Goal: Task Accomplishment & Management: Manage account settings

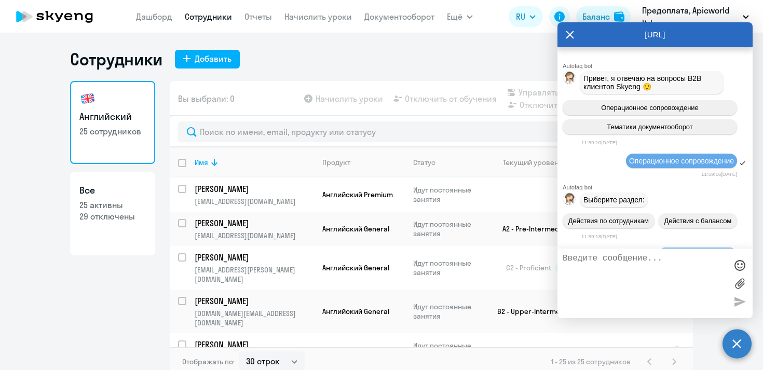
select select "30"
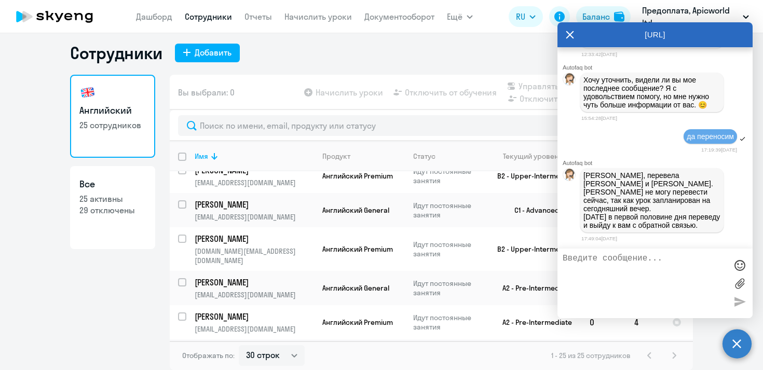
click at [571, 34] on icon at bounding box center [570, 34] width 8 height 25
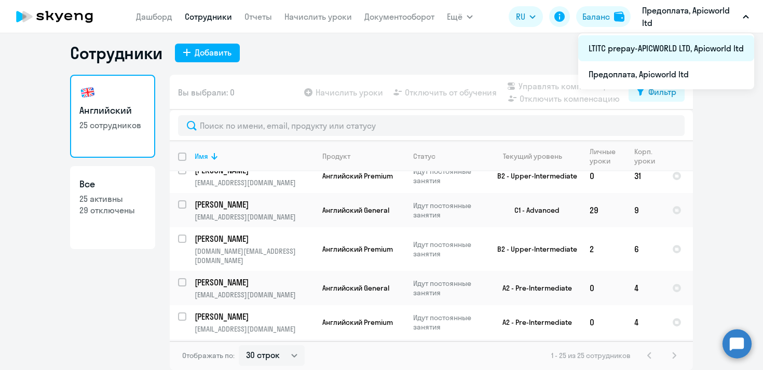
click at [659, 46] on li "LTITC prepay-APICWORLD LTD, Apicworld ltd" at bounding box center [666, 48] width 176 height 26
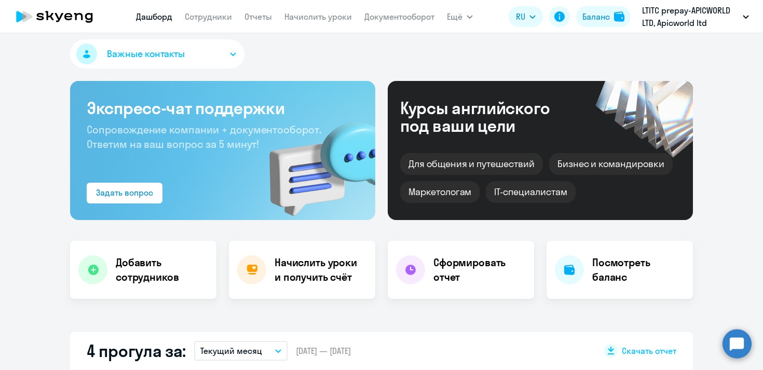
select select "30"
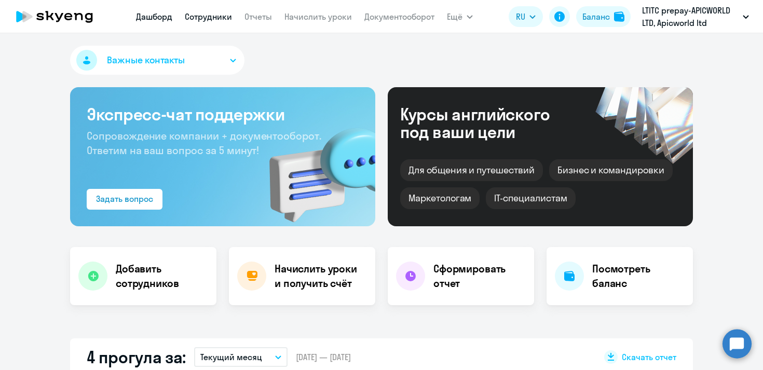
click at [213, 17] on link "Сотрудники" at bounding box center [208, 16] width 47 height 10
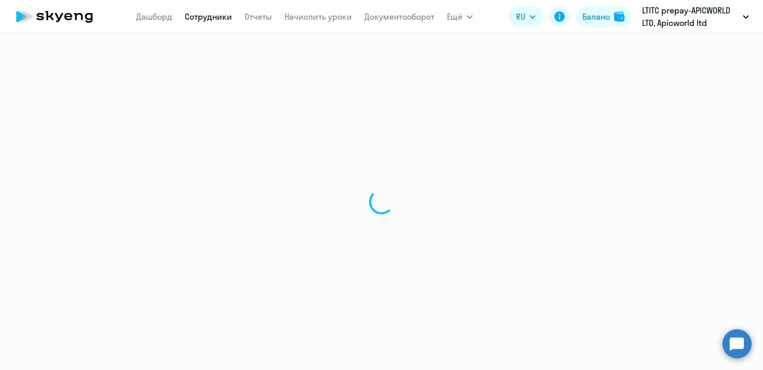
select select "30"
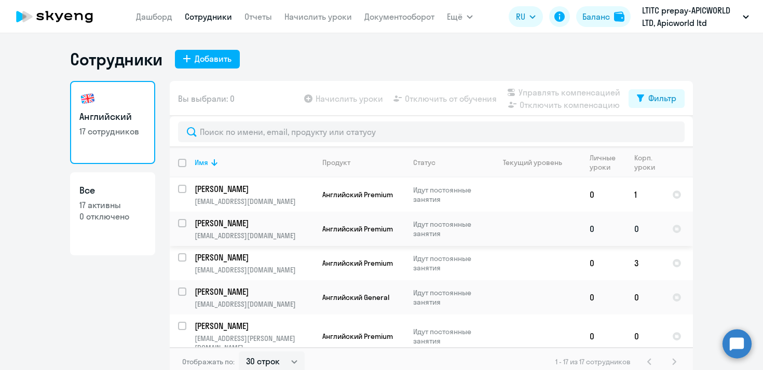
click at [181, 222] on input "select row 40674592" at bounding box center [188, 229] width 21 height 21
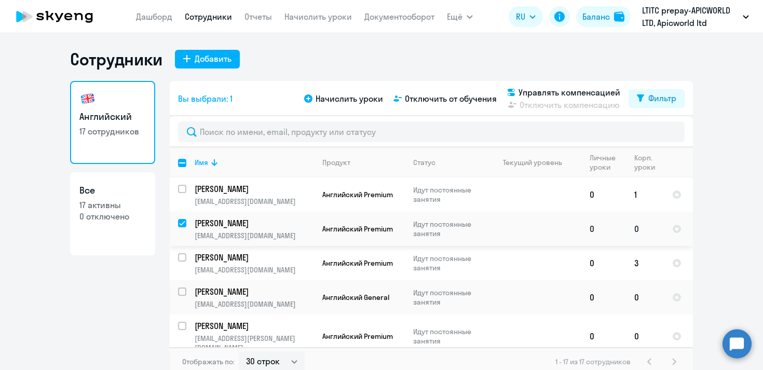
click at [182, 221] on input "deselect row 40674592" at bounding box center [188, 229] width 21 height 21
checkbox input "false"
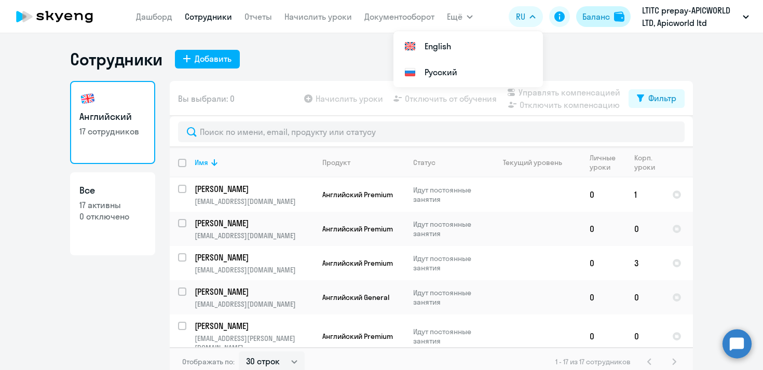
click at [593, 13] on div "Баланс" at bounding box center [596, 16] width 28 height 12
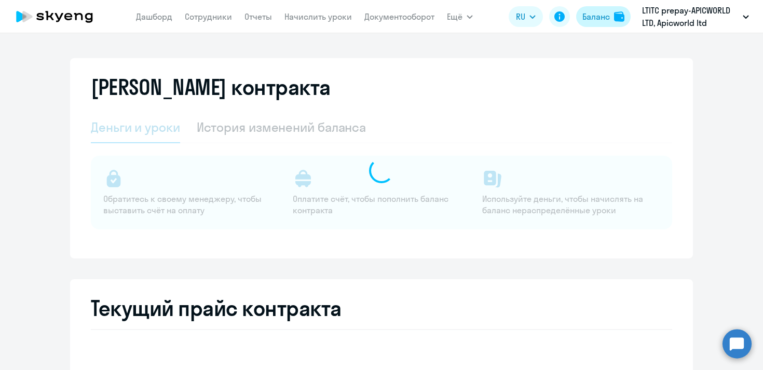
select select "english_adult_not_native_speaker"
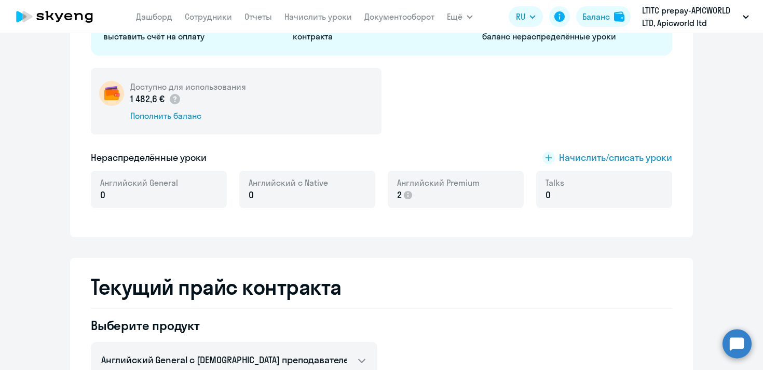
scroll to position [175, 0]
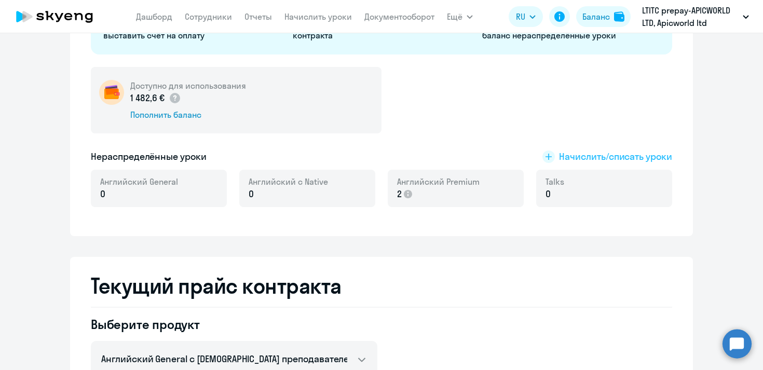
click at [548, 157] on icon at bounding box center [549, 157] width 6 height 6
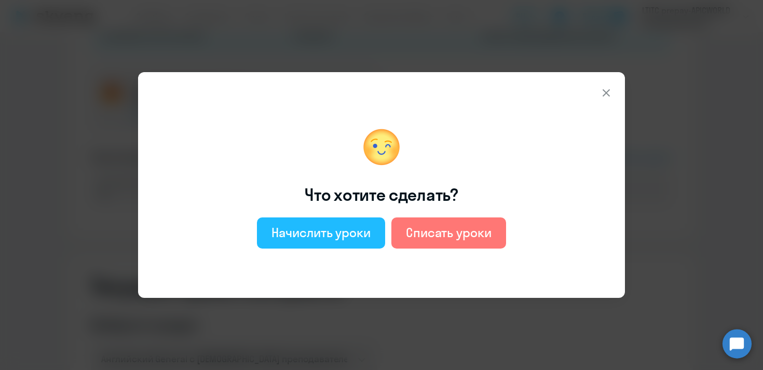
click at [329, 241] on button "Начислить уроки" at bounding box center [321, 232] width 128 height 31
select select "english_adult_not_native_speaker"
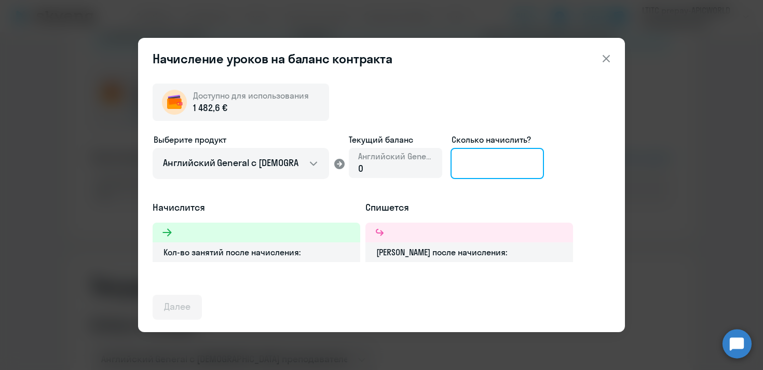
click at [502, 167] on input at bounding box center [497, 163] width 93 height 31
type input "2"
type input "5"
type input "60"
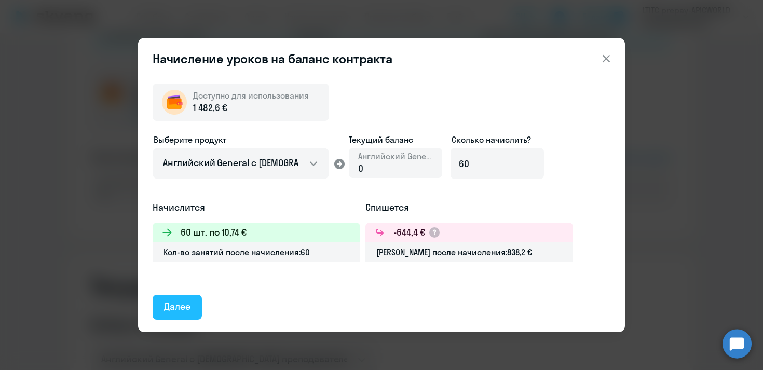
click at [188, 309] on div "Далее" at bounding box center [177, 306] width 26 height 13
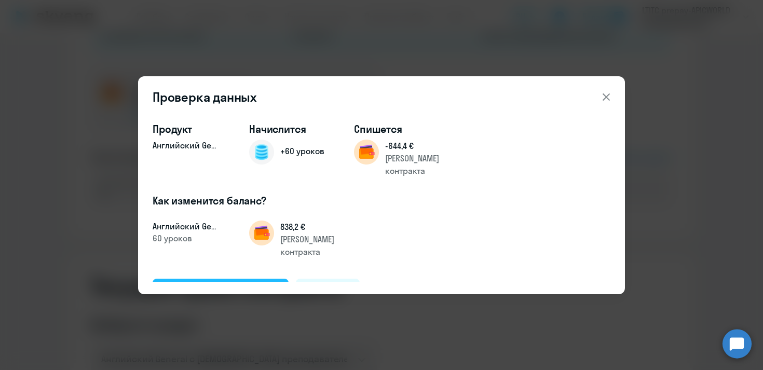
click at [219, 284] on div "Подтвердить и начислить" at bounding box center [220, 290] width 113 height 13
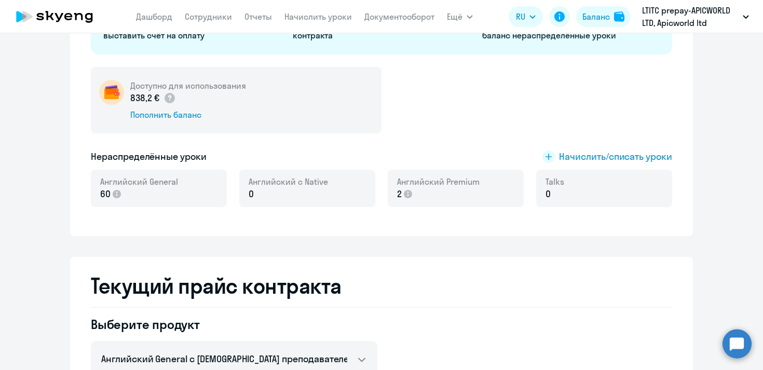
click at [491, 186] on div "Английский Premium 2" at bounding box center [456, 188] width 136 height 37
click at [551, 155] on rect at bounding box center [548, 157] width 12 height 12
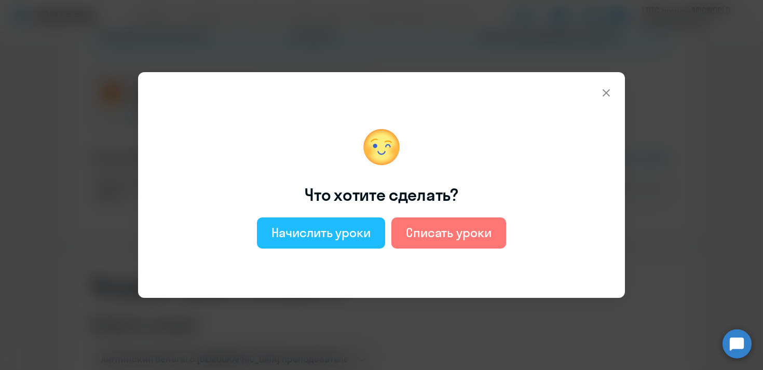
click at [345, 231] on div "Начислить уроки" at bounding box center [320, 232] width 99 height 17
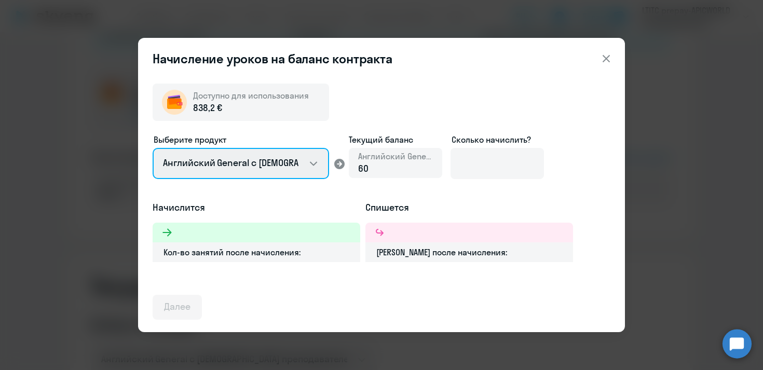
click at [314, 162] on select "Английский General с [DEMOGRAPHIC_DATA] преподавателем Английский General с [DE…" at bounding box center [241, 163] width 176 height 31
select select "english_adult_not_native_speaker_premium"
click at [153, 148] on select "Английский General с [DEMOGRAPHIC_DATA] преподавателем Английский General с [DE…" at bounding box center [241, 163] width 176 height 31
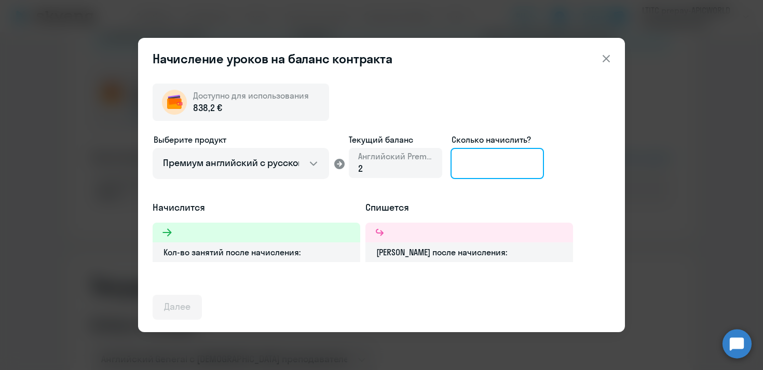
click at [475, 161] on input at bounding box center [497, 163] width 93 height 31
type input "6"
type input "50"
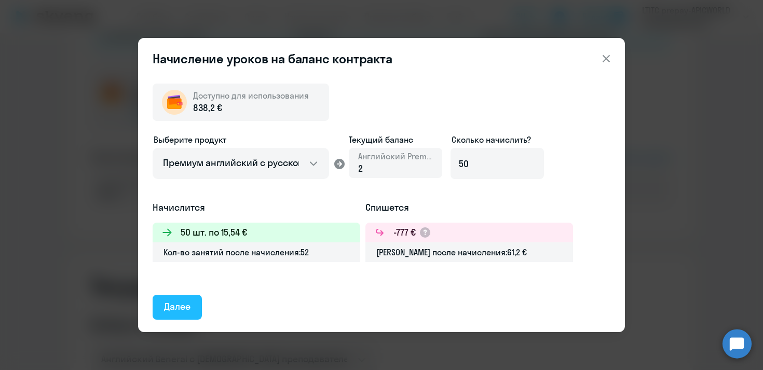
click at [186, 305] on div "Далее" at bounding box center [177, 306] width 26 height 13
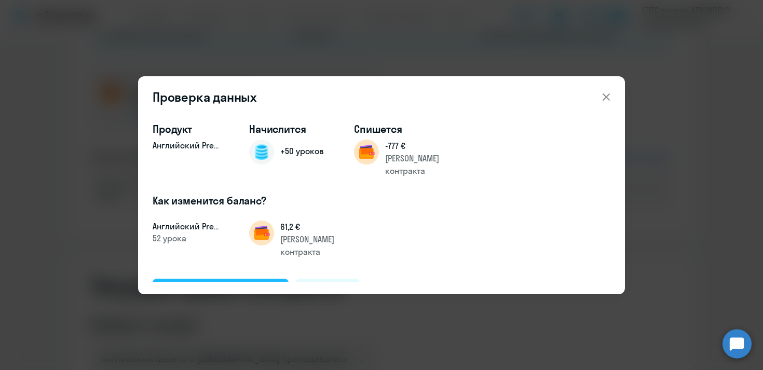
click at [199, 284] on div "Подтвердить и начислить" at bounding box center [220, 290] width 113 height 13
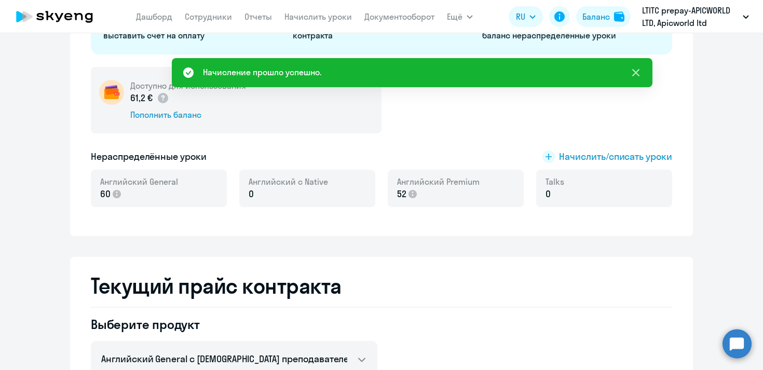
click at [633, 71] on icon at bounding box center [635, 72] width 7 height 7
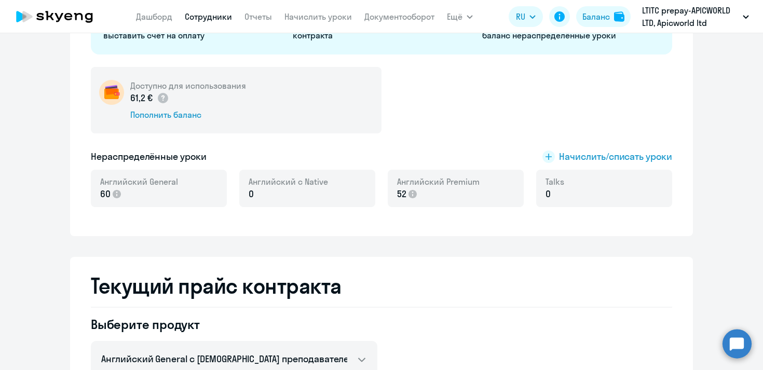
click at [201, 18] on link "Сотрудники" at bounding box center [208, 16] width 47 height 10
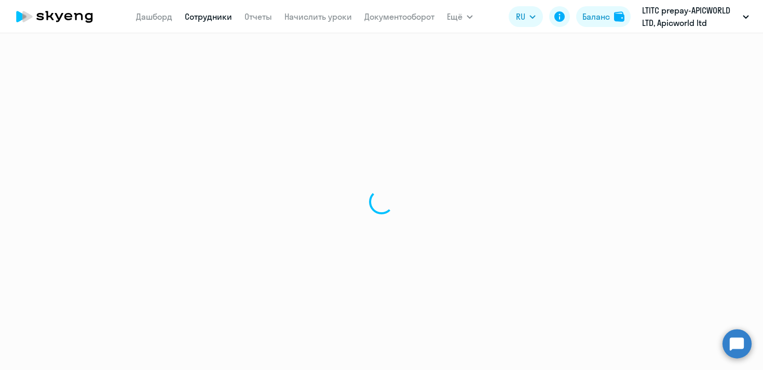
select select "30"
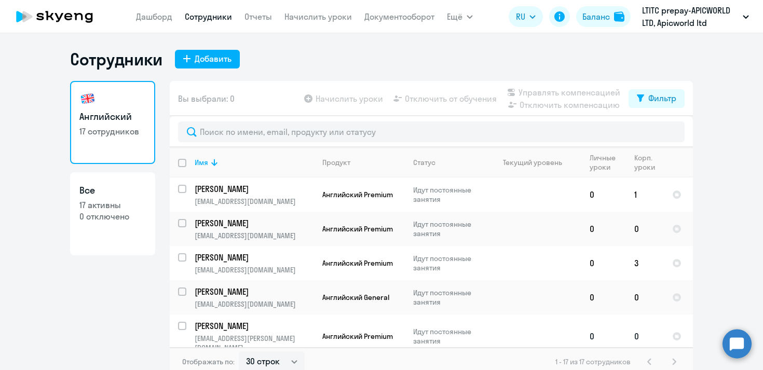
click at [182, 325] on input "select row 42276596" at bounding box center [188, 332] width 21 height 21
checkbox input "true"
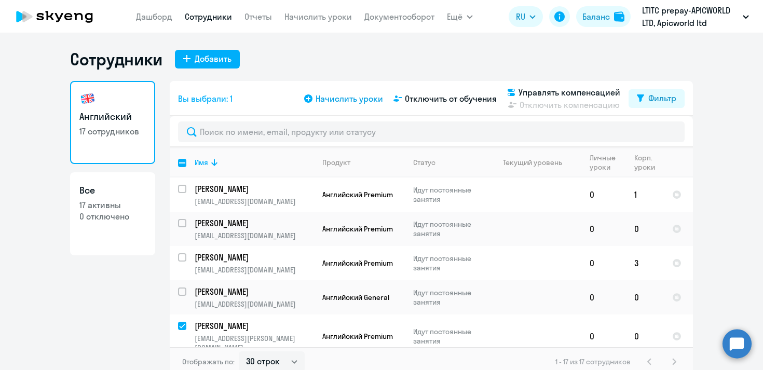
click at [309, 98] on icon at bounding box center [308, 98] width 8 height 8
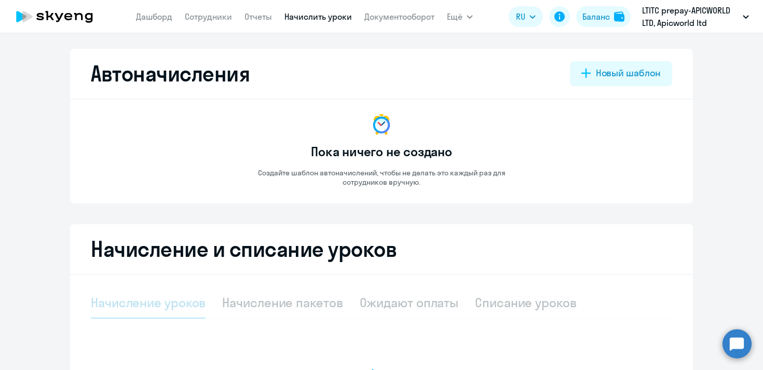
select select "10"
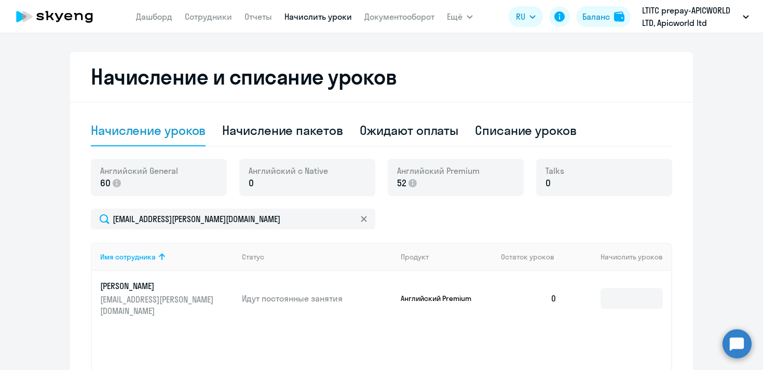
scroll to position [175, 0]
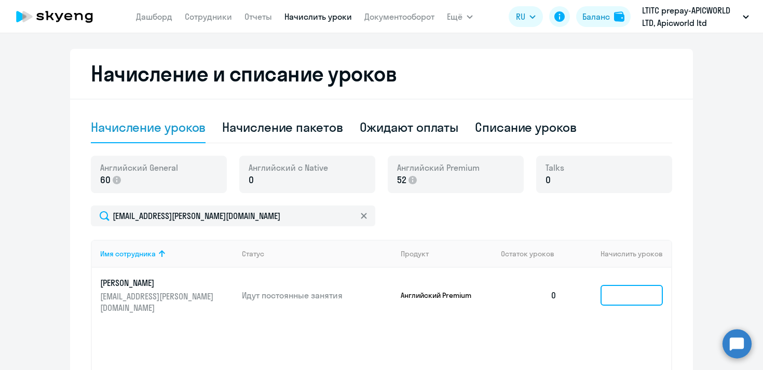
click at [628, 285] on input at bounding box center [632, 295] width 62 height 21
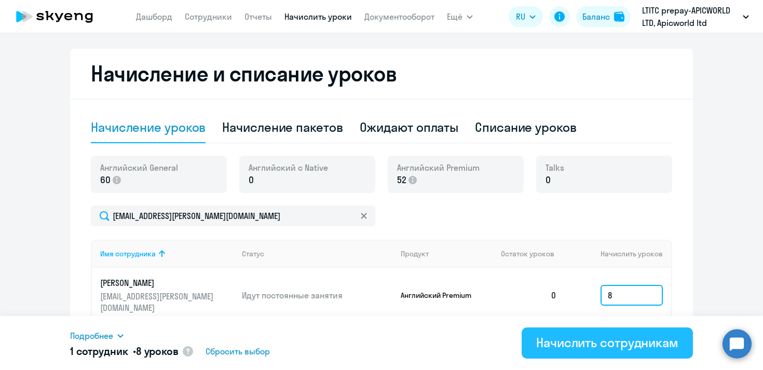
type input "8"
click at [611, 345] on div "Начислить сотрудникам" at bounding box center [607, 342] width 142 height 17
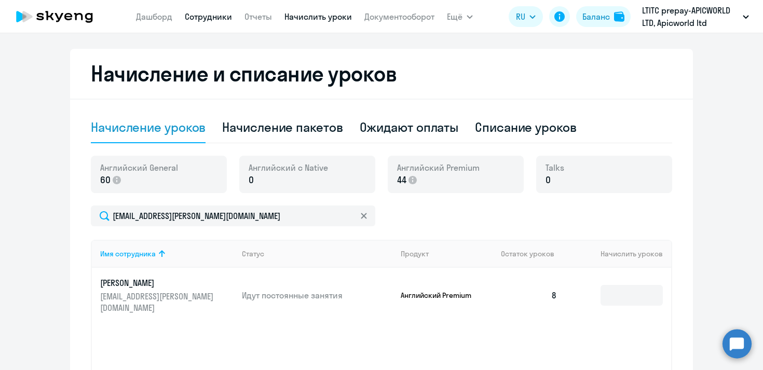
click at [209, 16] on link "Сотрудники" at bounding box center [208, 16] width 47 height 10
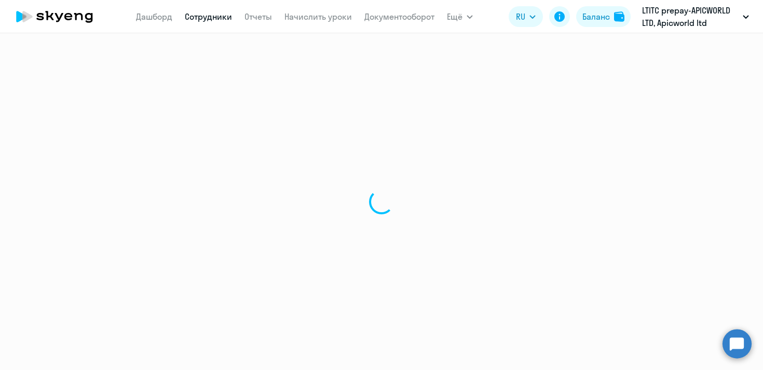
select select "30"
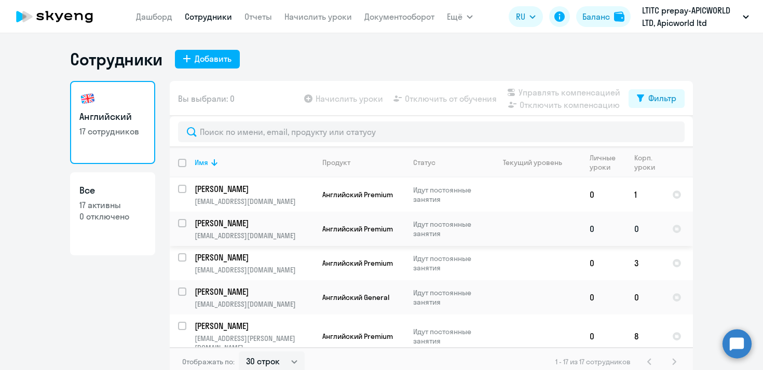
click at [183, 223] on input "select row 40674592" at bounding box center [188, 229] width 21 height 21
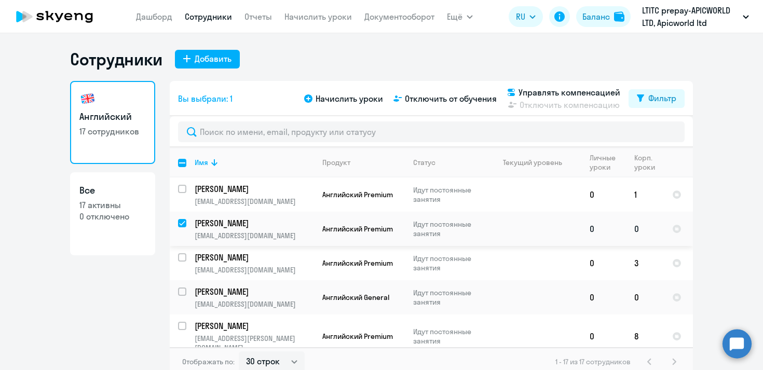
click at [183, 223] on input "deselect row 40674592" at bounding box center [188, 229] width 21 height 21
checkbox input "false"
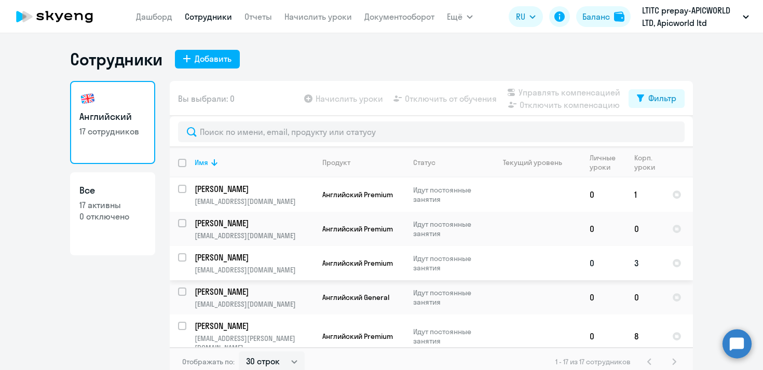
click at [183, 259] on input "select row 22575988" at bounding box center [188, 263] width 21 height 21
checkbox input "true"
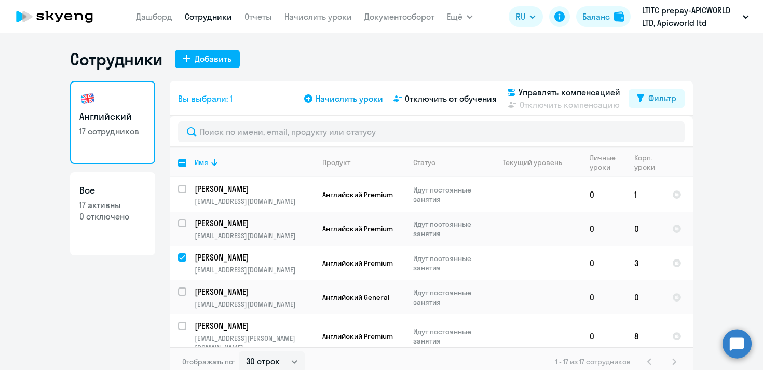
click at [311, 98] on icon at bounding box center [308, 98] width 8 height 8
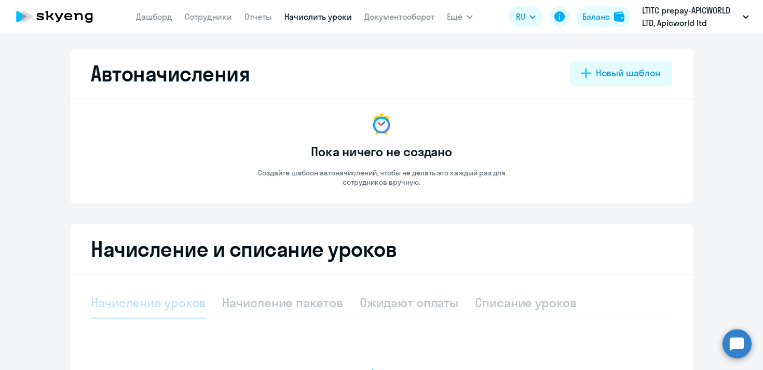
select select "10"
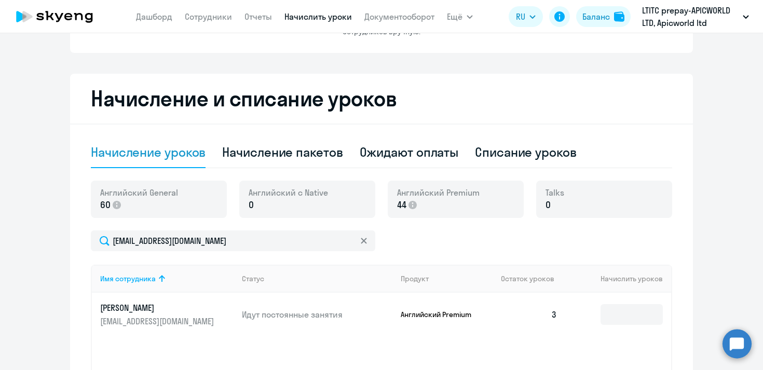
scroll to position [221, 0]
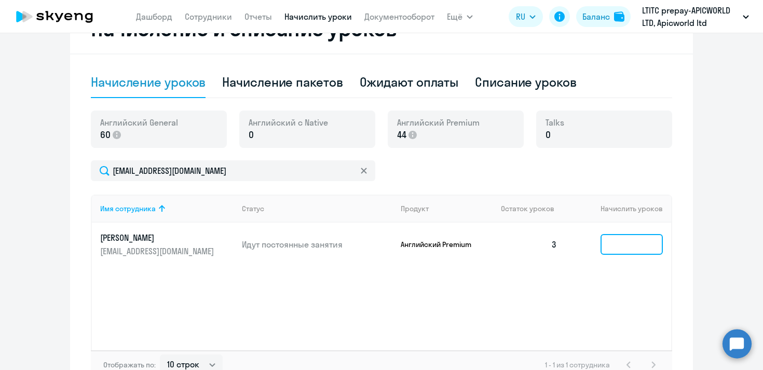
click at [623, 248] on input at bounding box center [632, 244] width 62 height 21
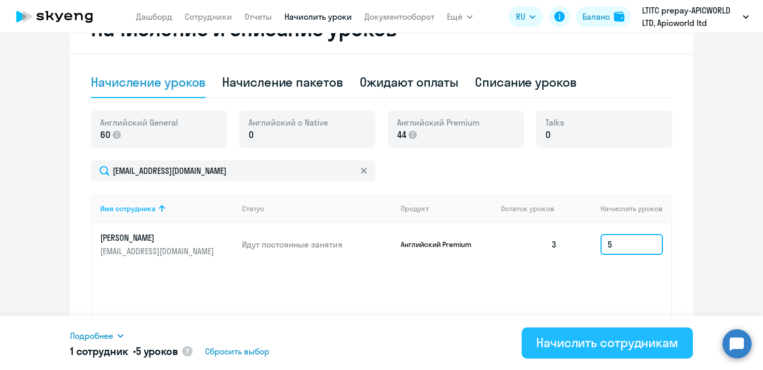
type input "5"
click at [643, 341] on div "Начислить сотрудникам" at bounding box center [607, 342] width 142 height 17
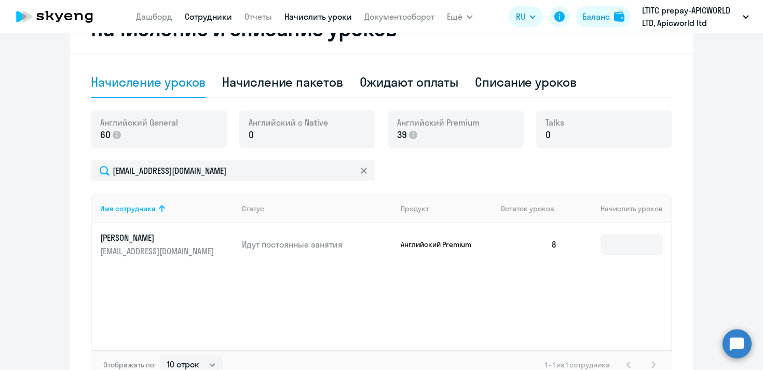
click at [219, 14] on link "Сотрудники" at bounding box center [208, 16] width 47 height 10
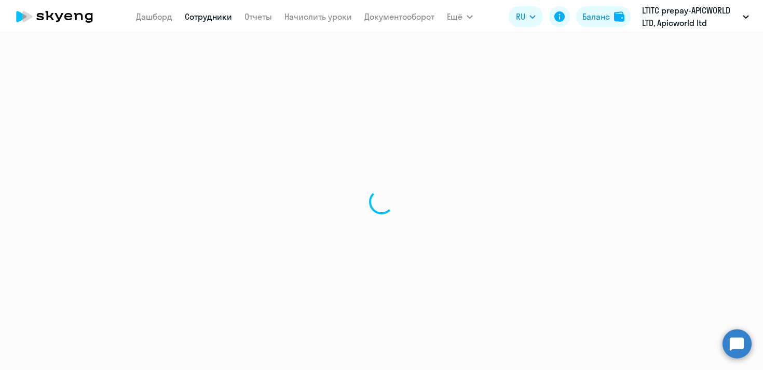
select select "30"
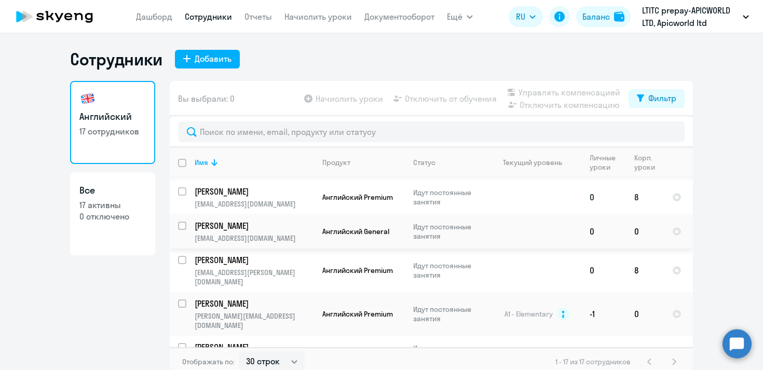
scroll to position [69, 0]
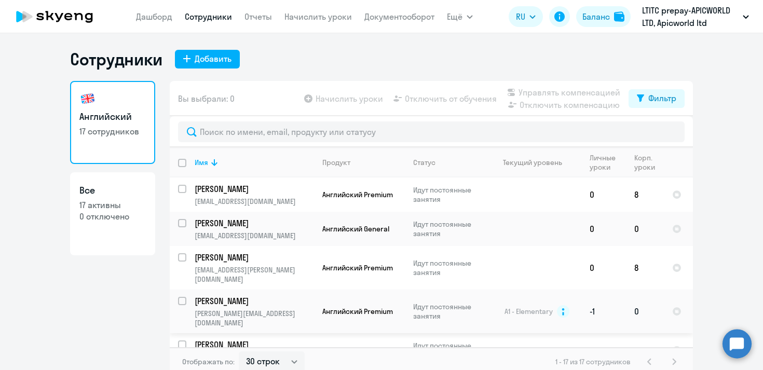
click at [183, 297] on input "select row 12656441" at bounding box center [188, 307] width 21 height 21
checkbox input "true"
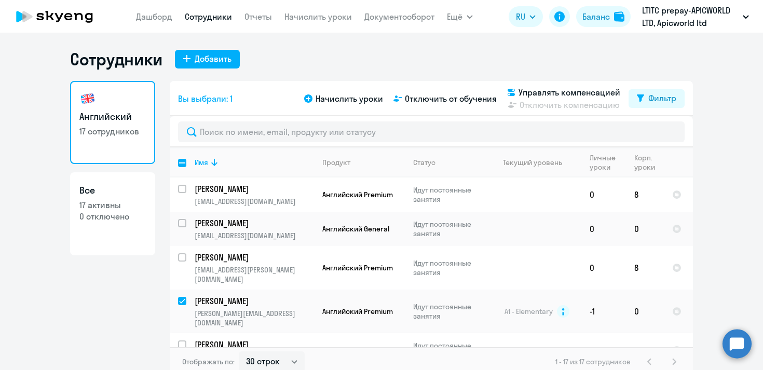
click at [183, 340] on input "select row 40454091" at bounding box center [188, 350] width 21 height 21
checkbox input "true"
click at [309, 100] on icon at bounding box center [308, 98] width 8 height 8
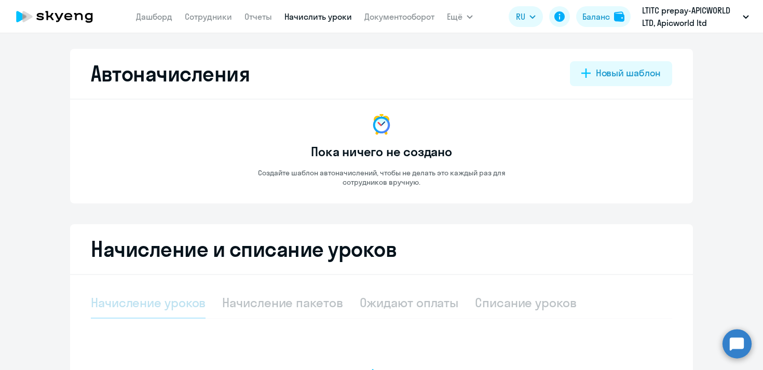
select select "10"
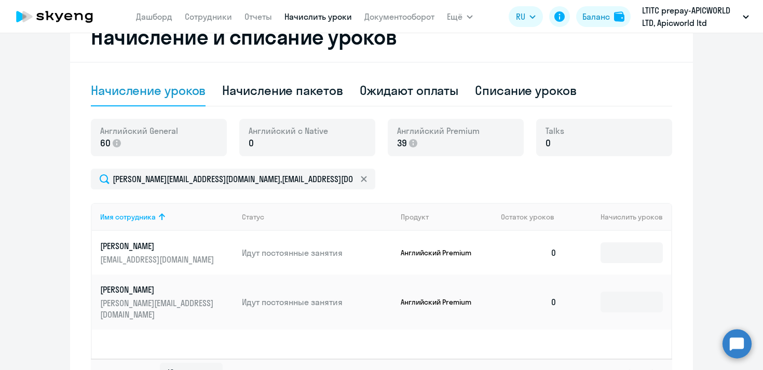
scroll to position [288, 0]
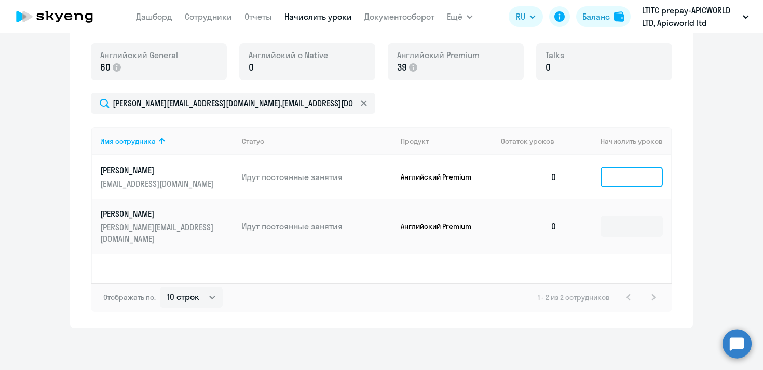
click at [631, 174] on input at bounding box center [632, 177] width 62 height 21
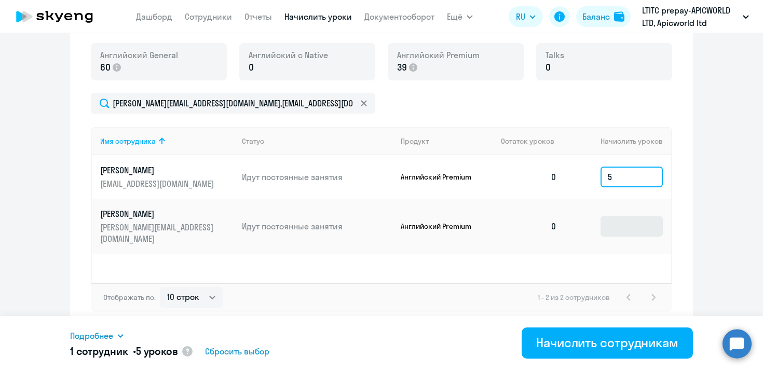
type input "5"
click at [631, 217] on input at bounding box center [632, 226] width 62 height 21
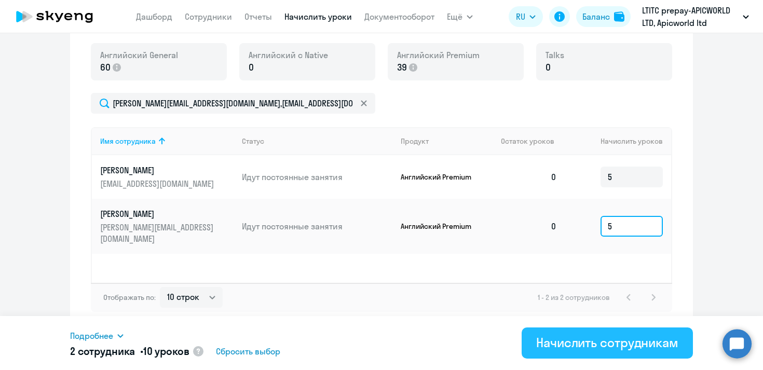
type input "5"
click at [636, 344] on div "Начислить сотрудникам" at bounding box center [607, 342] width 142 height 17
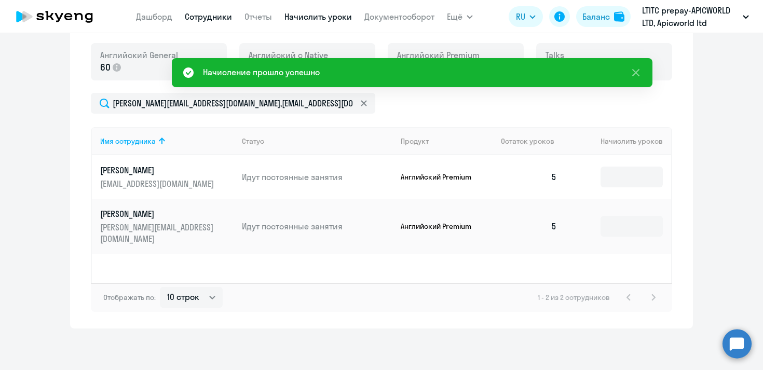
click at [222, 19] on link "Сотрудники" at bounding box center [208, 16] width 47 height 10
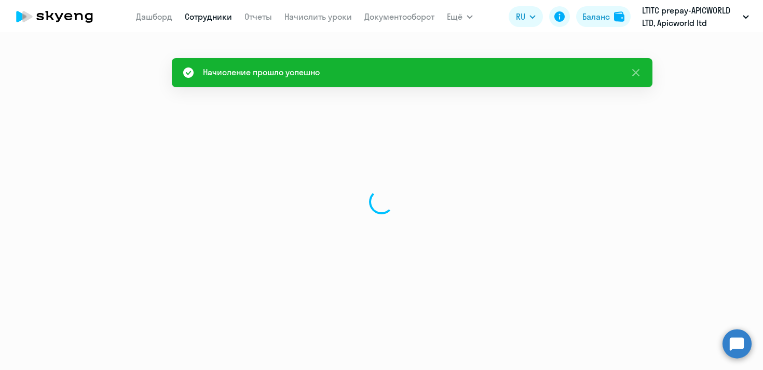
select select "30"
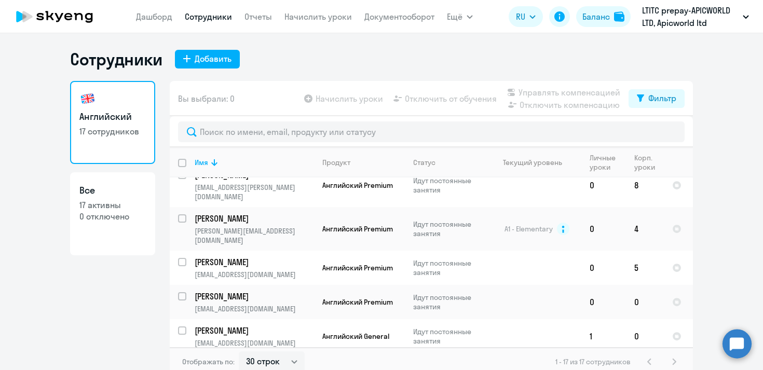
scroll to position [152, 0]
click at [183, 291] on input "select row 37075457" at bounding box center [188, 301] width 21 height 21
checkbox input "true"
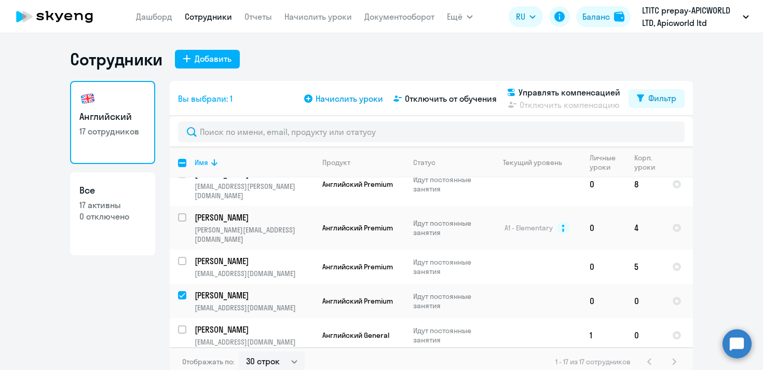
click at [309, 99] on icon at bounding box center [308, 98] width 8 height 8
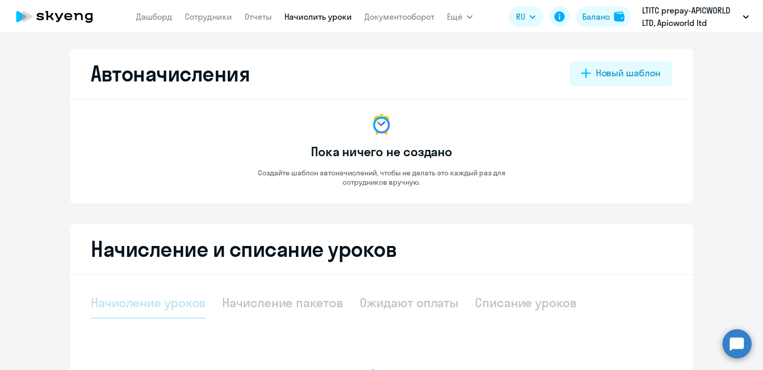
select select "10"
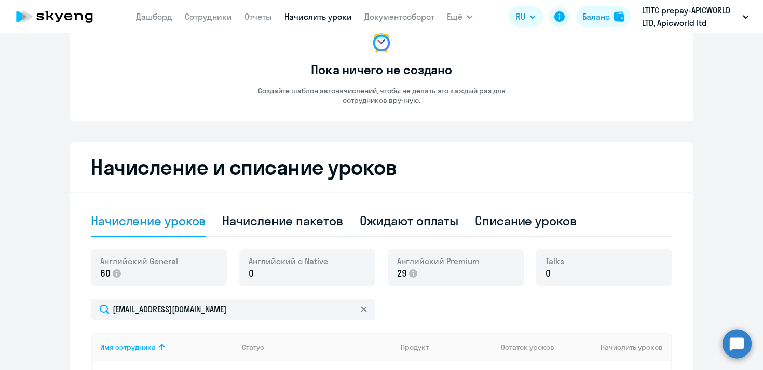
scroll to position [184, 0]
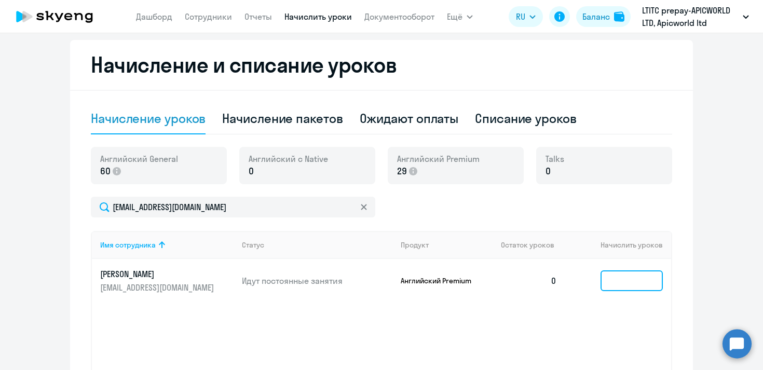
click at [630, 282] on input at bounding box center [632, 280] width 62 height 21
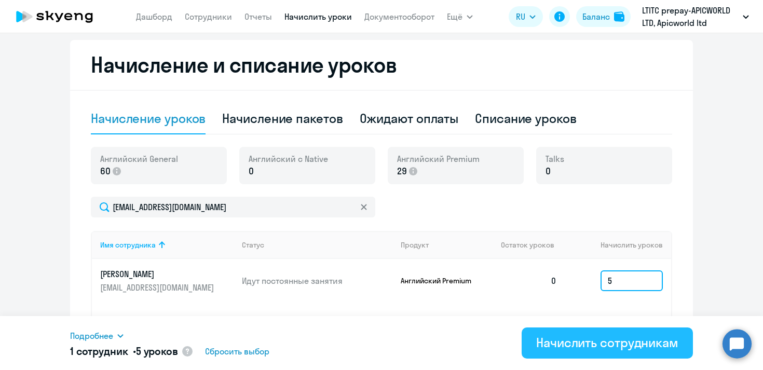
type input "5"
click at [623, 347] on div "Начислить сотрудникам" at bounding box center [607, 342] width 142 height 17
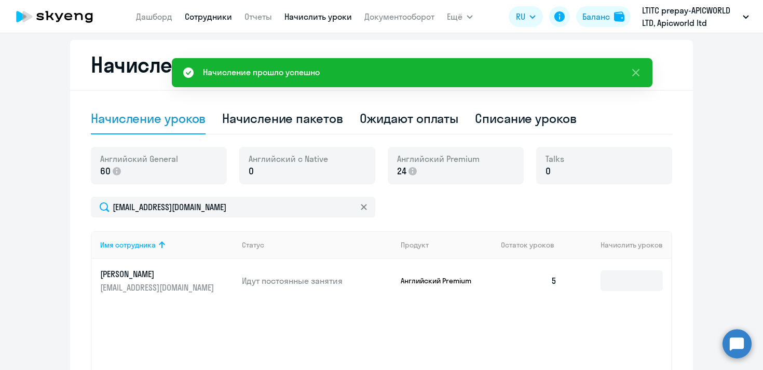
click at [205, 17] on link "Сотрудники" at bounding box center [208, 16] width 47 height 10
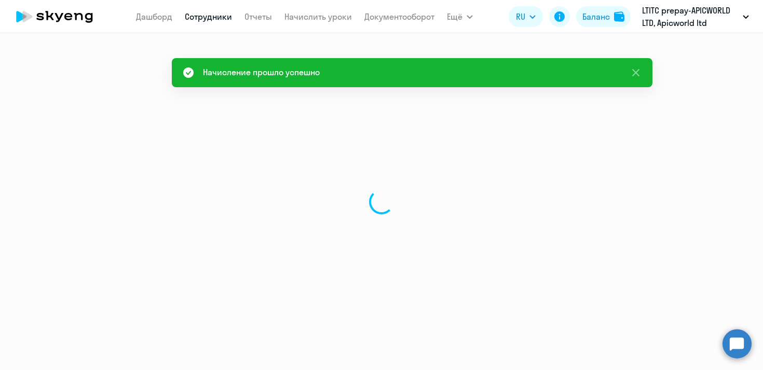
select select "30"
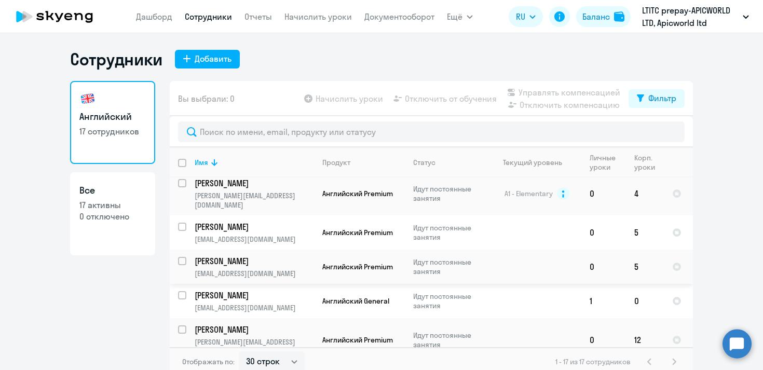
scroll to position [190, 0]
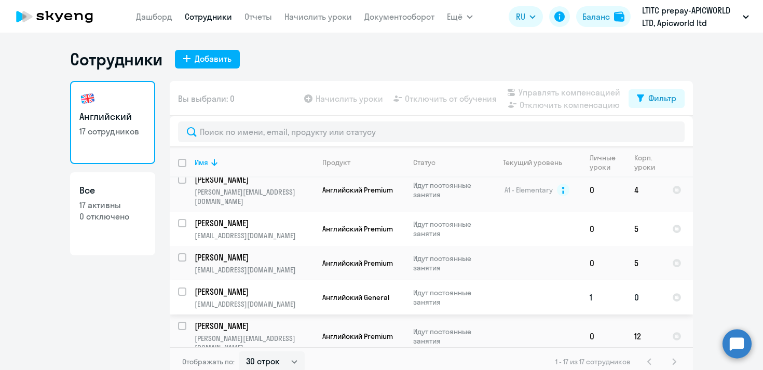
click at [183, 288] on input "select row 19169183" at bounding box center [188, 298] width 21 height 21
checkbox input "true"
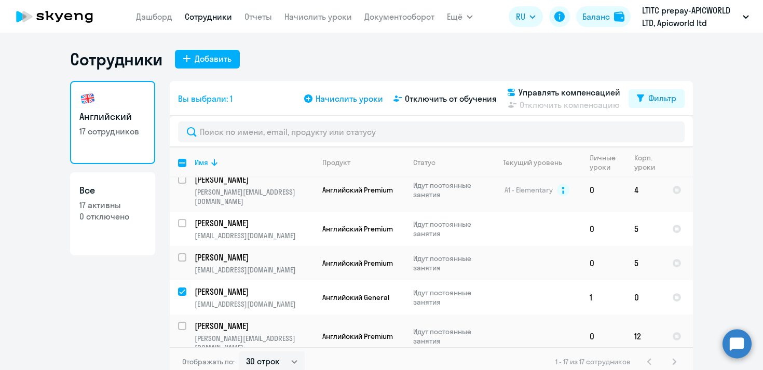
click at [337, 101] on span "Начислить уроки" at bounding box center [349, 98] width 67 height 12
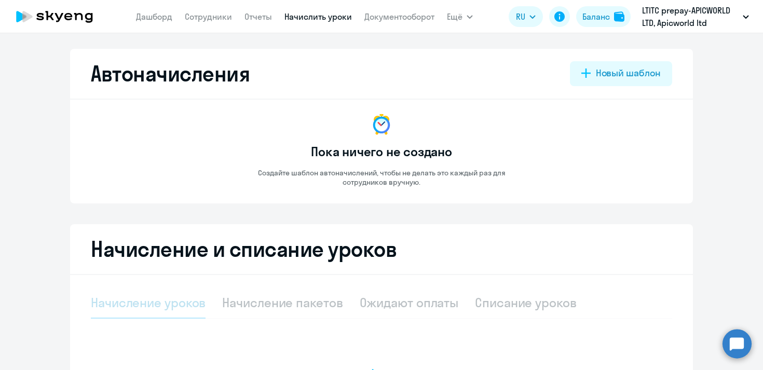
select select "10"
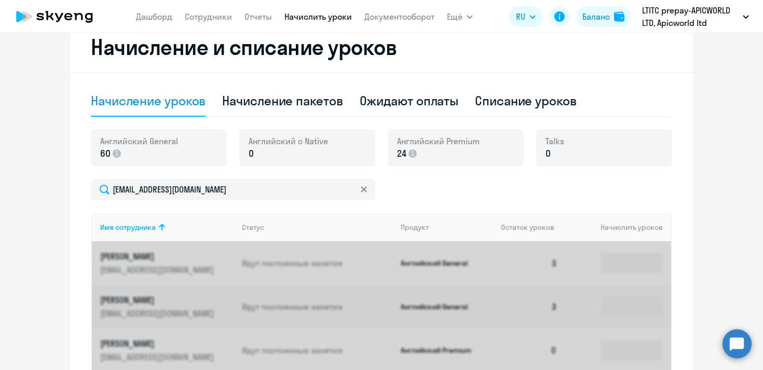
scroll to position [217, 0]
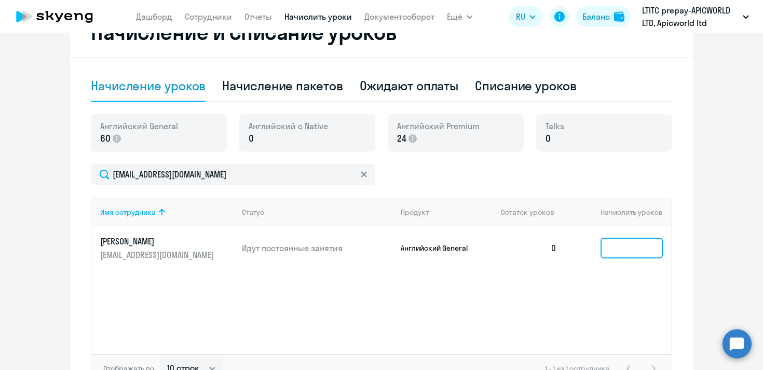
click at [629, 246] on input at bounding box center [632, 248] width 62 height 21
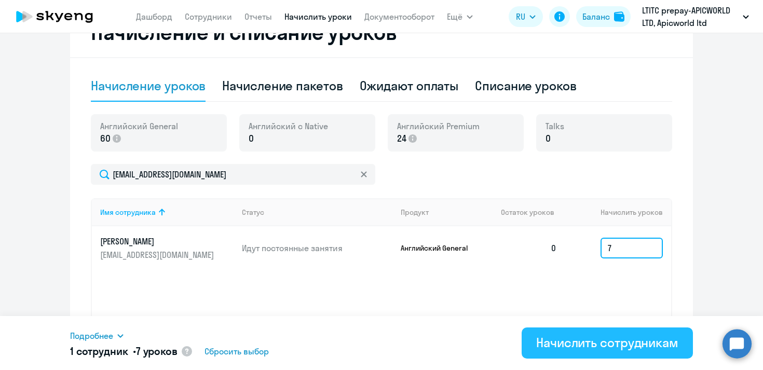
type input "7"
click at [604, 346] on div "Начислить сотрудникам" at bounding box center [607, 342] width 142 height 17
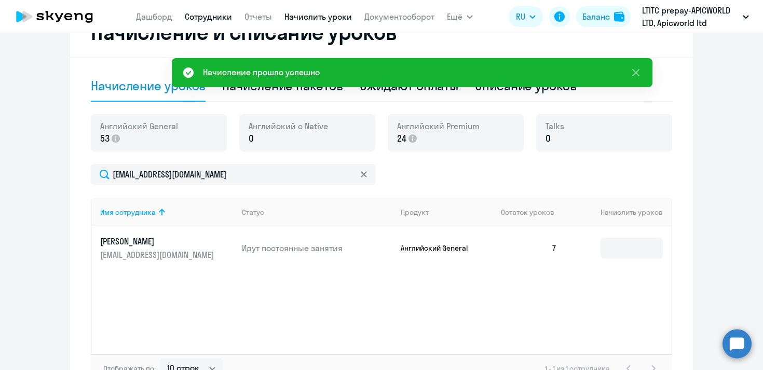
click at [204, 16] on link "Сотрудники" at bounding box center [208, 16] width 47 height 10
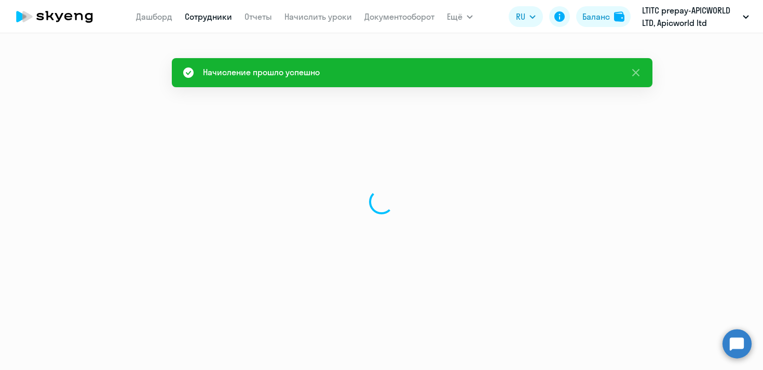
select select "30"
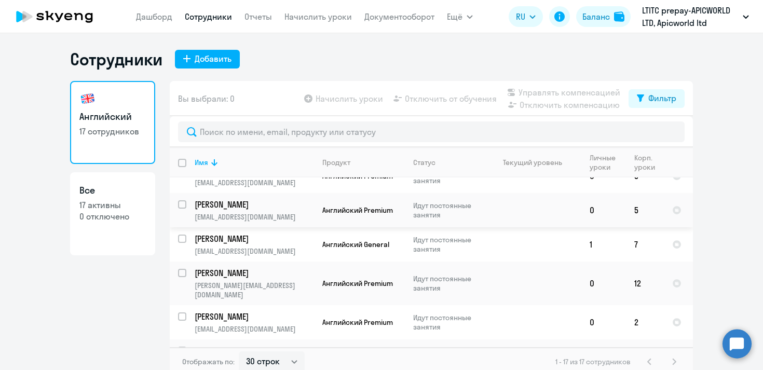
scroll to position [244, 0]
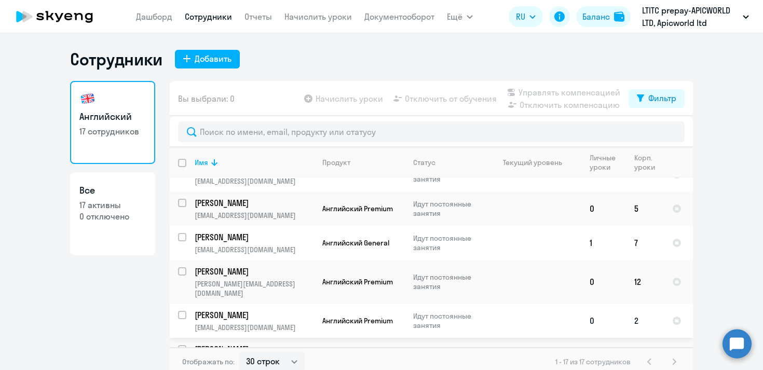
click at [183, 311] on input "select row 42265562" at bounding box center [188, 321] width 21 height 21
checkbox input "true"
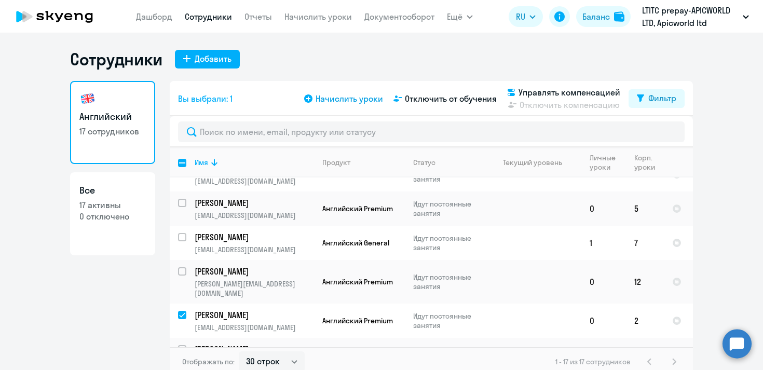
click at [330, 96] on span "Начислить уроки" at bounding box center [349, 98] width 67 height 12
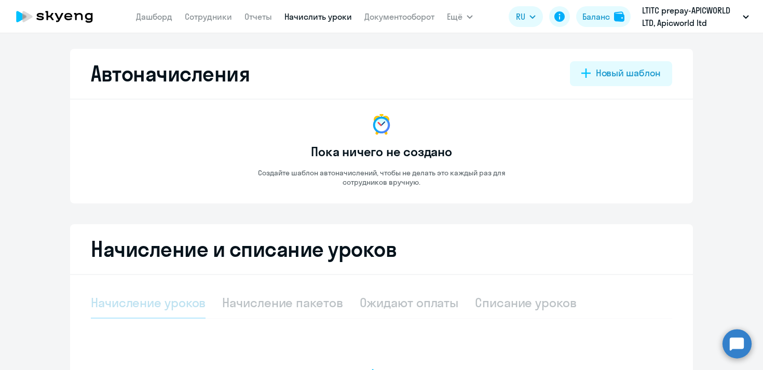
select select "10"
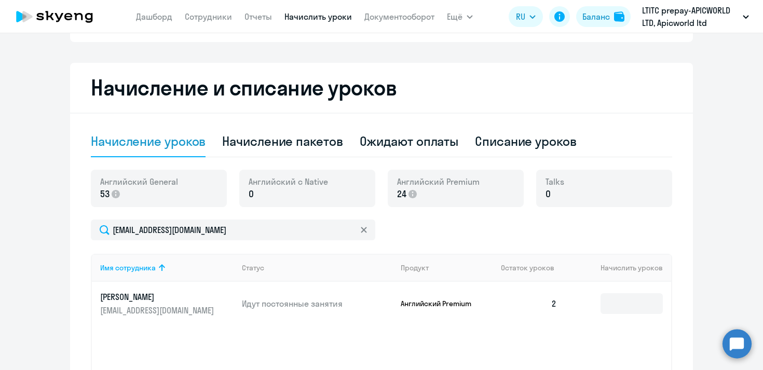
scroll to position [165, 0]
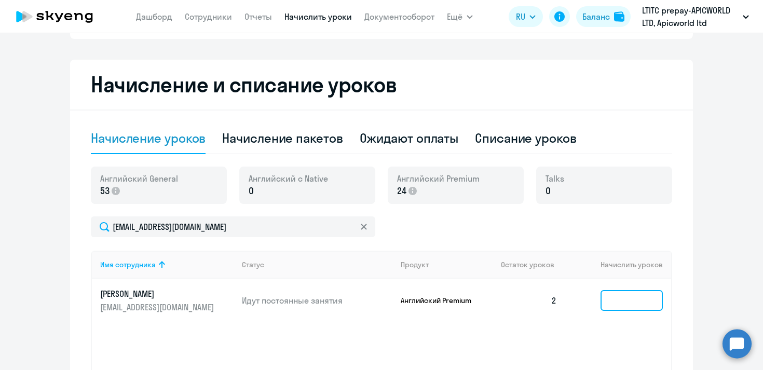
click at [641, 300] on input at bounding box center [632, 300] width 62 height 21
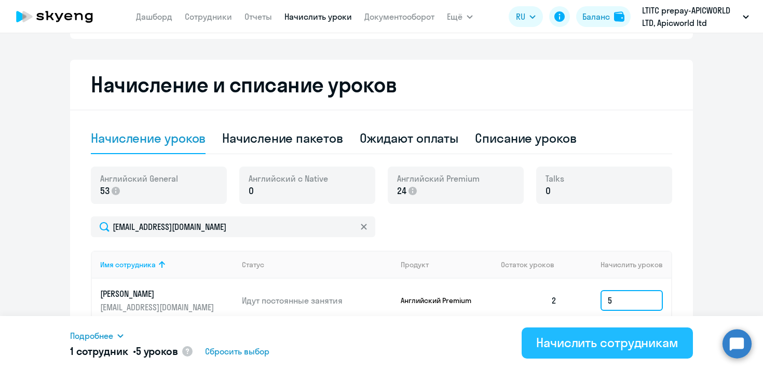
type input "5"
click at [590, 342] on div "Начислить сотрудникам" at bounding box center [607, 342] width 142 height 17
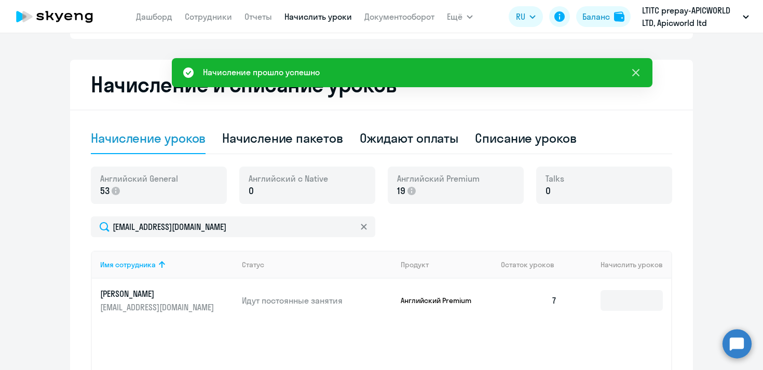
click at [636, 74] on icon at bounding box center [635, 72] width 7 height 7
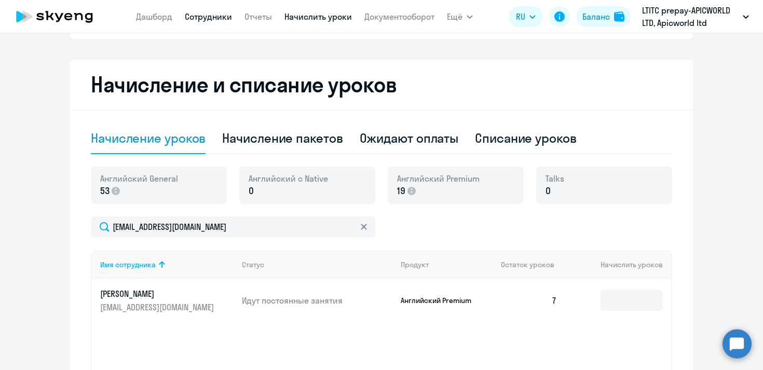
click at [213, 17] on link "Сотрудники" at bounding box center [208, 16] width 47 height 10
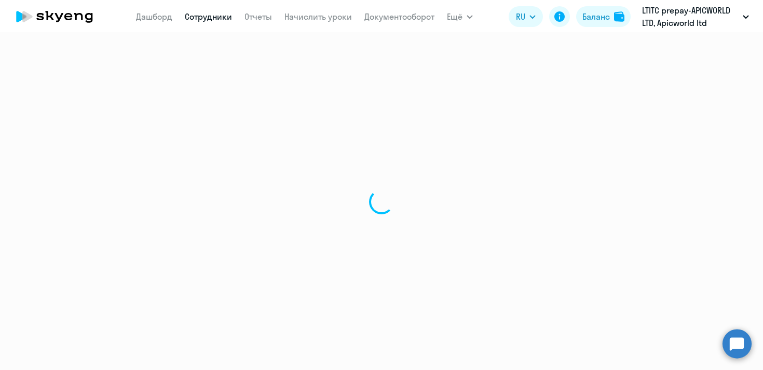
select select "30"
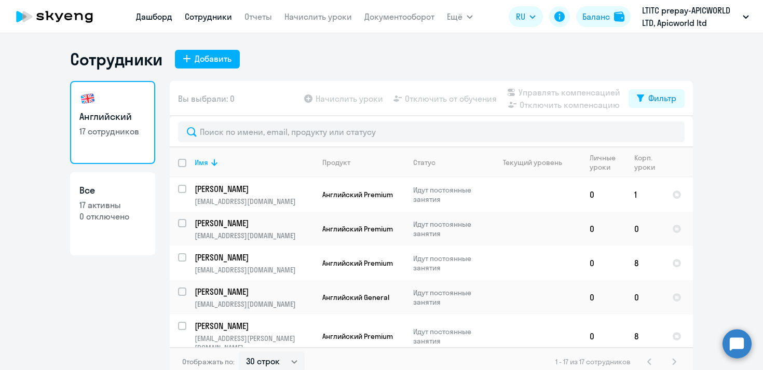
click at [162, 19] on link "Дашборд" at bounding box center [154, 16] width 36 height 10
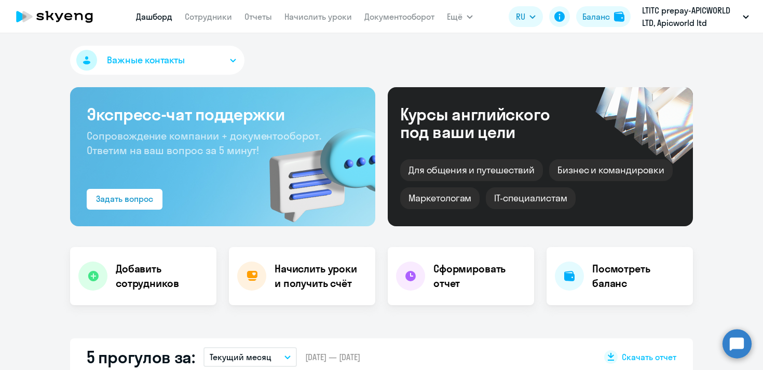
select select "30"
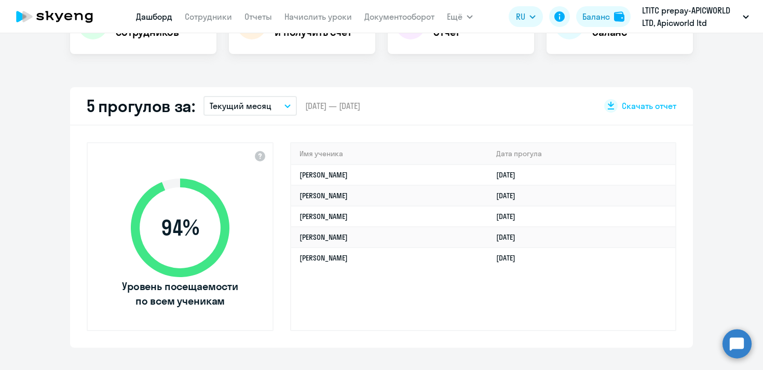
scroll to position [253, 0]
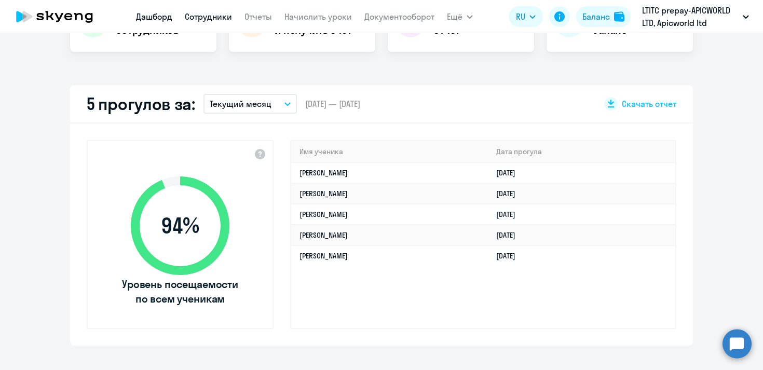
click at [204, 19] on link "Сотрудники" at bounding box center [208, 16] width 47 height 10
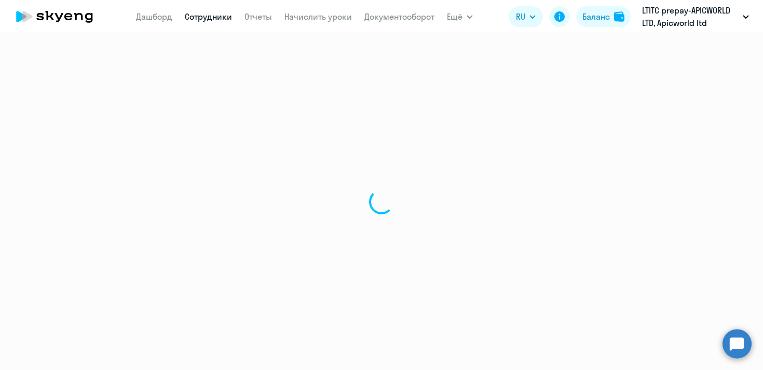
select select "30"
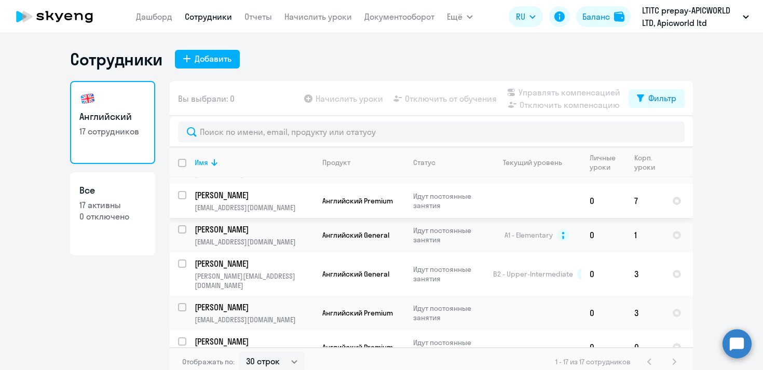
scroll to position [378, 0]
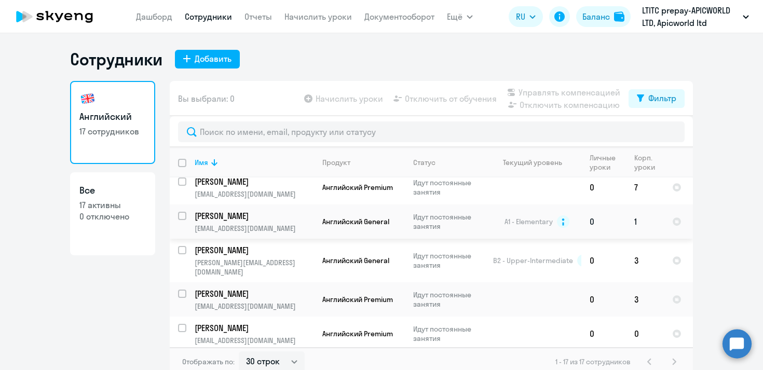
click at [184, 212] on input "select row 12025206" at bounding box center [188, 222] width 21 height 21
checkbox input "true"
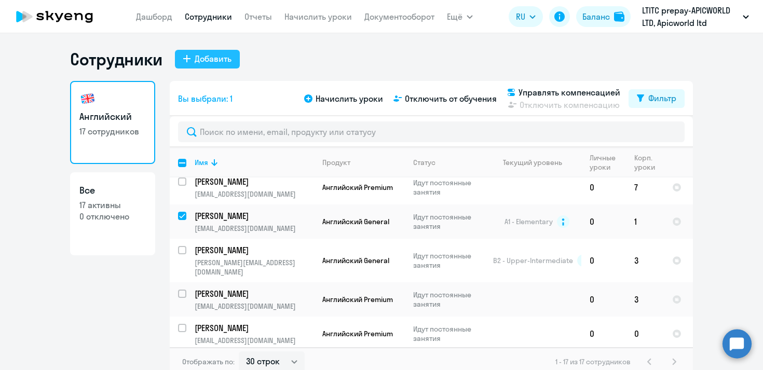
click at [199, 60] on div "Добавить" at bounding box center [213, 58] width 37 height 12
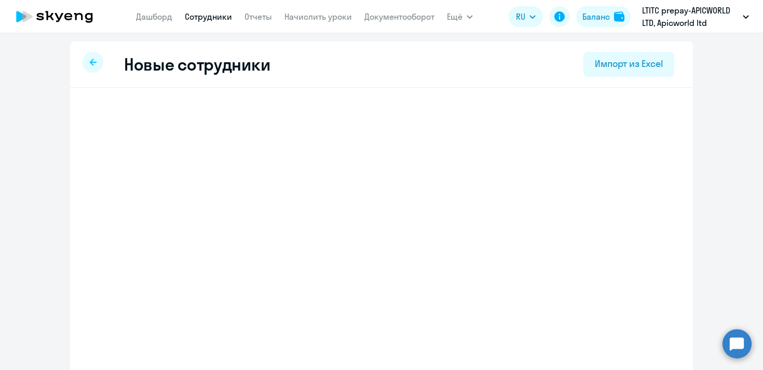
select select "english_adult_not_native_speaker"
select select "3"
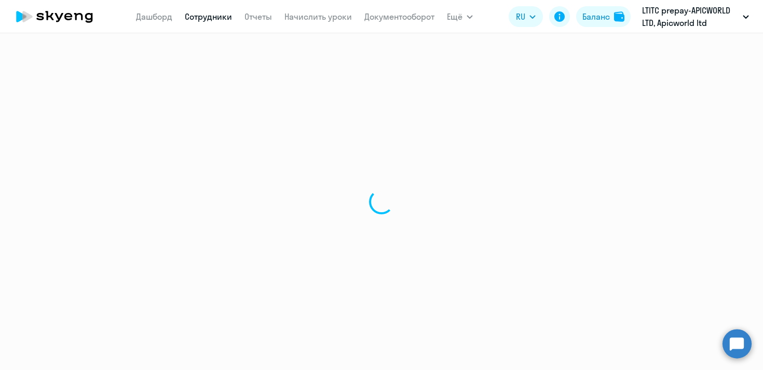
select select "30"
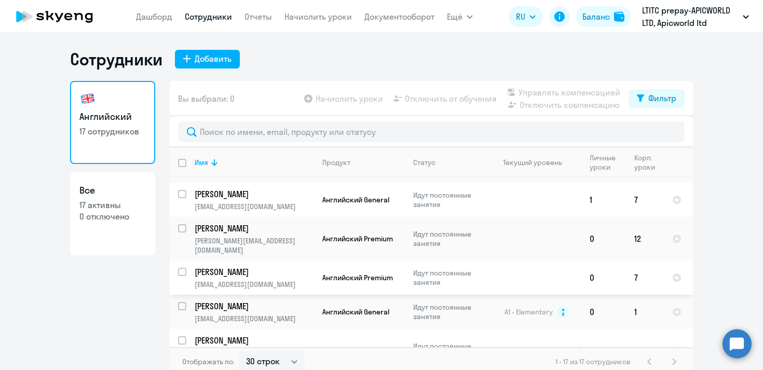
scroll to position [315, 0]
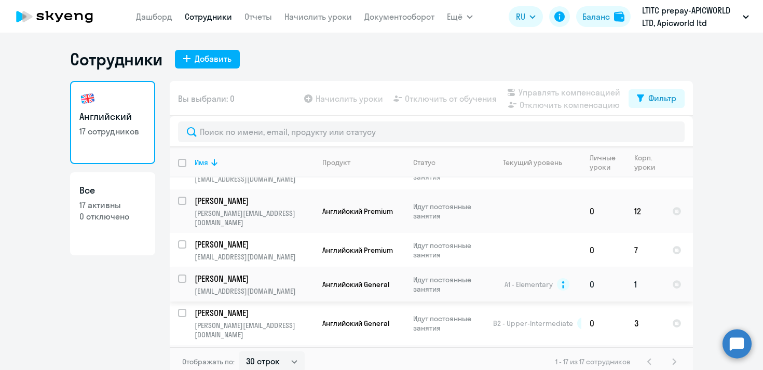
click at [182, 275] on input "select row 12025206" at bounding box center [188, 285] width 21 height 21
checkbox input "true"
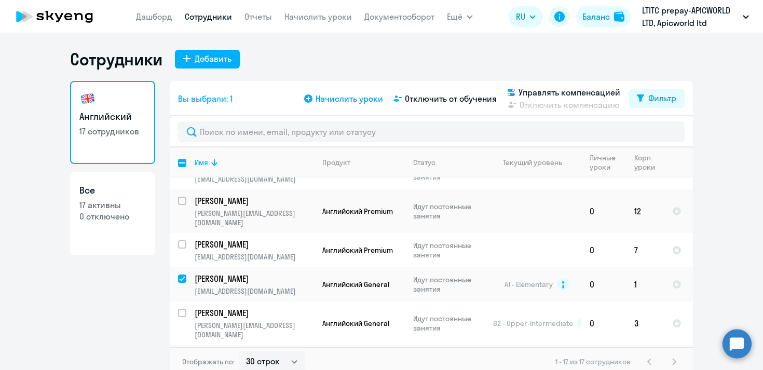
click at [350, 94] on span "Начислить уроки" at bounding box center [349, 98] width 67 height 12
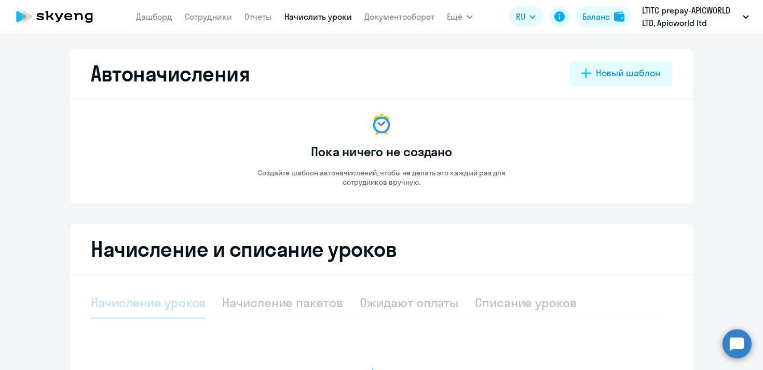
select select "10"
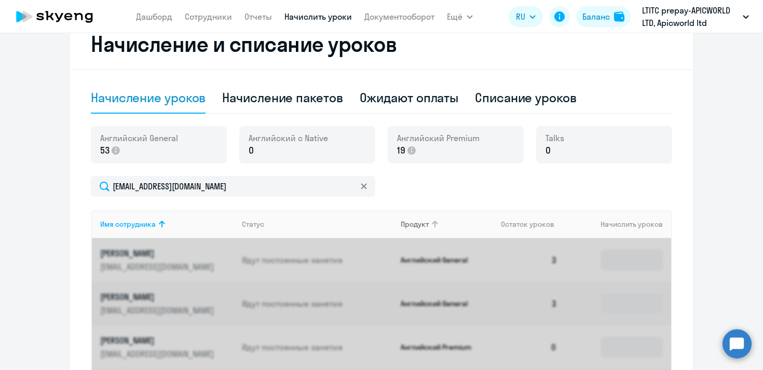
scroll to position [211, 0]
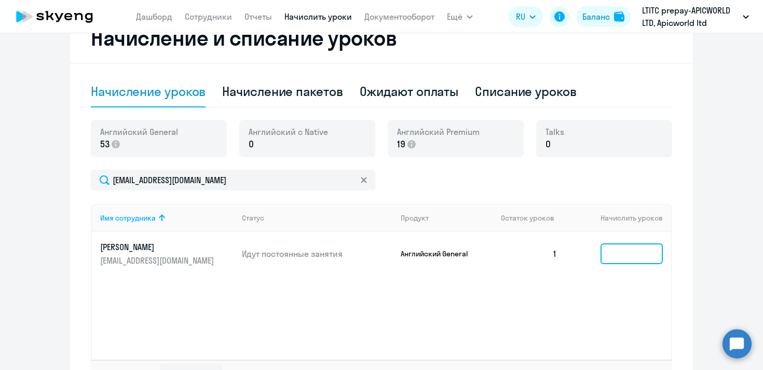
click at [642, 256] on input at bounding box center [632, 253] width 62 height 21
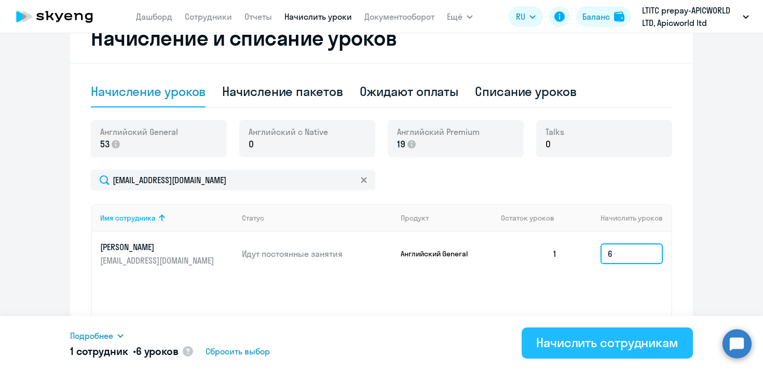
type input "6"
click at [590, 344] on div "Начислить сотрудникам" at bounding box center [607, 342] width 142 height 17
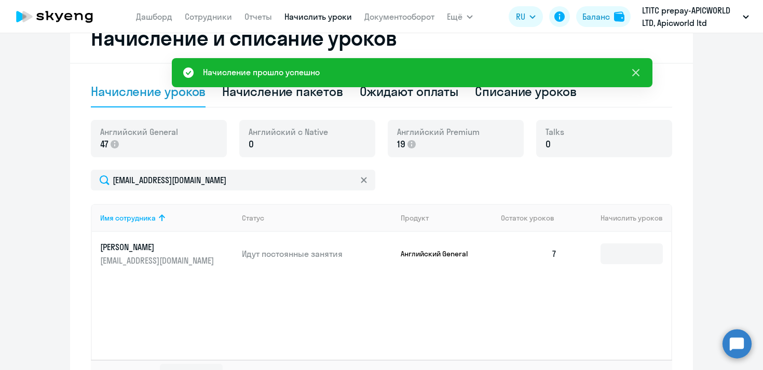
click at [636, 75] on icon at bounding box center [636, 72] width 12 height 12
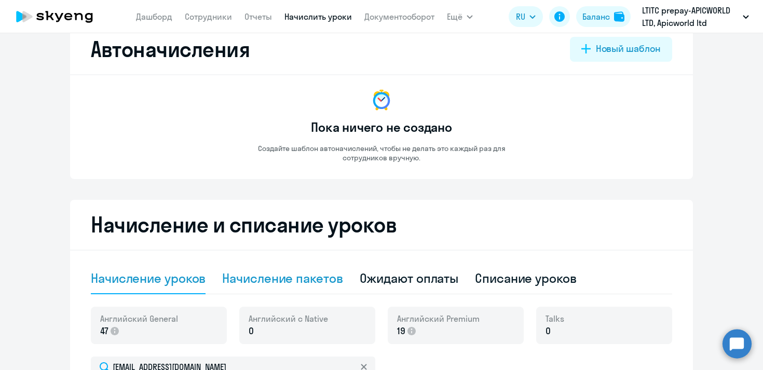
scroll to position [0, 0]
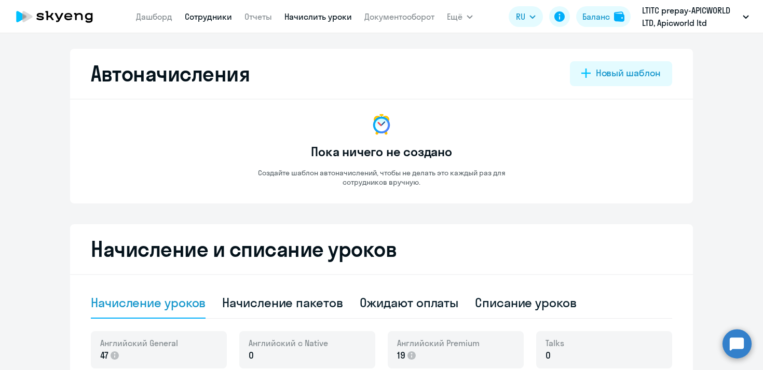
click at [194, 16] on link "Сотрудники" at bounding box center [208, 16] width 47 height 10
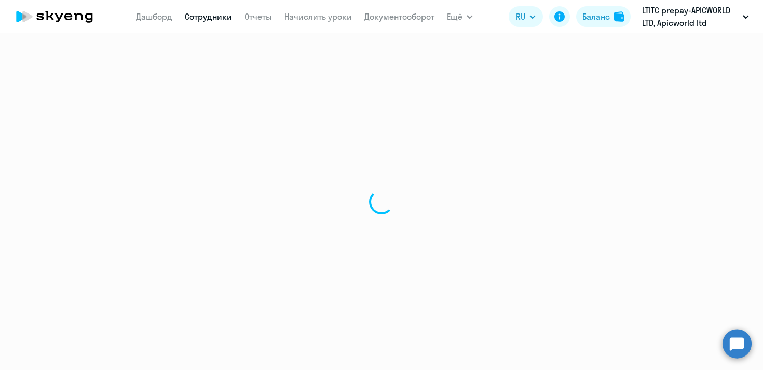
select select "30"
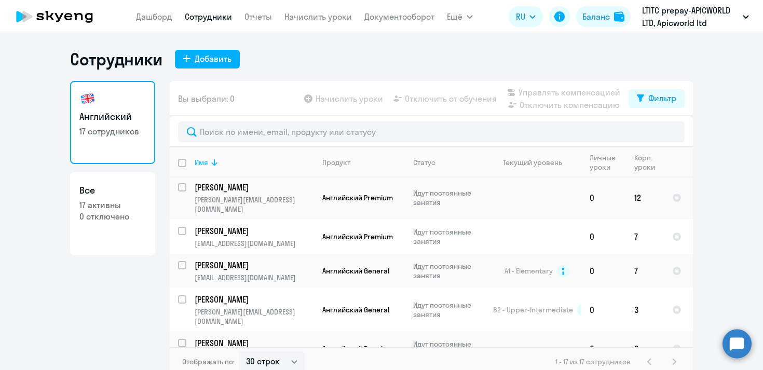
scroll to position [330, 0]
click at [183, 294] on input "select row 5687661" at bounding box center [188, 304] width 21 height 21
checkbox input "true"
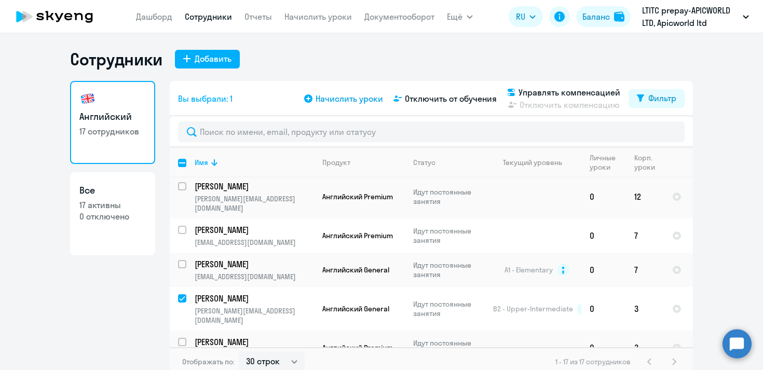
click at [309, 98] on icon at bounding box center [308, 98] width 8 height 8
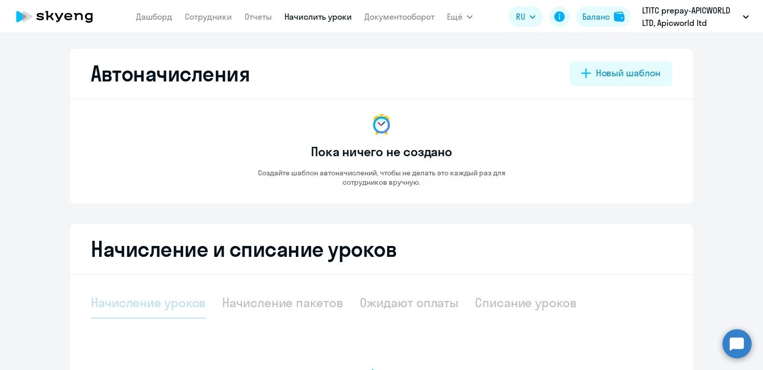
select select "10"
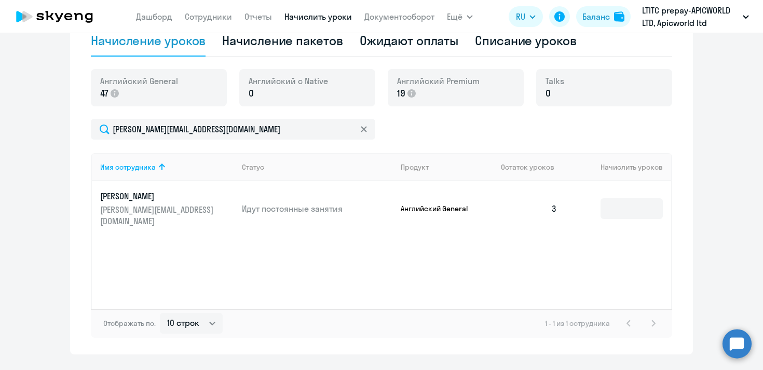
scroll to position [273, 0]
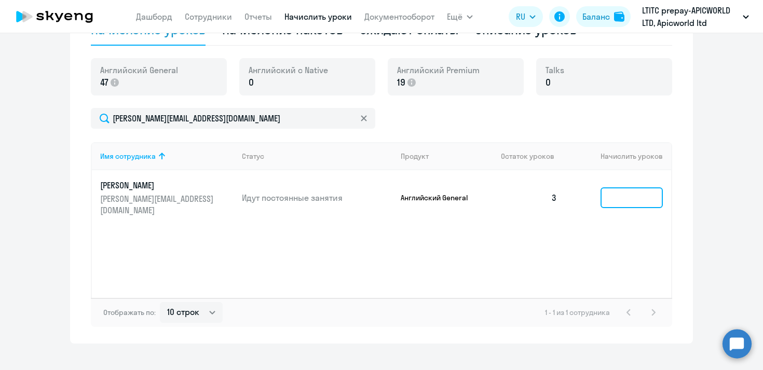
click at [615, 188] on input at bounding box center [632, 197] width 62 height 21
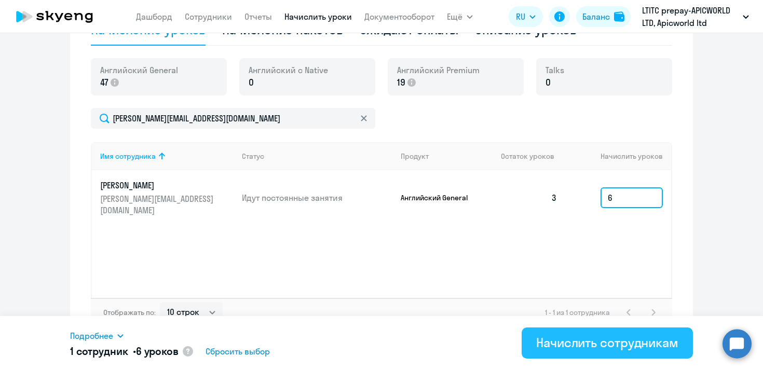
type input "6"
click at [640, 344] on div "Начислить сотрудникам" at bounding box center [607, 342] width 142 height 17
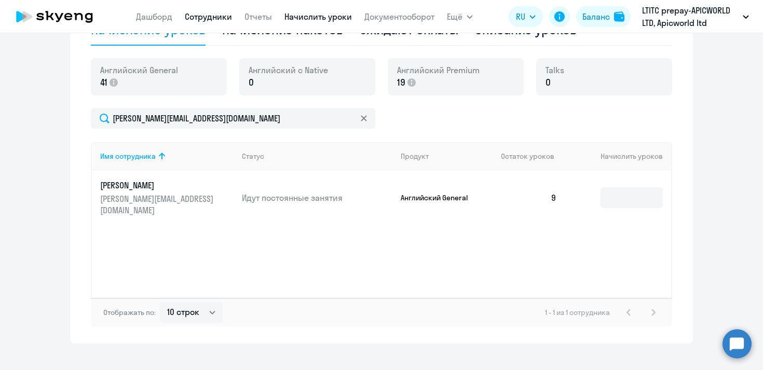
click at [220, 18] on link "Сотрудники" at bounding box center [208, 16] width 47 height 10
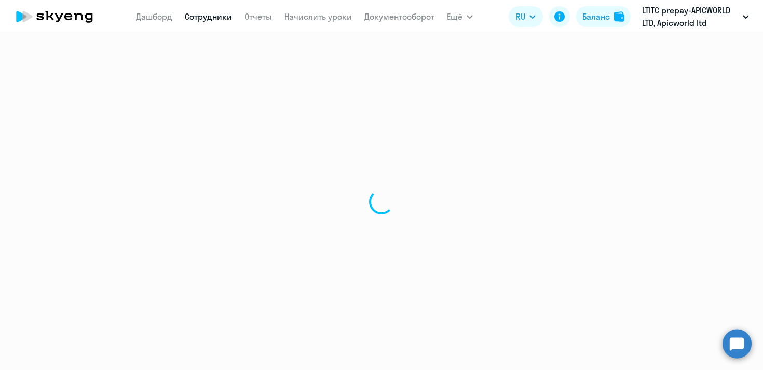
select select "30"
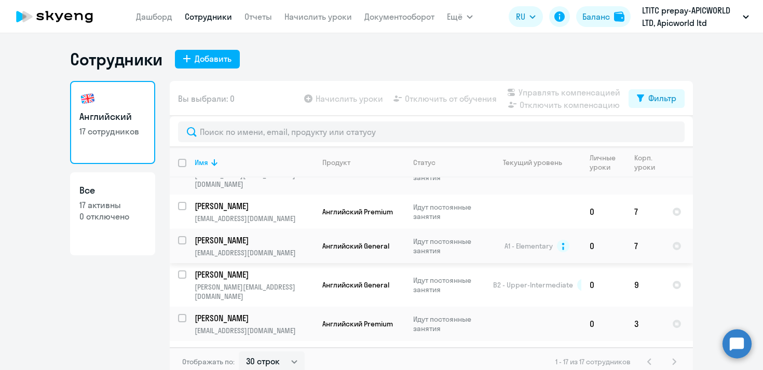
scroll to position [357, 0]
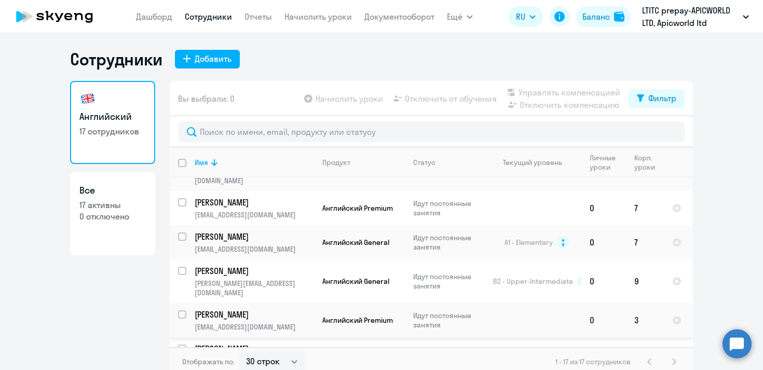
click at [183, 310] on input "select row 42276299" at bounding box center [188, 320] width 21 height 21
checkbox input "true"
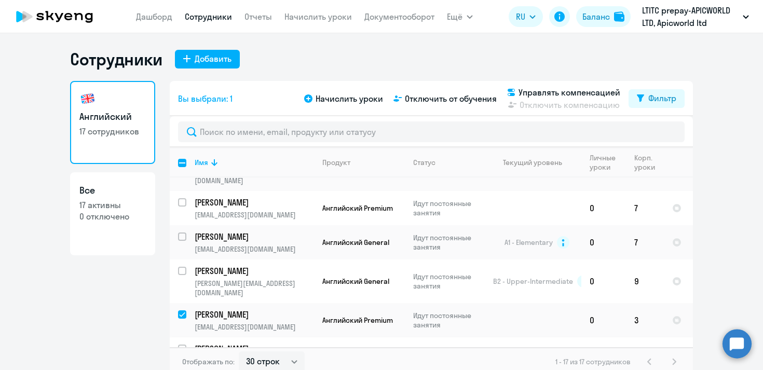
click at [183, 345] on input "select row 41678029" at bounding box center [188, 355] width 21 height 21
checkbox input "true"
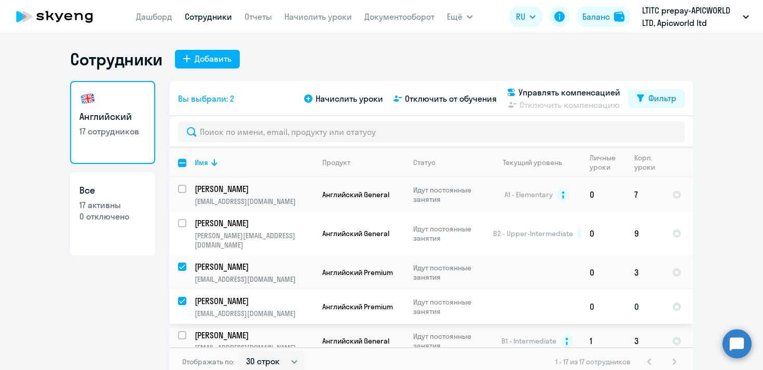
scroll to position [405, 0]
click at [308, 99] on icon at bounding box center [308, 98] width 8 height 8
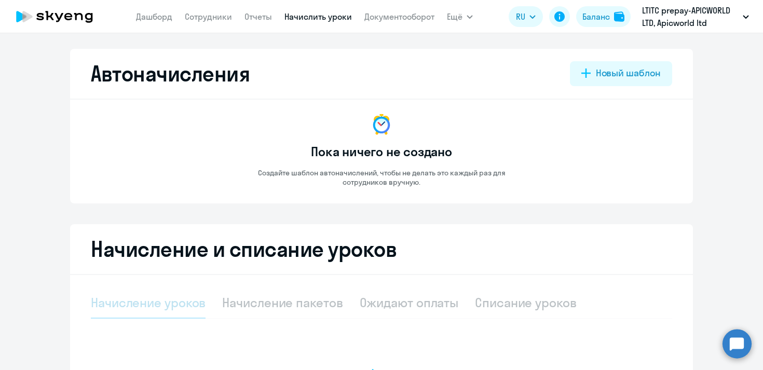
select select "10"
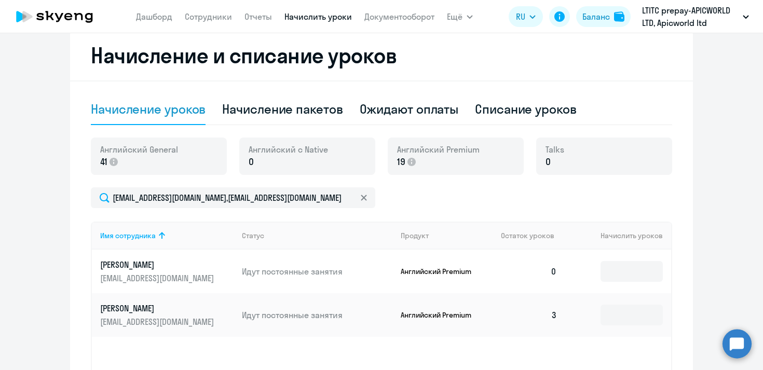
scroll to position [202, 0]
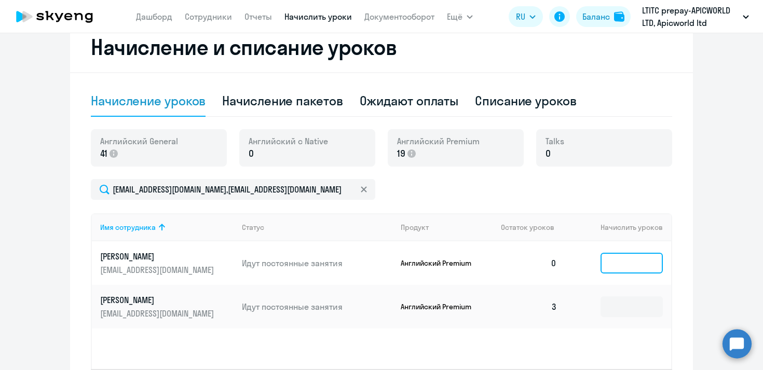
click at [622, 258] on input at bounding box center [632, 263] width 62 height 21
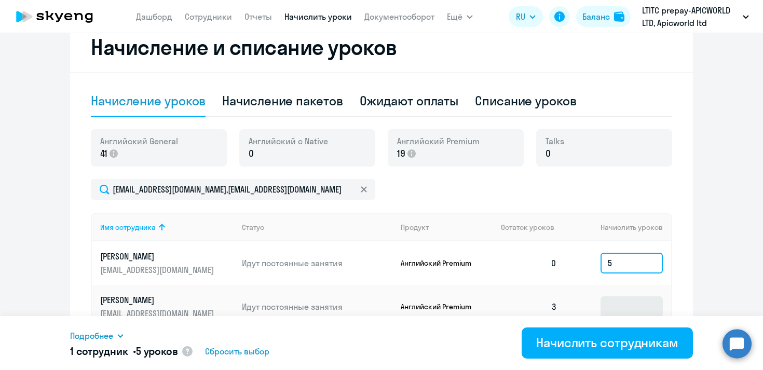
type input "5"
click at [630, 302] on input at bounding box center [632, 306] width 62 height 21
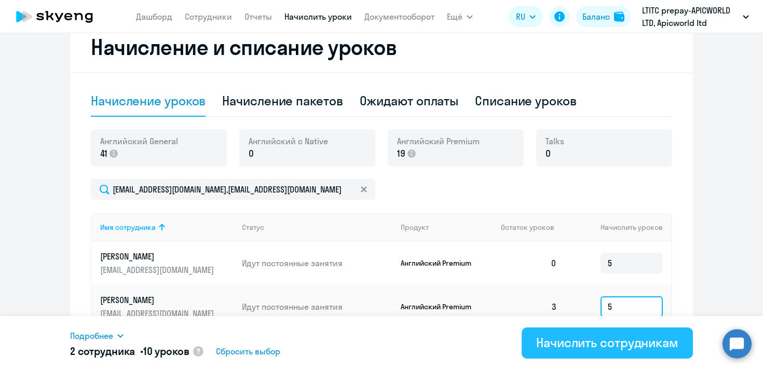
type input "5"
click at [603, 340] on div "Начислить сотрудникам" at bounding box center [607, 342] width 142 height 17
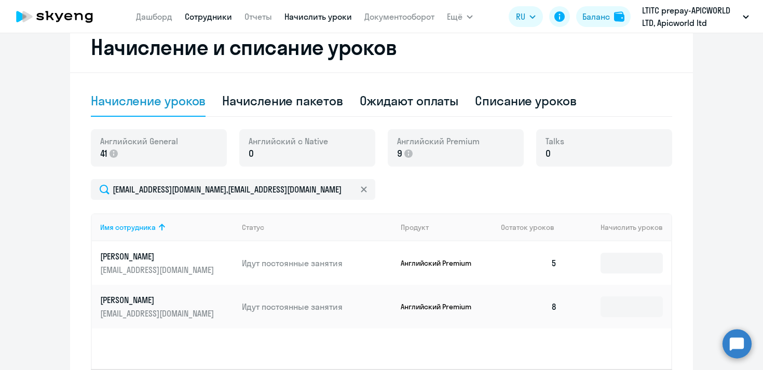
click at [204, 15] on link "Сотрудники" at bounding box center [208, 16] width 47 height 10
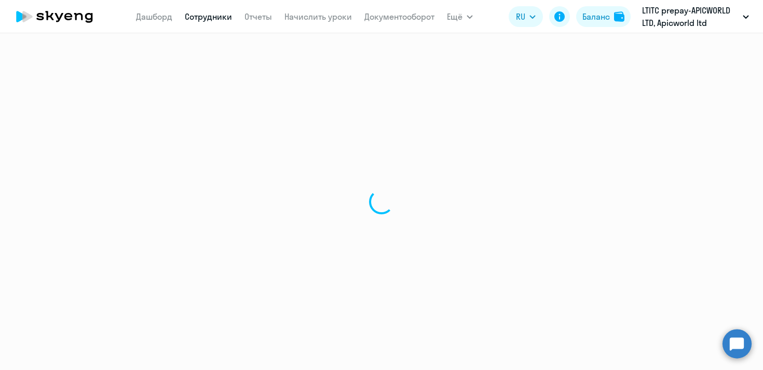
select select "30"
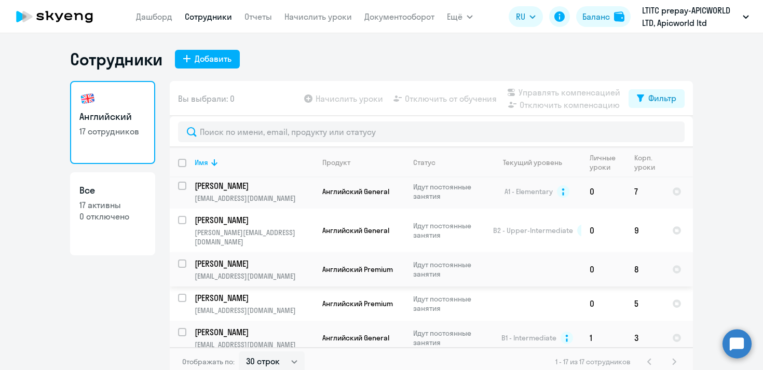
scroll to position [6, 0]
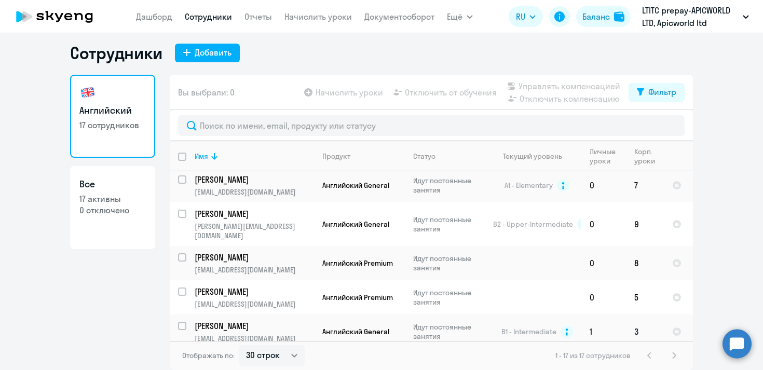
click at [182, 322] on input "select row 1414132" at bounding box center [188, 332] width 21 height 21
checkbox input "true"
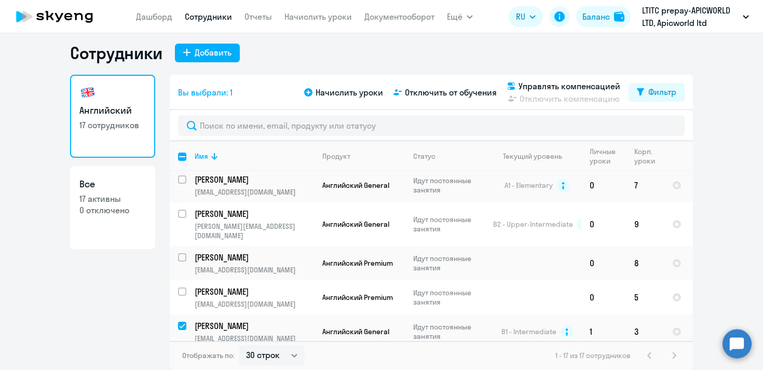
click at [183, 356] on input "select row 4568146" at bounding box center [188, 366] width 21 height 21
checkbox input "true"
click at [308, 94] on icon at bounding box center [308, 92] width 8 height 8
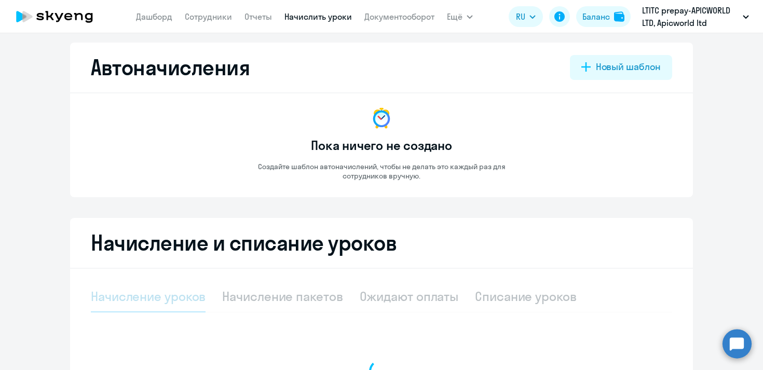
select select "10"
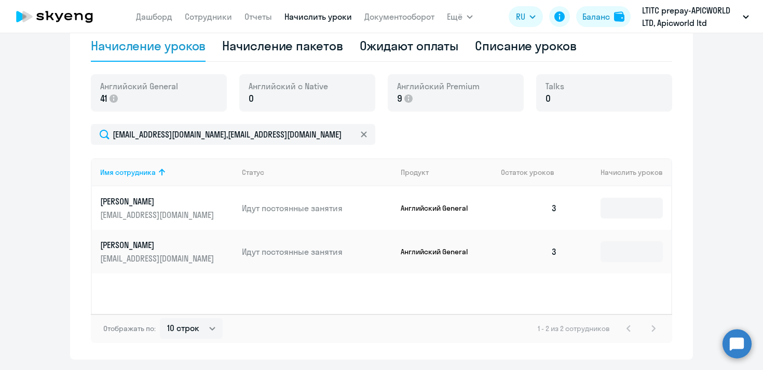
scroll to position [288, 0]
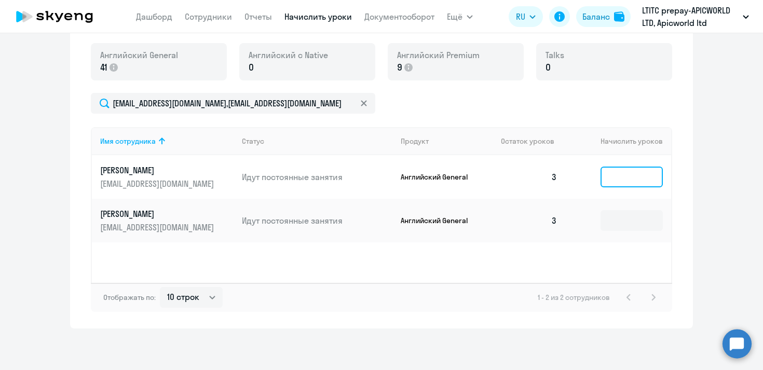
click at [653, 174] on input at bounding box center [632, 177] width 62 height 21
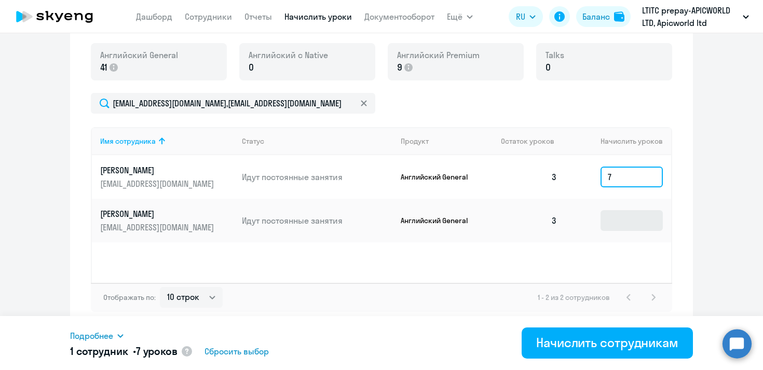
type input "7"
click at [635, 226] on input at bounding box center [632, 220] width 62 height 21
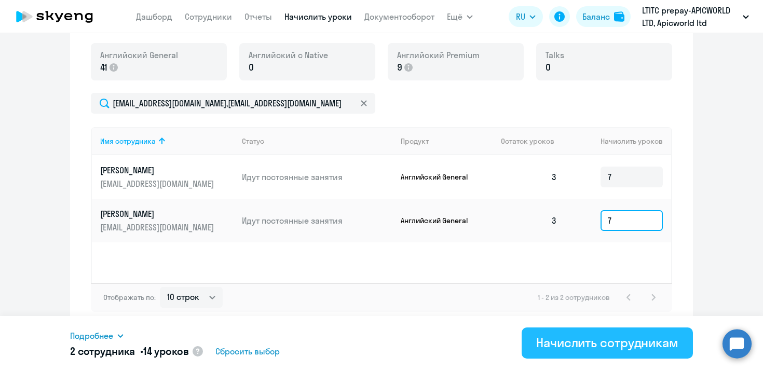
type input "7"
click at [605, 347] on div "Начислить сотрудникам" at bounding box center [607, 342] width 142 height 17
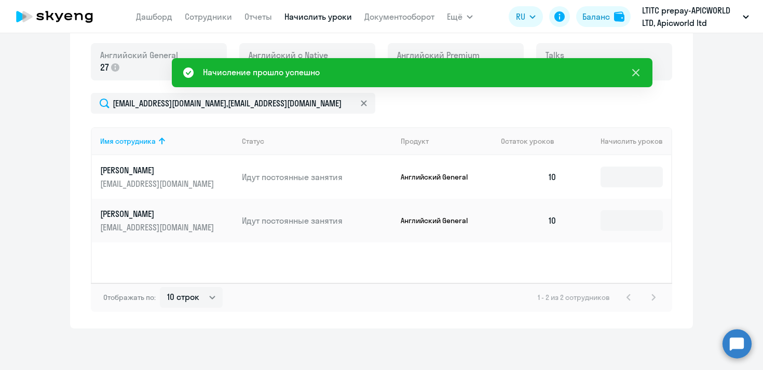
click at [638, 75] on icon at bounding box center [635, 72] width 7 height 7
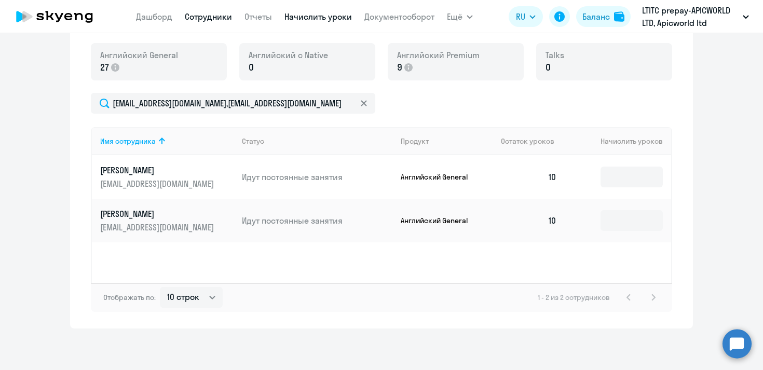
click at [203, 16] on link "Сотрудники" at bounding box center [208, 16] width 47 height 10
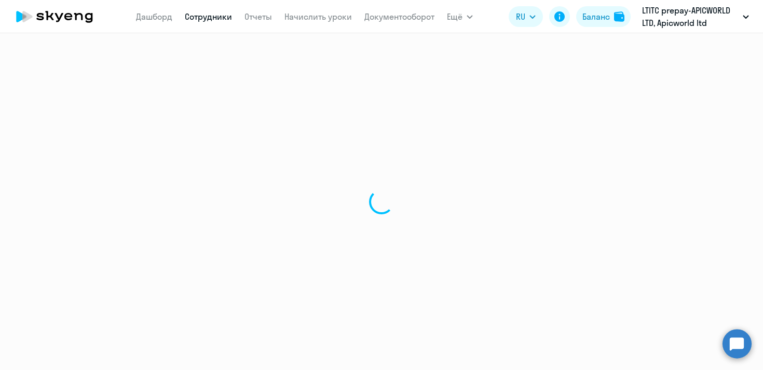
select select "30"
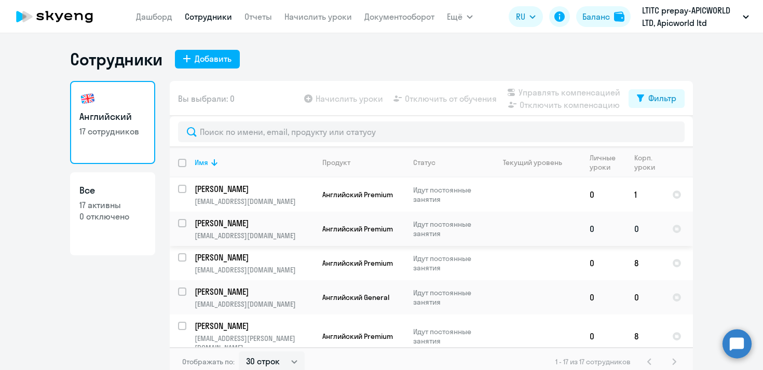
click at [182, 223] on input "select row 40674592" at bounding box center [188, 229] width 21 height 21
checkbox input "true"
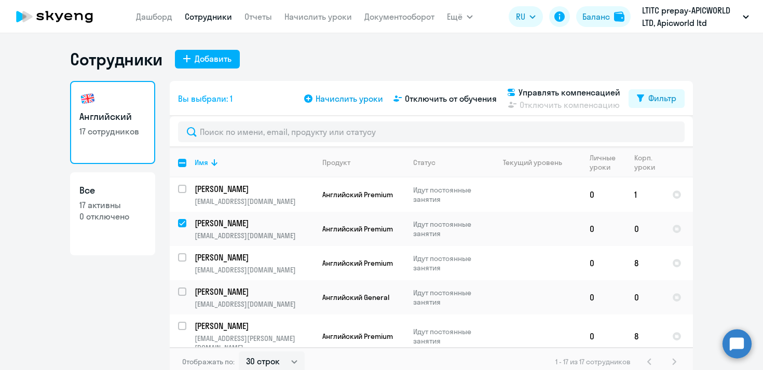
click at [312, 96] on icon at bounding box center [308, 98] width 8 height 8
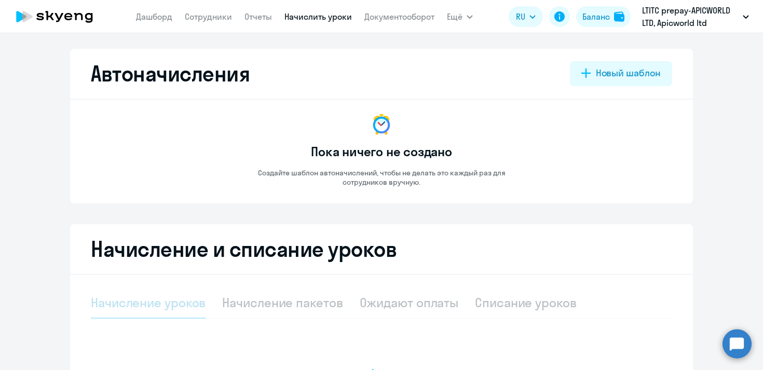
select select "10"
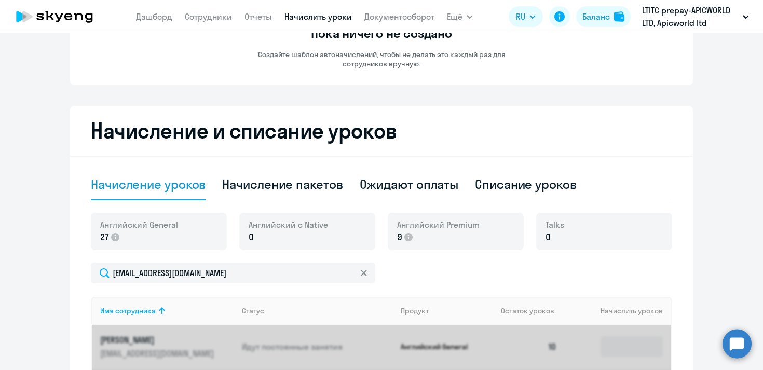
scroll to position [247, 0]
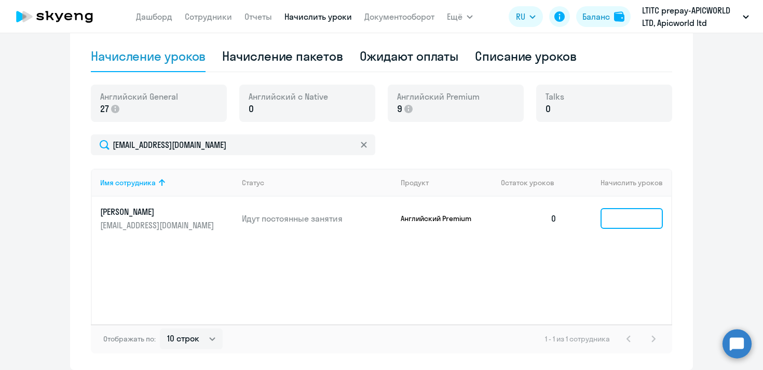
click at [625, 219] on input at bounding box center [632, 218] width 62 height 21
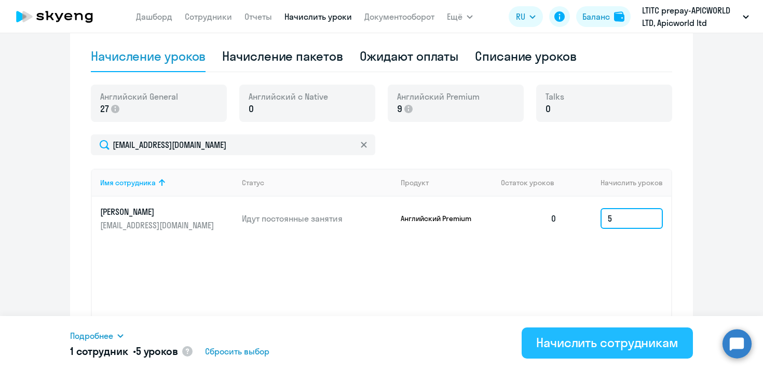
type input "5"
click at [623, 343] on div "Начислить сотрудникам" at bounding box center [607, 342] width 142 height 17
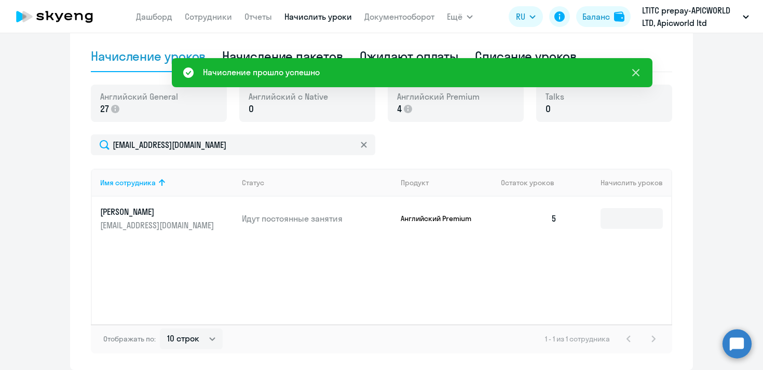
click at [634, 70] on icon at bounding box center [635, 72] width 7 height 7
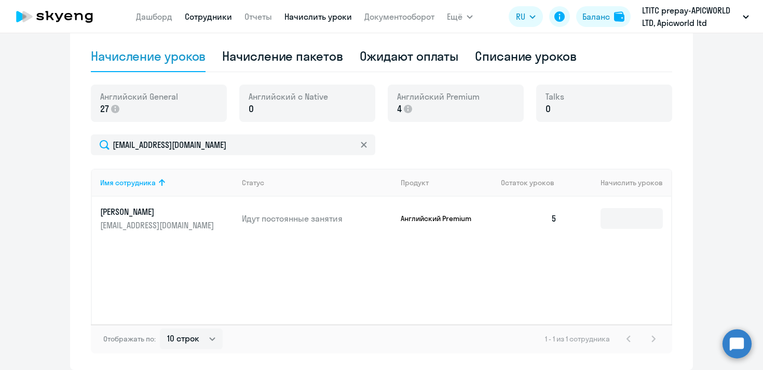
click at [201, 19] on link "Сотрудники" at bounding box center [208, 16] width 47 height 10
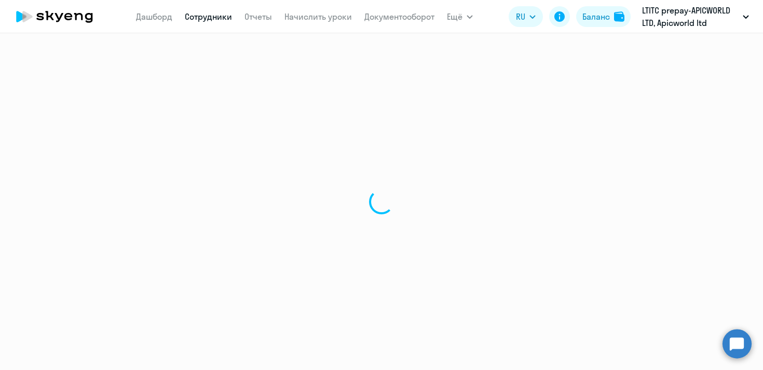
select select "30"
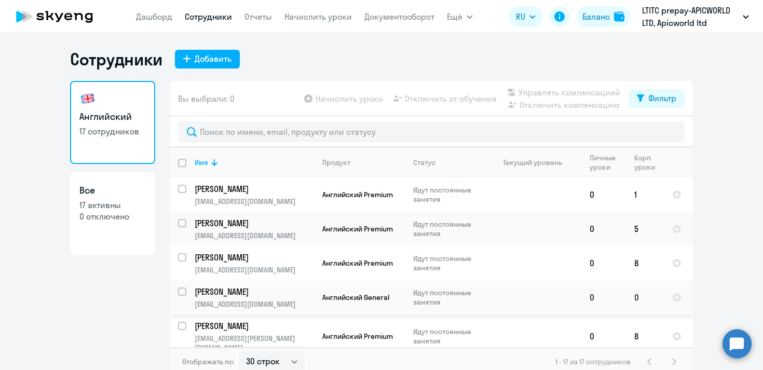
click at [183, 291] on input "select row 15237493" at bounding box center [188, 298] width 21 height 21
checkbox input "true"
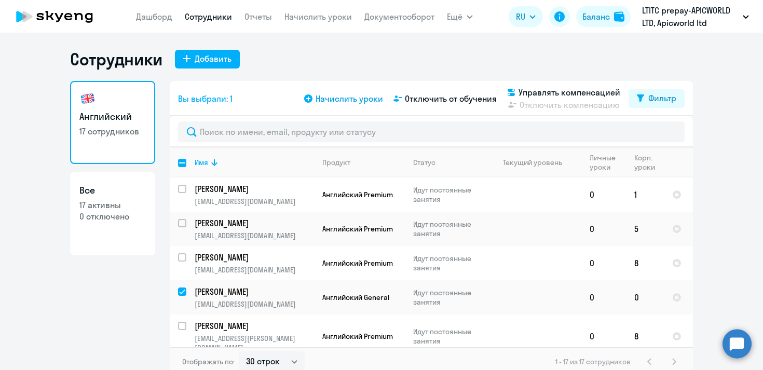
click at [312, 99] on icon at bounding box center [308, 98] width 8 height 8
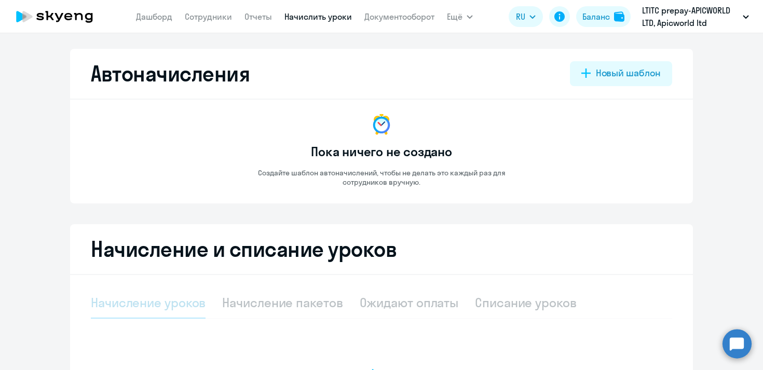
select select "10"
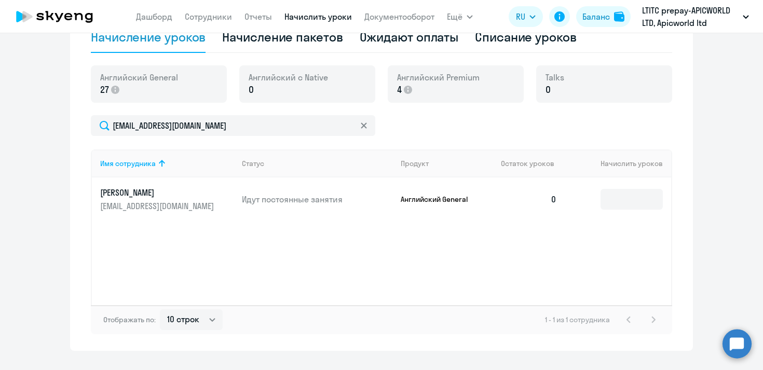
scroll to position [280, 0]
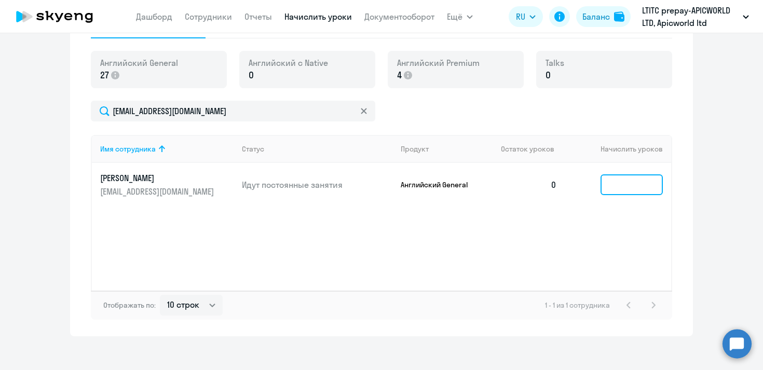
click at [634, 182] on input at bounding box center [632, 184] width 62 height 21
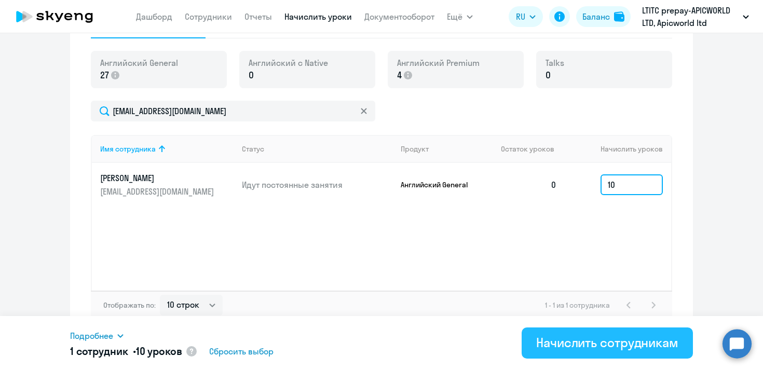
type input "10"
click at [622, 342] on div "Начислить сотрудникам" at bounding box center [607, 342] width 142 height 17
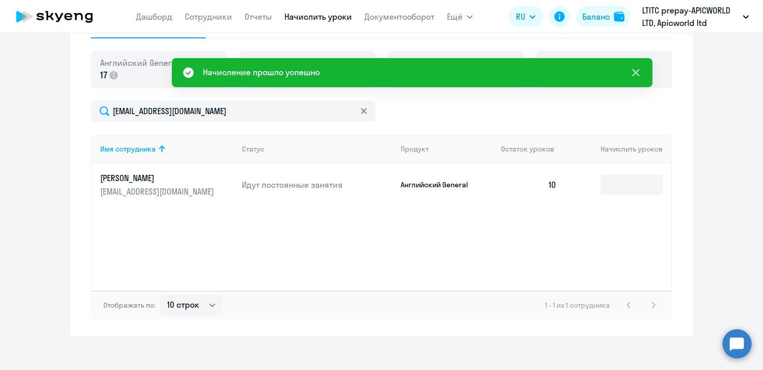
click at [638, 71] on icon at bounding box center [636, 72] width 12 height 12
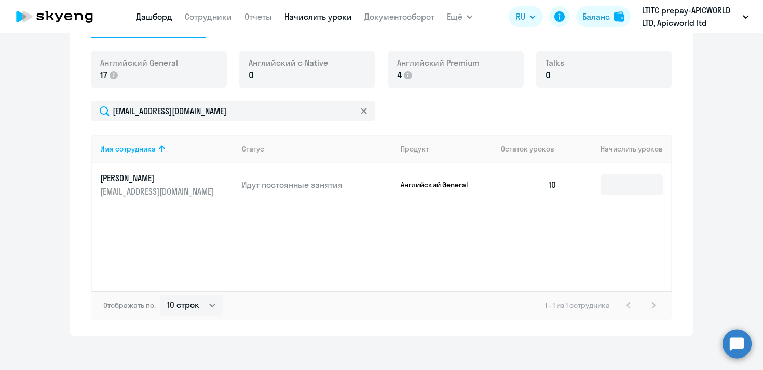
click at [153, 16] on link "Дашборд" at bounding box center [154, 16] width 36 height 10
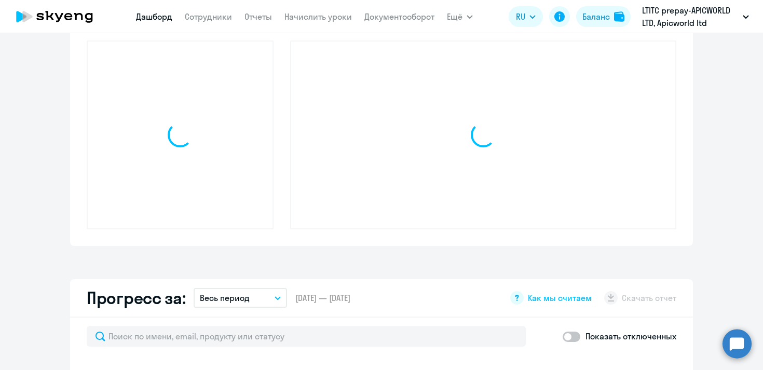
scroll to position [353, 0]
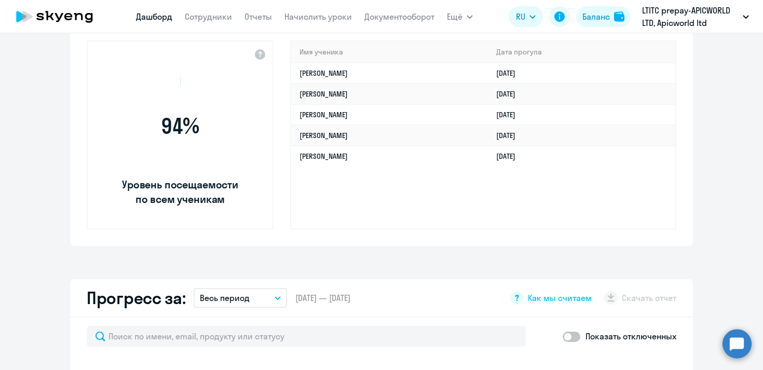
select select "30"
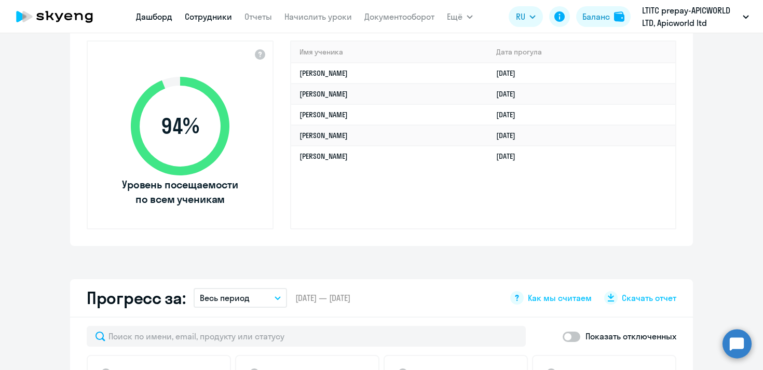
click at [200, 17] on link "Сотрудники" at bounding box center [208, 16] width 47 height 10
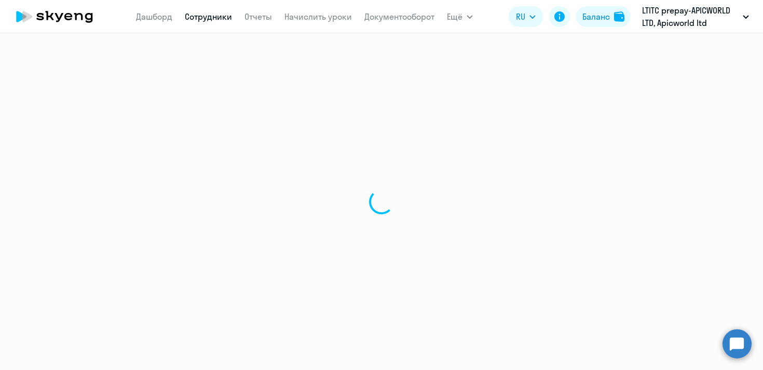
select select "30"
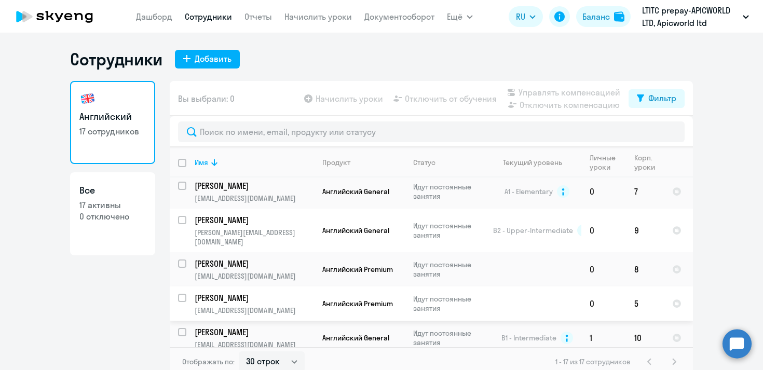
scroll to position [6, 0]
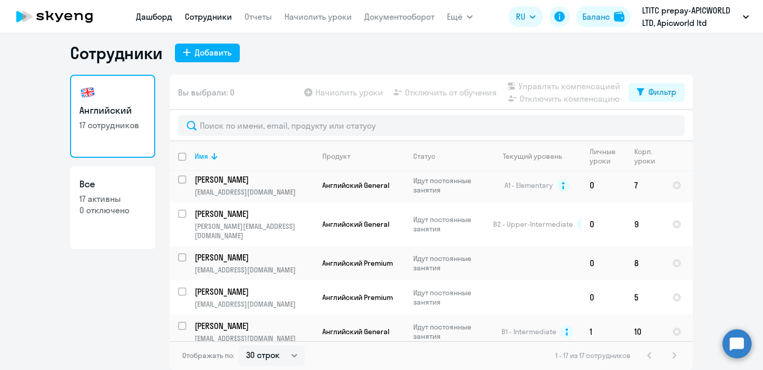
click at [161, 18] on link "Дашборд" at bounding box center [154, 16] width 36 height 10
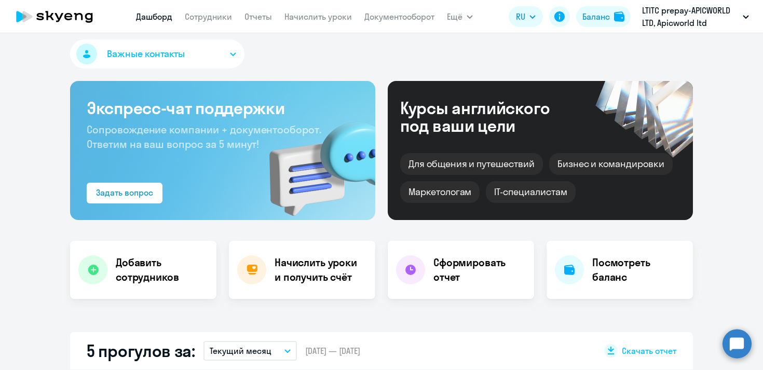
select select "30"
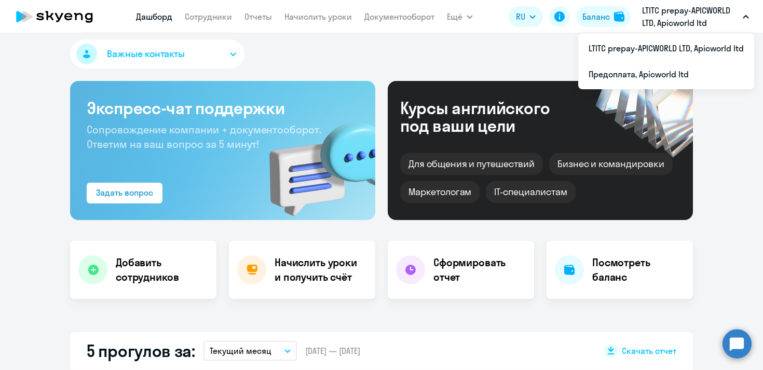
click at [734, 24] on p "LTITC prepay-APICWORLD LTD, Apicworld ltd" at bounding box center [690, 16] width 97 height 25
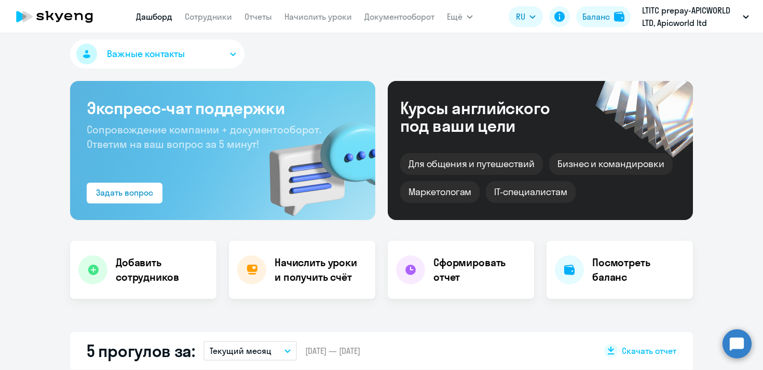
click at [731, 14] on p "LTITC prepay-APICWORLD LTD, Apicworld ltd" at bounding box center [690, 16] width 97 height 25
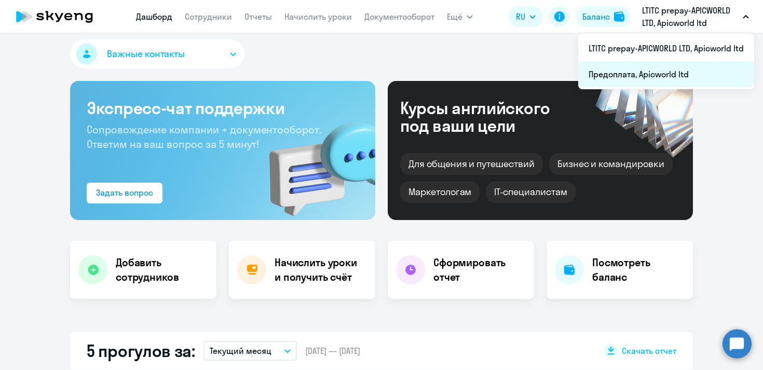
click at [624, 74] on li "Предоплата, Apicworld ltd" at bounding box center [666, 74] width 176 height 26
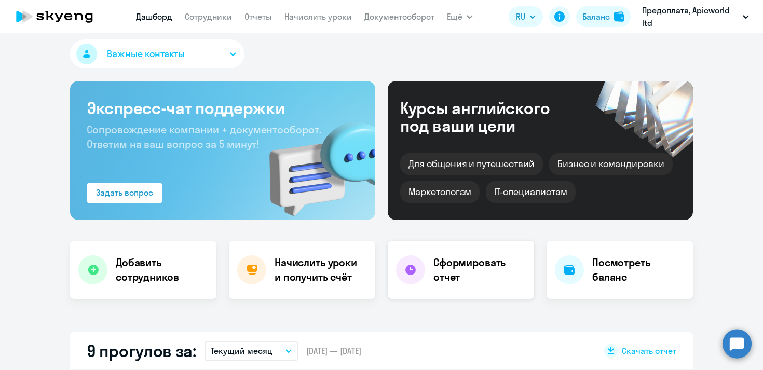
select select "30"
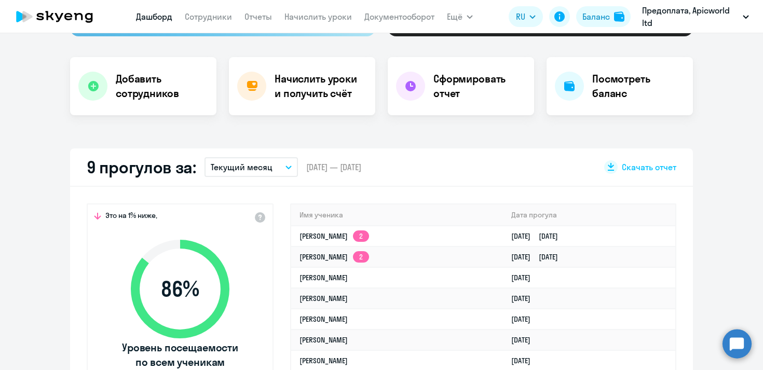
scroll to position [168, 0]
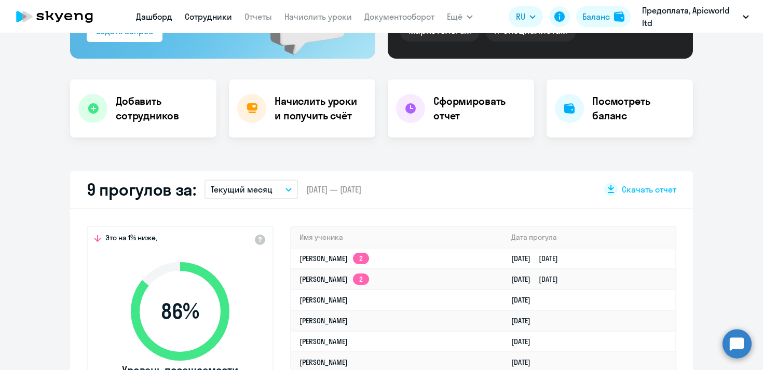
click at [212, 16] on link "Сотрудники" at bounding box center [208, 16] width 47 height 10
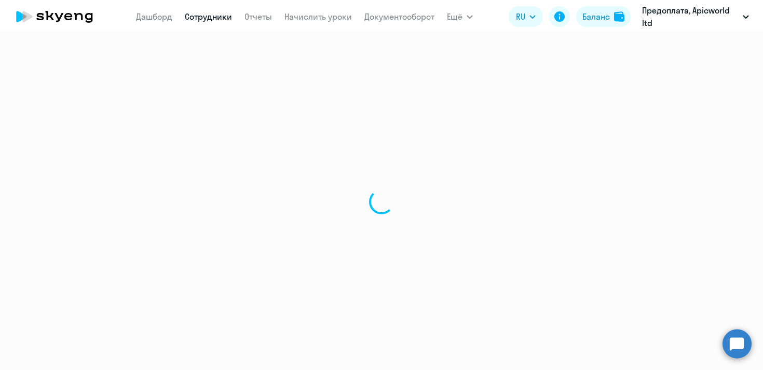
select select "30"
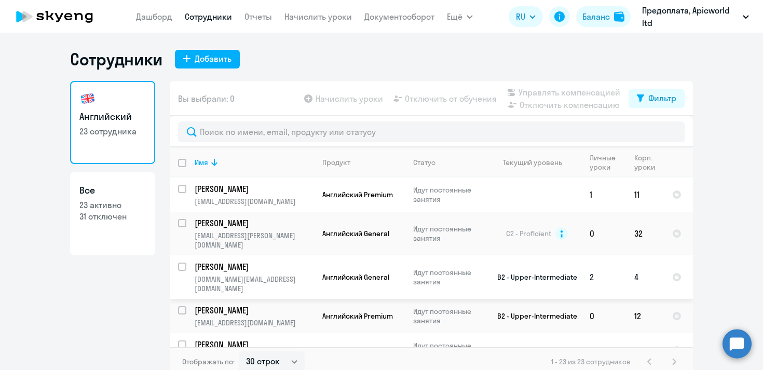
click at [183, 263] on input "select row 37034874" at bounding box center [188, 273] width 21 height 21
checkbox input "true"
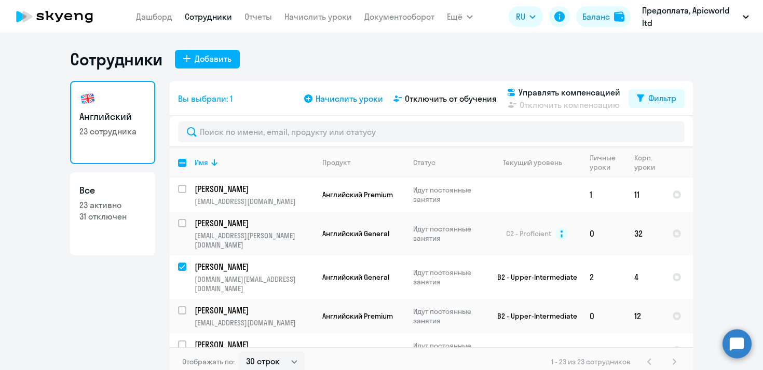
click at [310, 96] on icon at bounding box center [308, 98] width 8 height 8
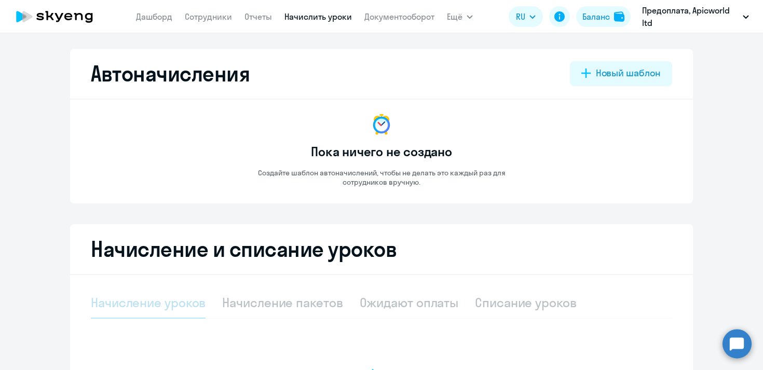
select select "10"
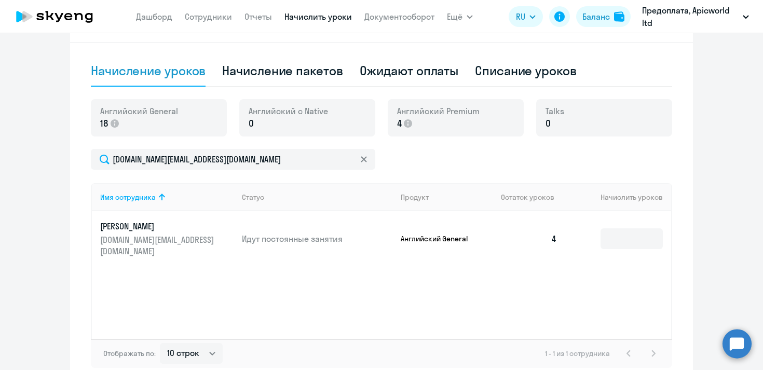
scroll to position [234, 0]
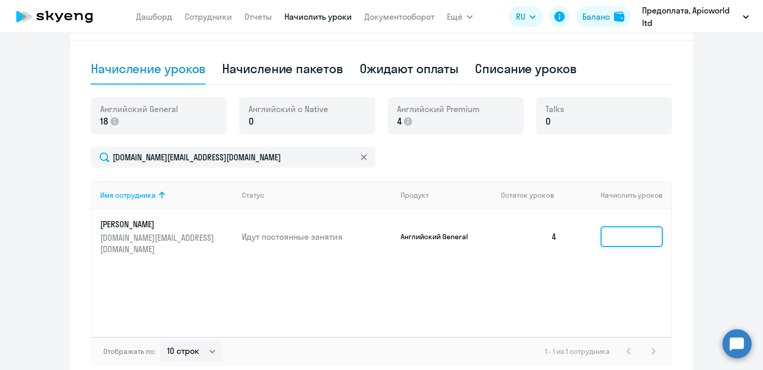
click at [642, 228] on input at bounding box center [632, 236] width 62 height 21
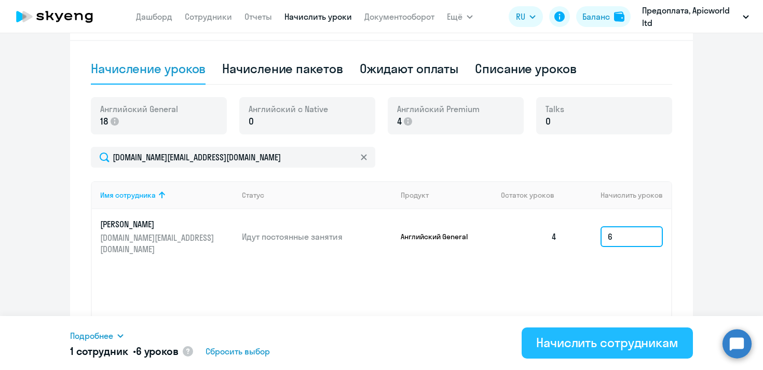
type input "6"
click at [599, 348] on div "Начислить сотрудникам" at bounding box center [607, 342] width 142 height 17
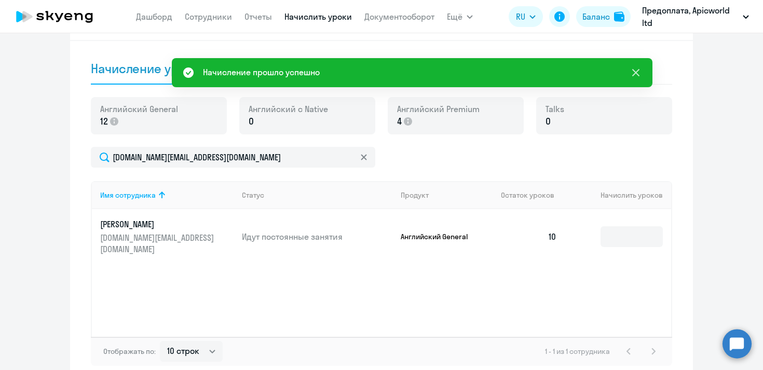
click at [637, 75] on icon at bounding box center [636, 72] width 12 height 12
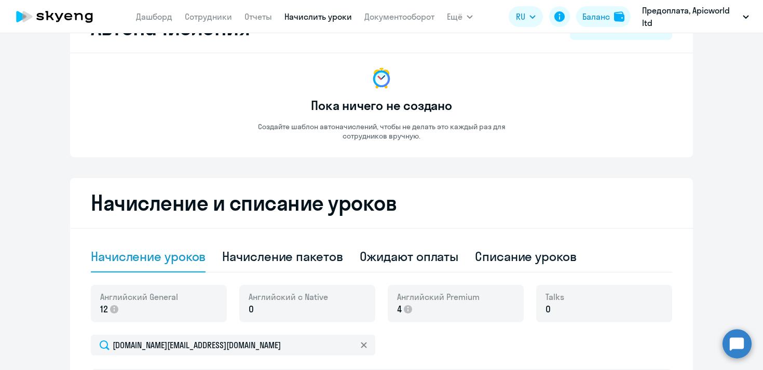
scroll to position [0, 0]
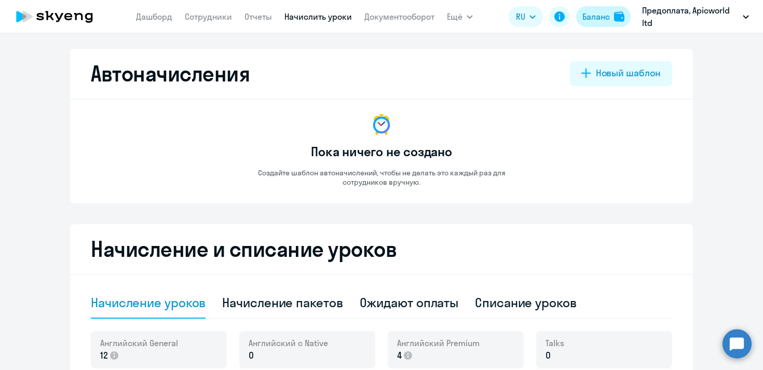
click at [592, 18] on div "Баланс" at bounding box center [596, 16] width 28 height 12
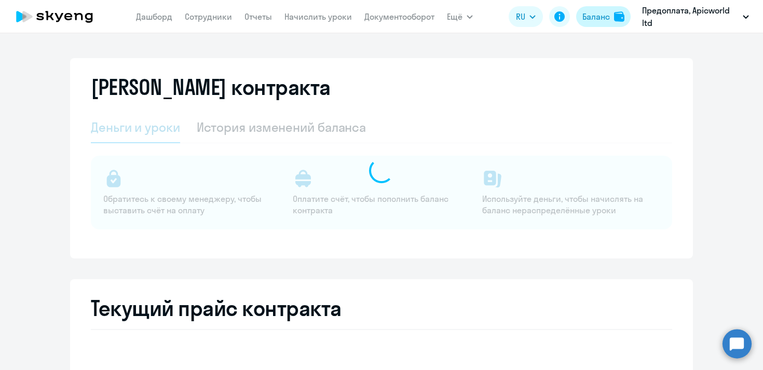
select select "english_adult_not_native_speaker"
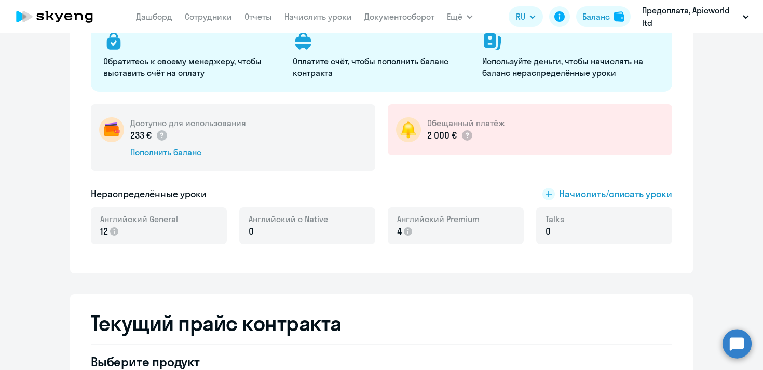
scroll to position [139, 0]
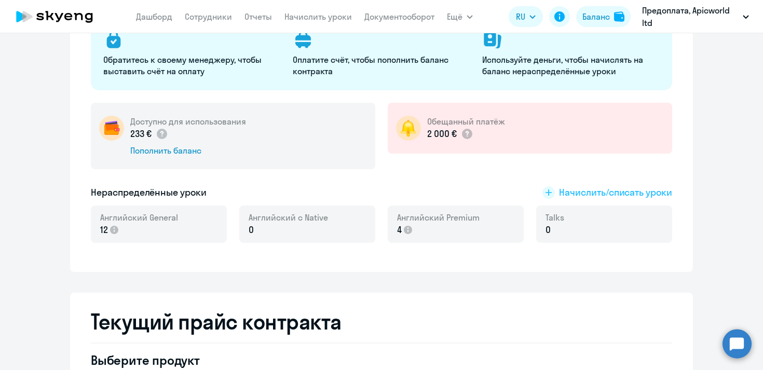
click at [552, 190] on rect at bounding box center [548, 192] width 12 height 12
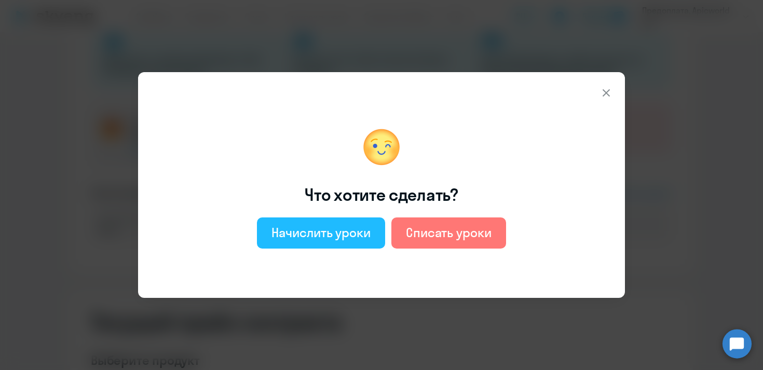
click at [335, 235] on div "Начислить уроки" at bounding box center [320, 232] width 99 height 17
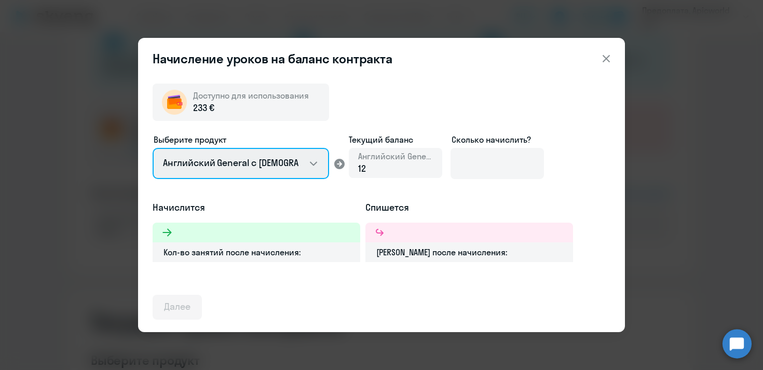
click at [320, 161] on select "Английский General с [DEMOGRAPHIC_DATA] преподавателем Английский General с [DE…" at bounding box center [241, 163] width 176 height 31
click at [153, 148] on select "Английский General с [DEMOGRAPHIC_DATA] преподавателем Английский General с [DE…" at bounding box center [241, 163] width 176 height 31
click at [311, 161] on select "Английский General с [DEMOGRAPHIC_DATA] преподавателем Английский General с [DE…" at bounding box center [241, 163] width 176 height 31
select select "english_adult_not_native_speaker_premium"
click at [153, 148] on select "Английский General с [DEMOGRAPHIC_DATA] преподавателем Английский General с [DE…" at bounding box center [241, 163] width 176 height 31
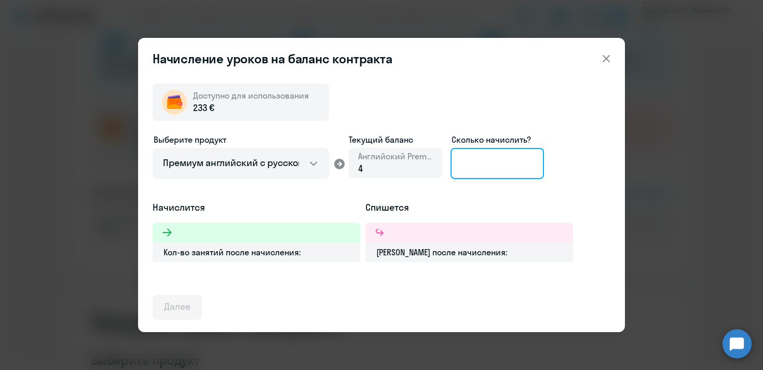
click at [481, 160] on input at bounding box center [497, 163] width 93 height 31
type input "5"
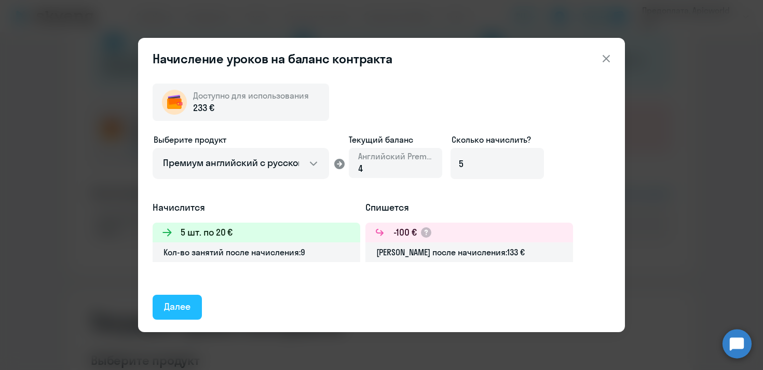
click at [166, 308] on div "Далее" at bounding box center [177, 306] width 26 height 13
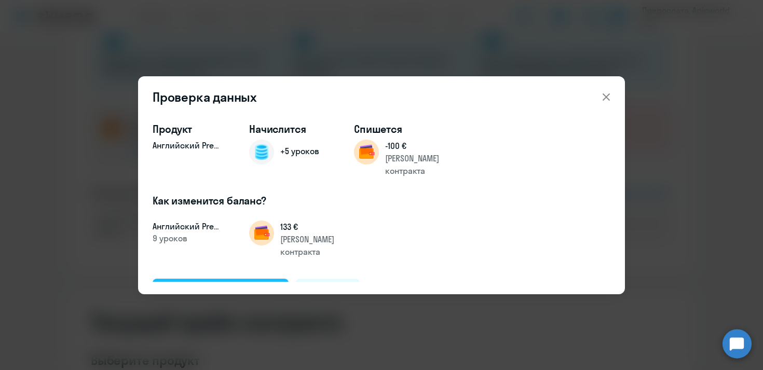
click at [203, 284] on div "Подтвердить и начислить" at bounding box center [220, 290] width 113 height 13
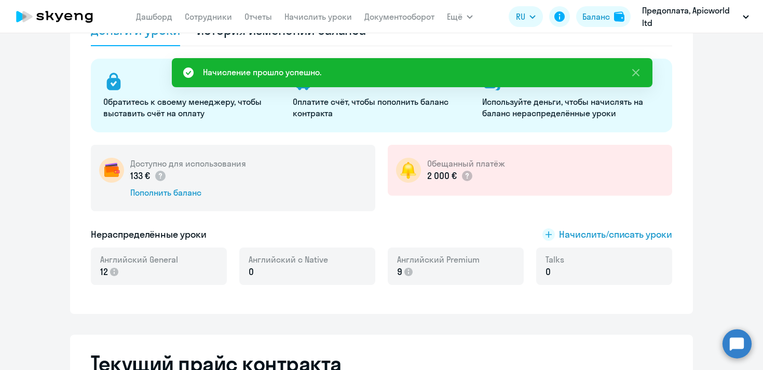
scroll to position [41, 0]
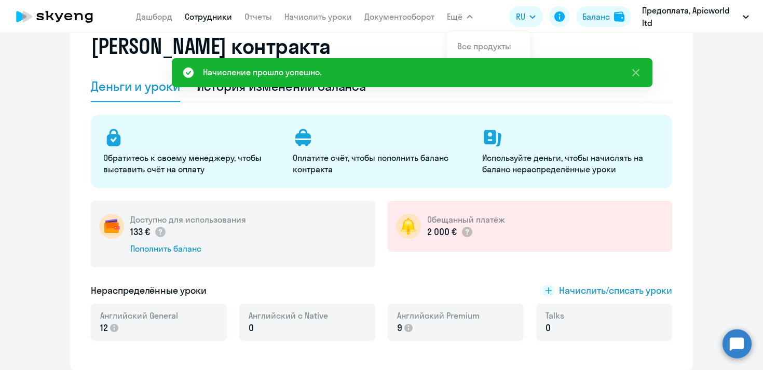
click at [204, 13] on link "Сотрудники" at bounding box center [208, 16] width 47 height 10
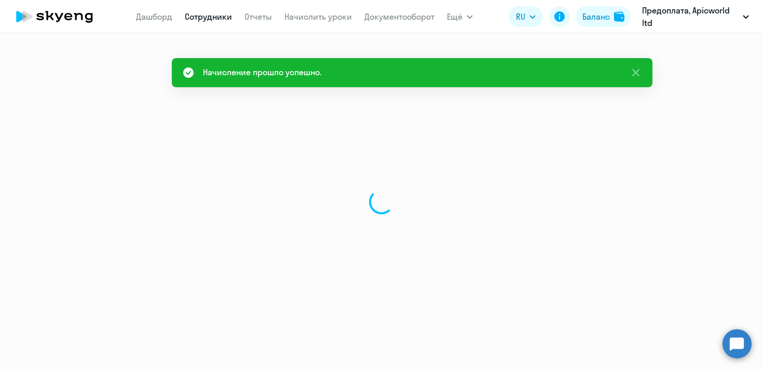
select select "30"
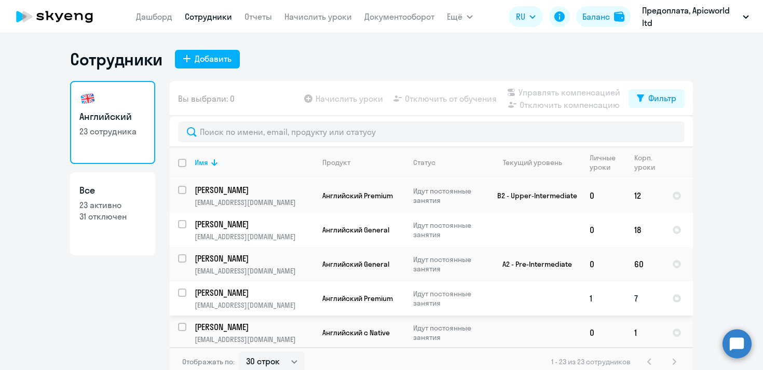
scroll to position [121, 0]
click at [183, 288] on input "select row 38423175" at bounding box center [188, 298] width 21 height 21
checkbox input "true"
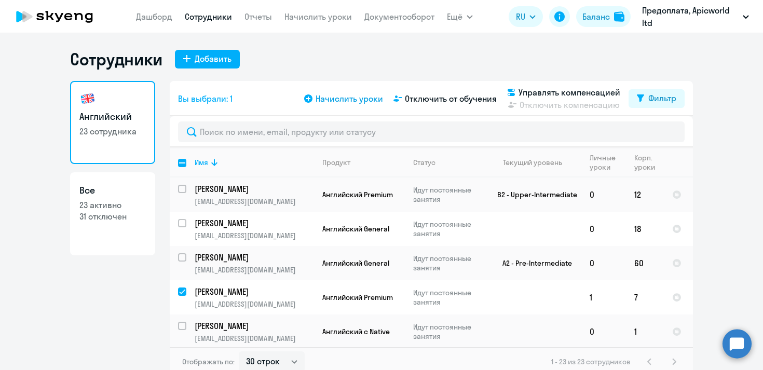
click at [309, 99] on icon at bounding box center [308, 98] width 8 height 8
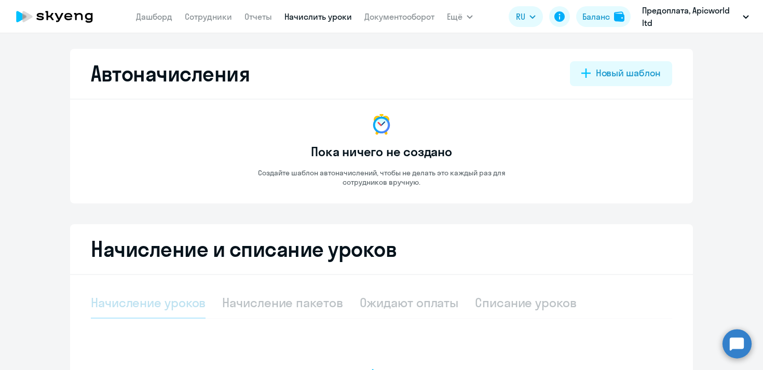
select select "10"
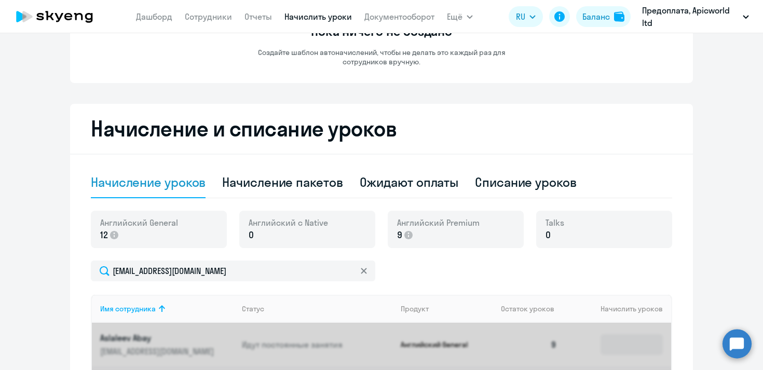
scroll to position [186, 0]
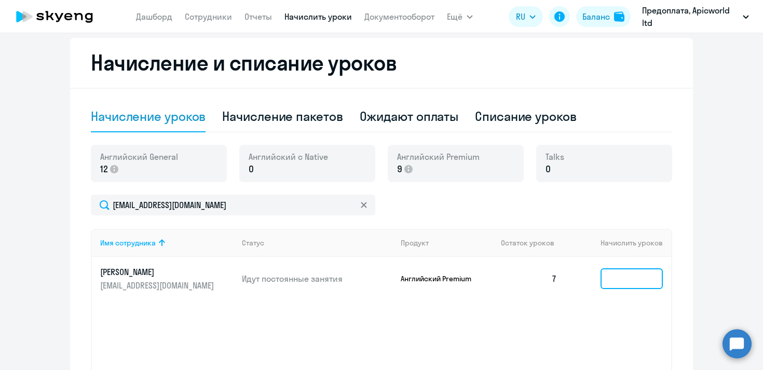
click at [643, 271] on input at bounding box center [632, 278] width 62 height 21
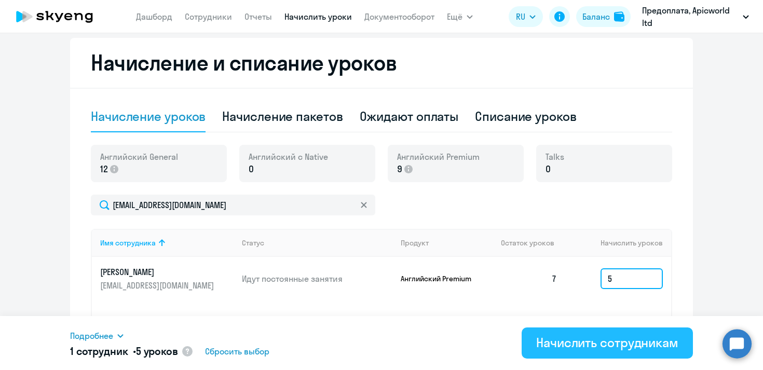
type input "5"
click at [641, 344] on div "Начислить сотрудникам" at bounding box center [607, 342] width 142 height 17
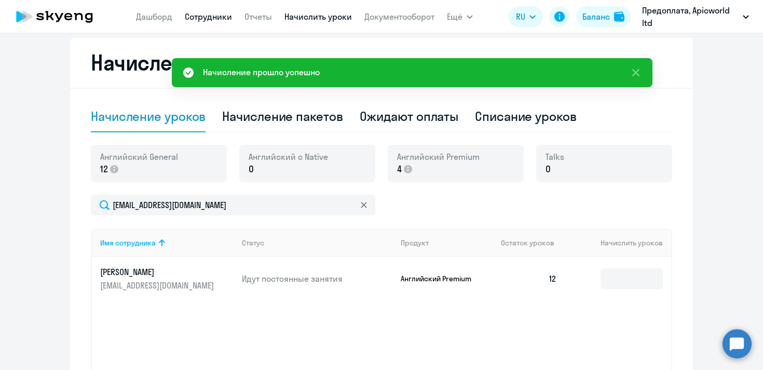
click at [218, 18] on link "Сотрудники" at bounding box center [208, 16] width 47 height 10
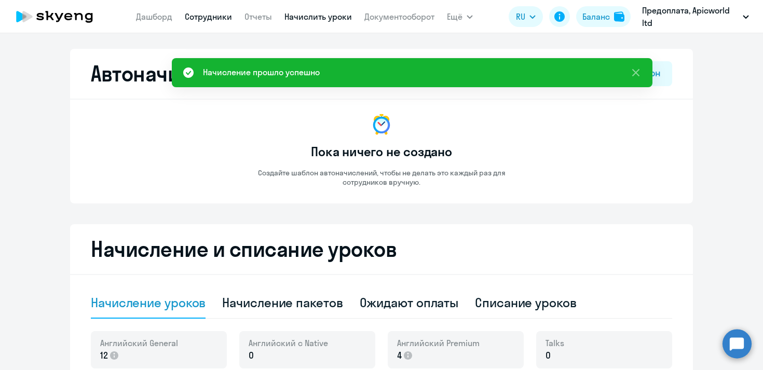
select select "30"
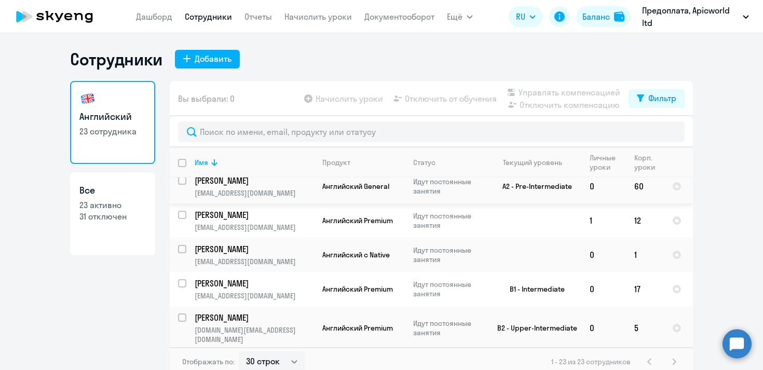
scroll to position [201, 0]
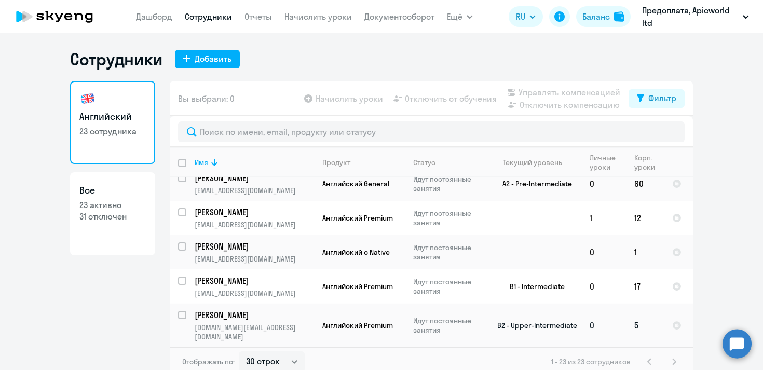
click at [181, 311] on input "select row 39884331" at bounding box center [188, 321] width 21 height 21
checkbox input "true"
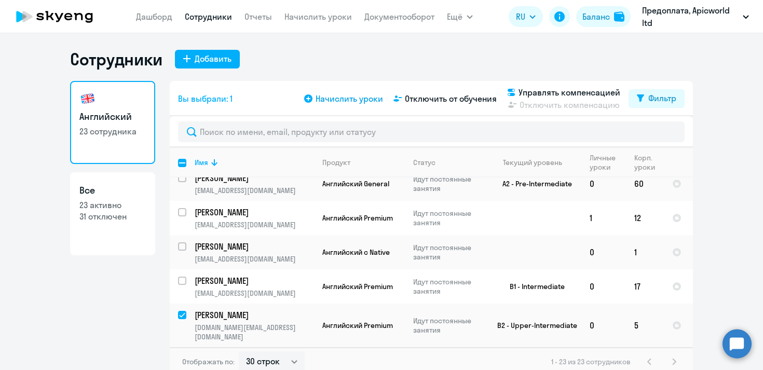
click at [310, 97] on icon at bounding box center [308, 98] width 8 height 8
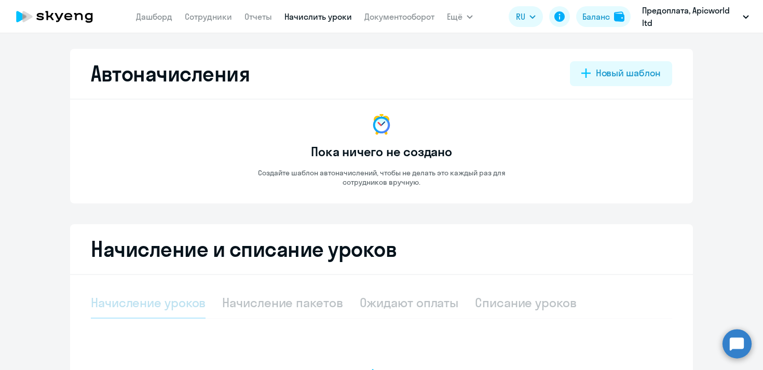
select select "10"
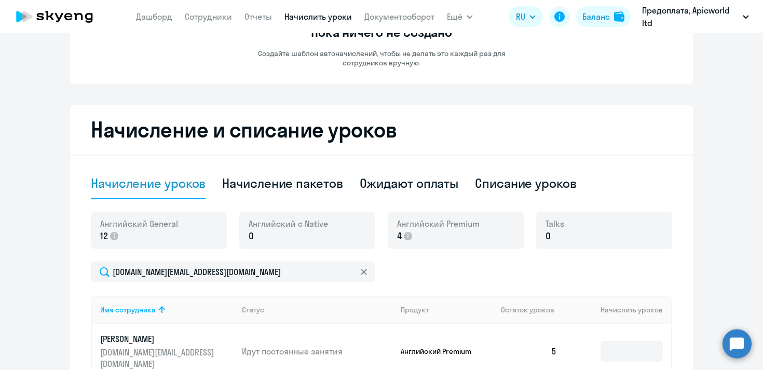
scroll to position [155, 0]
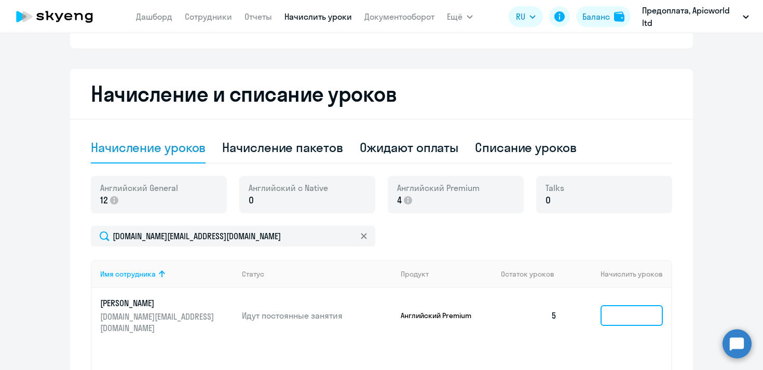
click at [621, 316] on input at bounding box center [632, 315] width 62 height 21
type input "5"
click at [601, 11] on div "Баланс" at bounding box center [596, 16] width 28 height 12
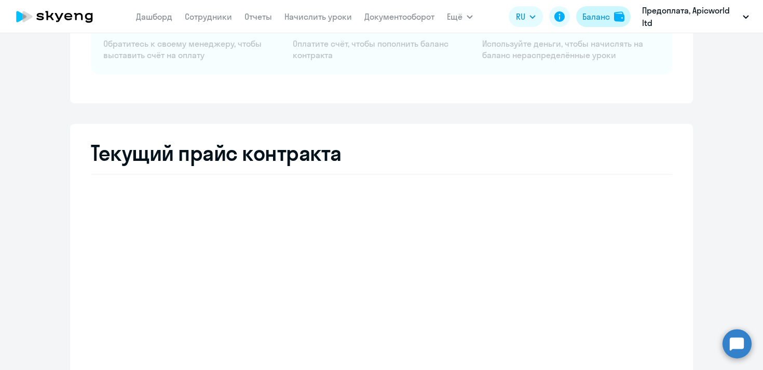
select select "english_adult_not_native_speaker"
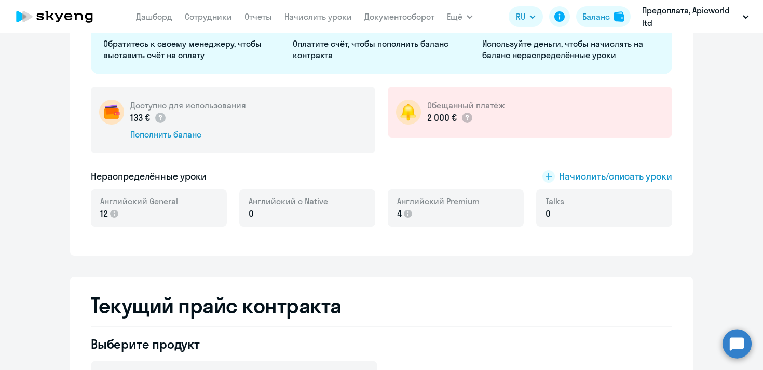
click at [142, 211] on p "12" at bounding box center [139, 213] width 78 height 13
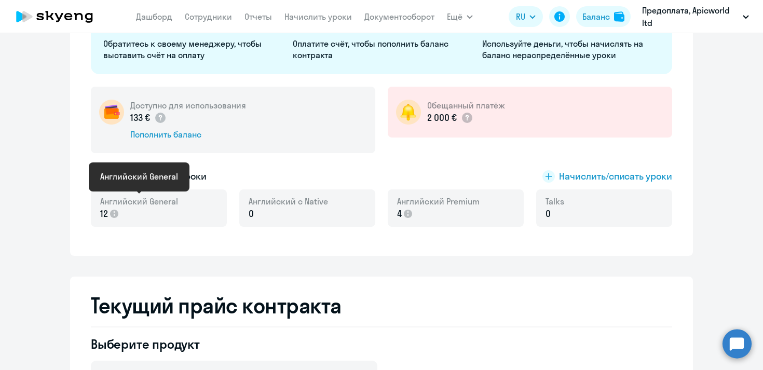
click at [165, 206] on span "Английский General" at bounding box center [139, 201] width 78 height 11
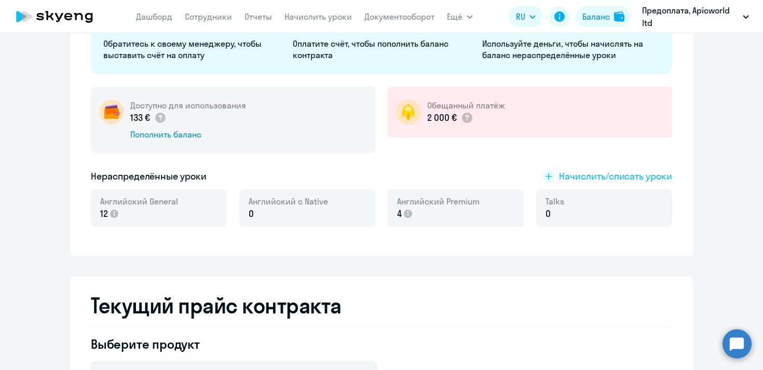
click at [584, 177] on span "Начислить/списать уроки" at bounding box center [615, 176] width 113 height 13
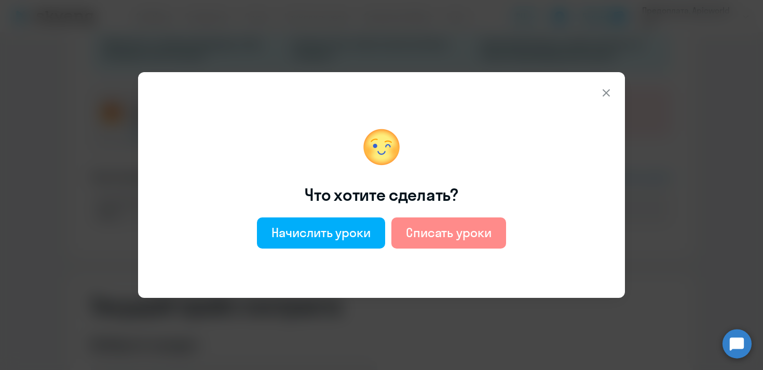
click at [458, 238] on div "Списать уроки" at bounding box center [449, 232] width 86 height 17
select select "english_adult_not_native_speaker"
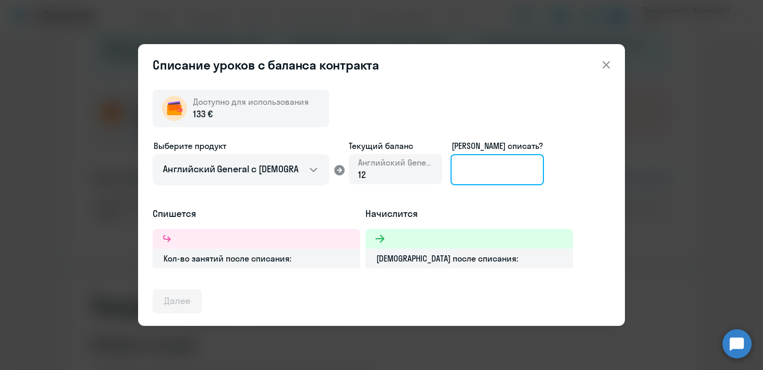
click at [494, 176] on input at bounding box center [497, 169] width 93 height 31
type input "5"
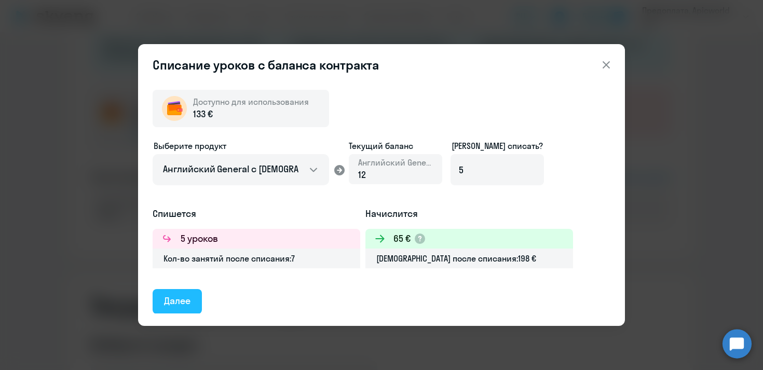
click at [186, 306] on div "Далее" at bounding box center [177, 300] width 26 height 13
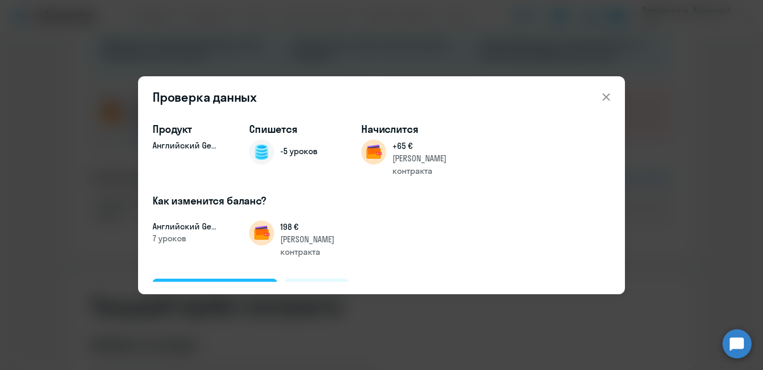
click at [212, 284] on div "Подтвердить и списать" at bounding box center [215, 290] width 102 height 13
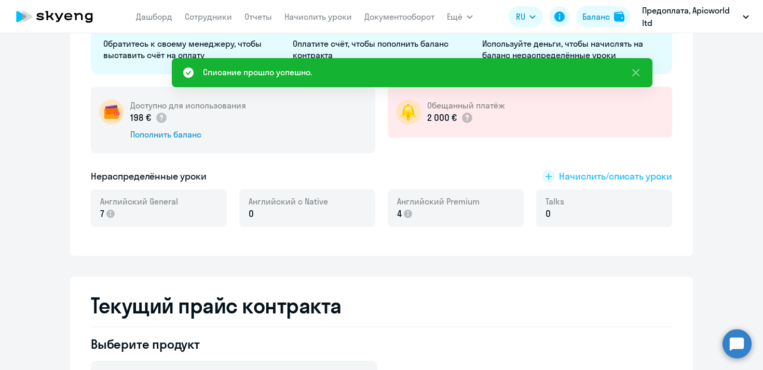
click at [546, 176] on icon at bounding box center [549, 176] width 6 height 6
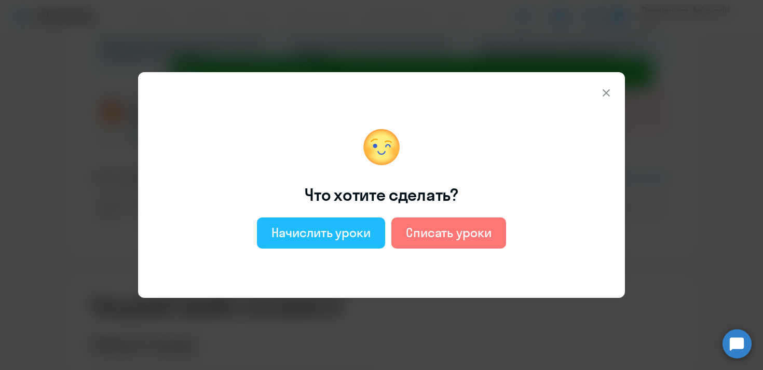
click at [355, 228] on div "Начислить уроки" at bounding box center [320, 232] width 99 height 17
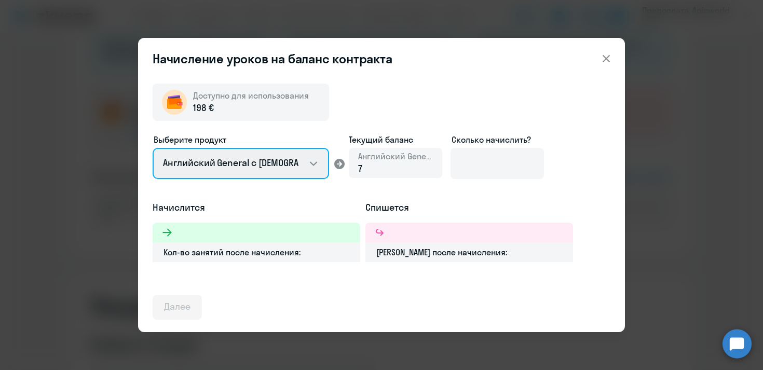
click at [311, 162] on select "Английский General с [DEMOGRAPHIC_DATA] преподавателем Английский General с [DE…" at bounding box center [241, 163] width 176 height 31
select select "english_adult_not_native_speaker_premium"
click at [153, 148] on select "Английский General с [DEMOGRAPHIC_DATA] преподавателем Английский General с [DE…" at bounding box center [241, 163] width 176 height 31
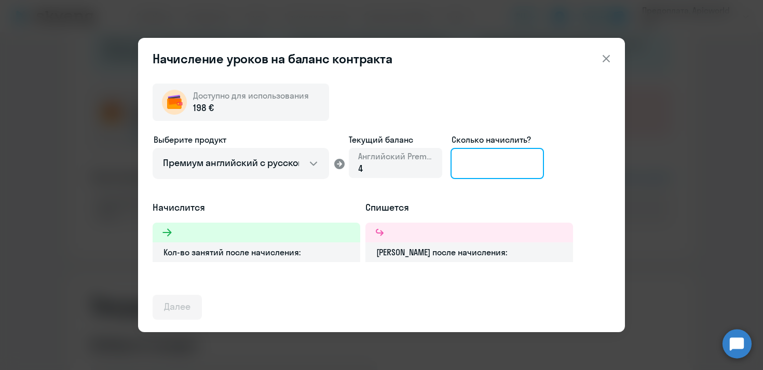
click at [503, 167] on input at bounding box center [497, 163] width 93 height 31
type input "6"
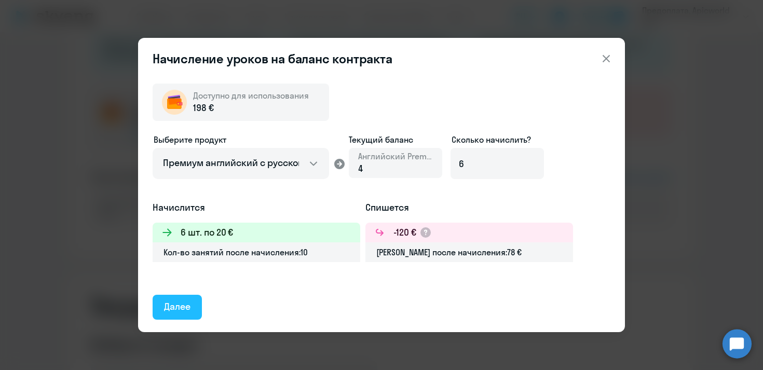
click at [182, 310] on div "Далее" at bounding box center [177, 306] width 26 height 13
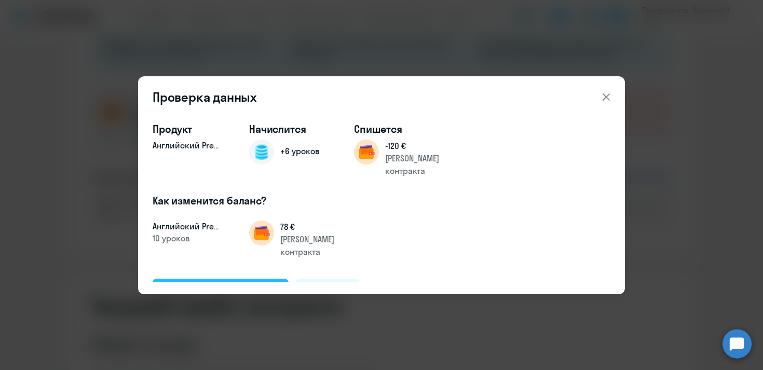
click at [196, 284] on div "Подтвердить и начислить" at bounding box center [220, 290] width 113 height 13
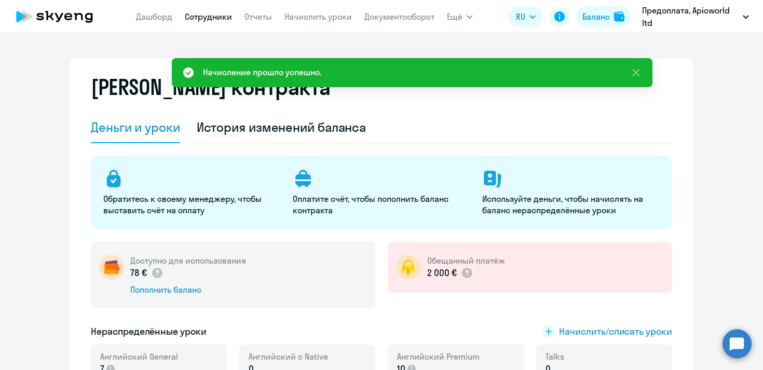
click at [206, 16] on link "Сотрудники" at bounding box center [208, 16] width 47 height 10
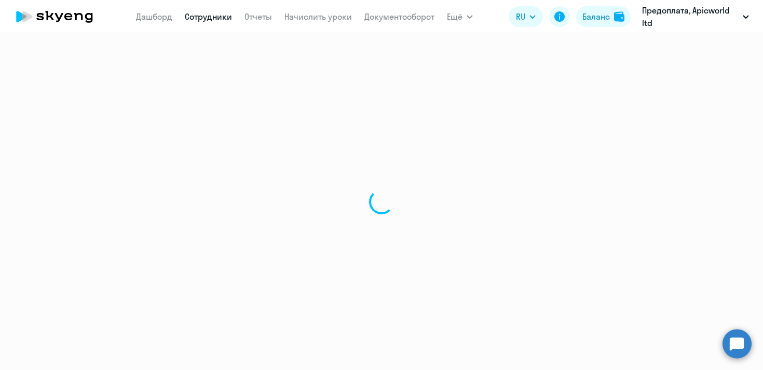
select select "30"
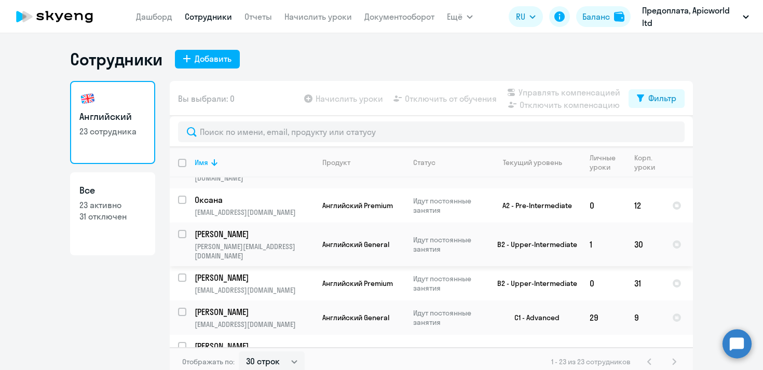
scroll to position [362, 0]
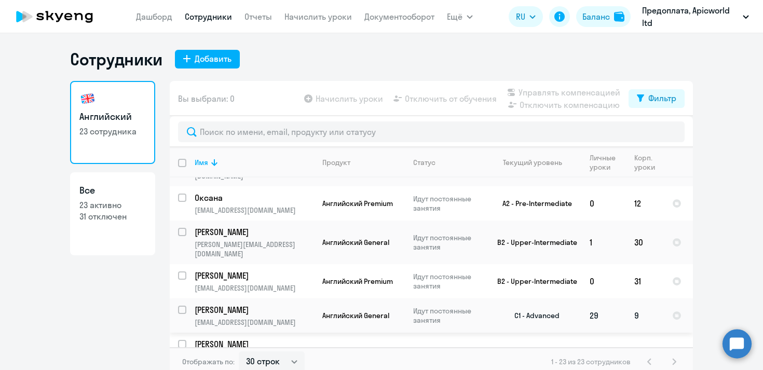
click at [183, 306] on input "select row 14938333" at bounding box center [188, 316] width 21 height 21
checkbox input "true"
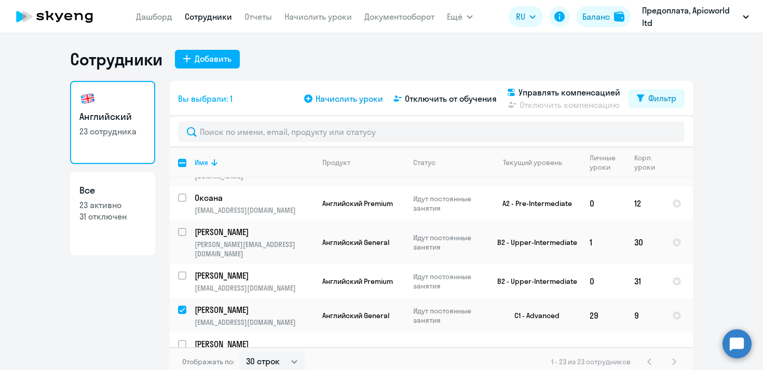
click at [309, 99] on icon at bounding box center [308, 98] width 8 height 8
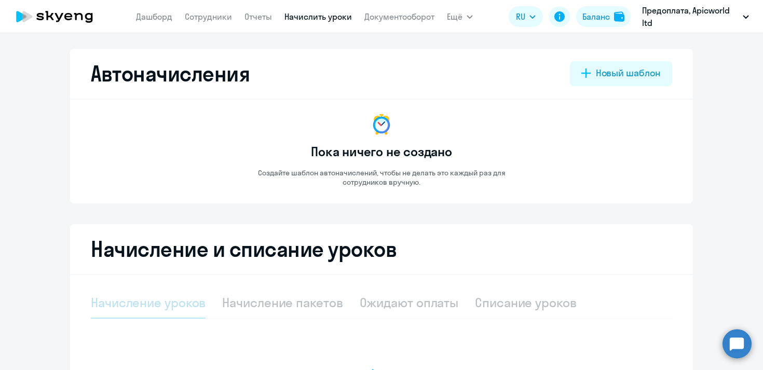
select select "10"
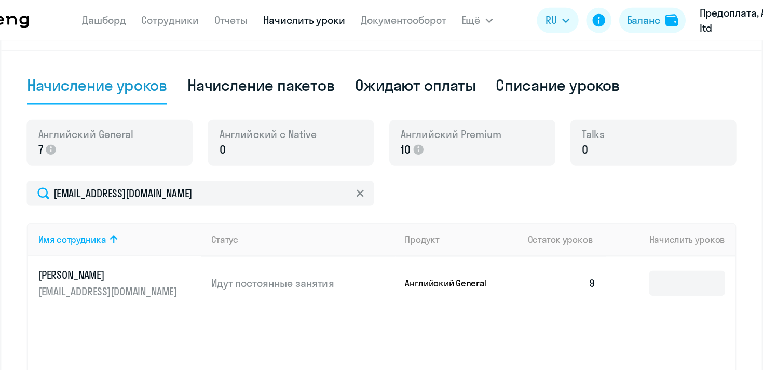
scroll to position [247, 0]
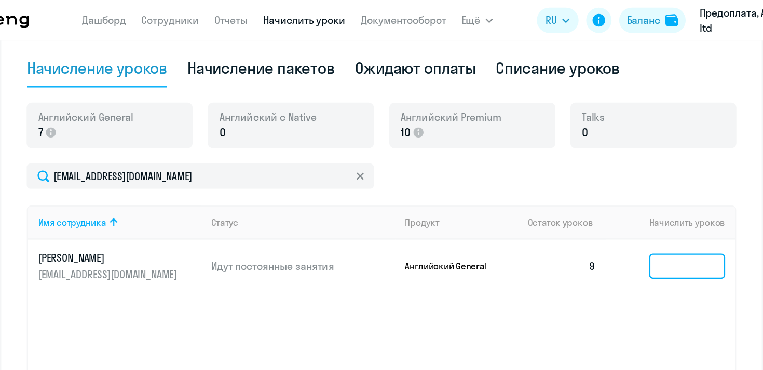
click at [620, 219] on input at bounding box center [632, 218] width 62 height 21
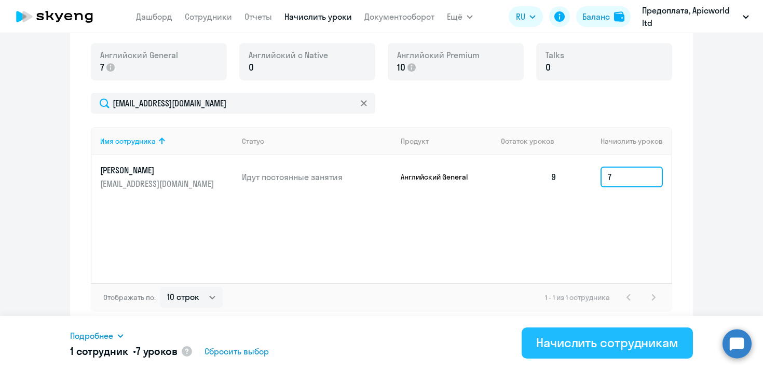
type input "7"
click at [593, 344] on div "Начислить сотрудникам" at bounding box center [607, 342] width 142 height 17
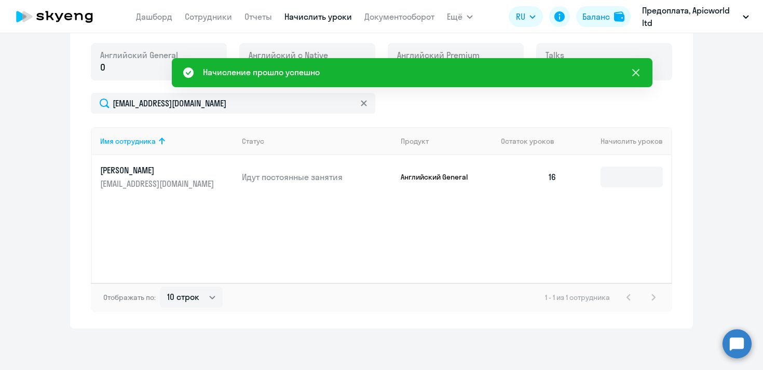
click at [632, 72] on icon at bounding box center [636, 72] width 12 height 12
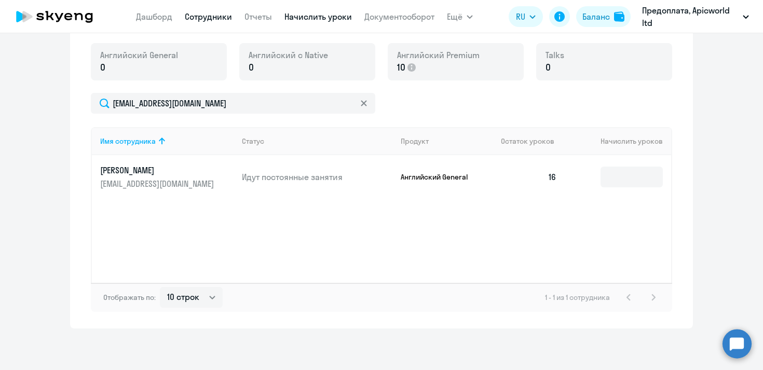
click at [216, 17] on link "Сотрудники" at bounding box center [208, 16] width 47 height 10
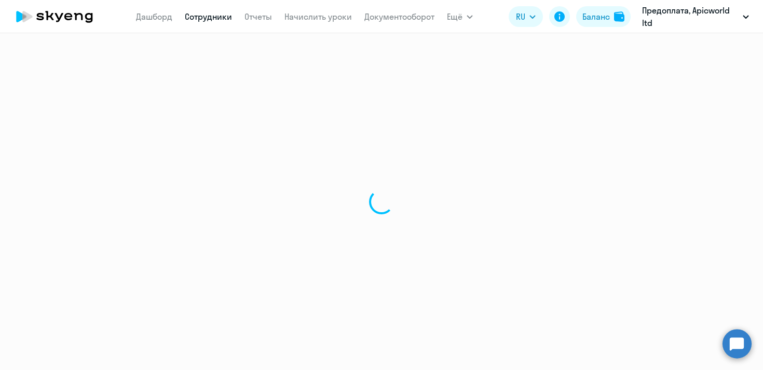
select select "30"
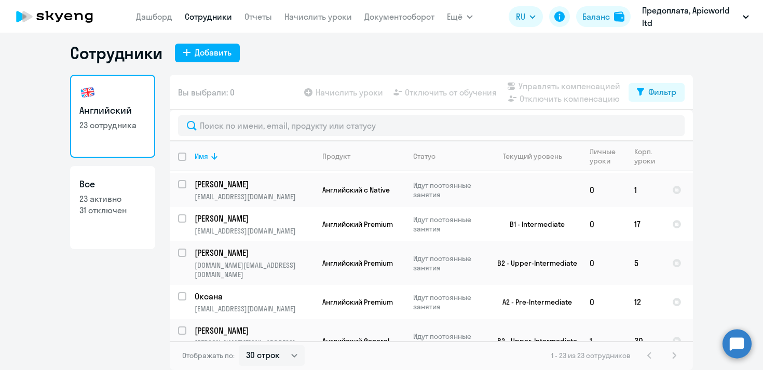
scroll to position [253, 0]
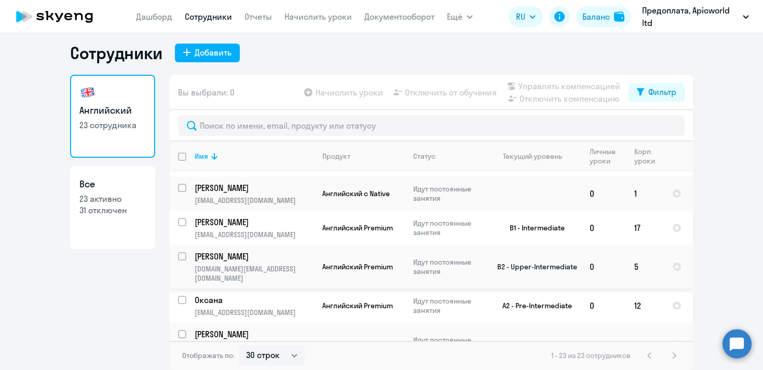
click at [181, 252] on input "select row 39884331" at bounding box center [188, 262] width 21 height 21
checkbox input "true"
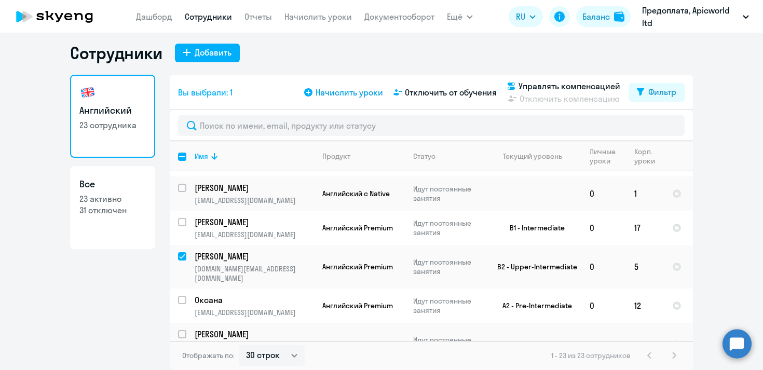
click at [362, 92] on span "Начислить уроки" at bounding box center [349, 92] width 67 height 12
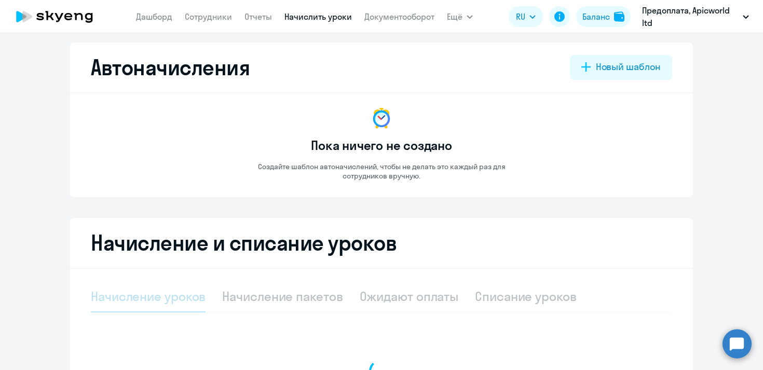
select select "10"
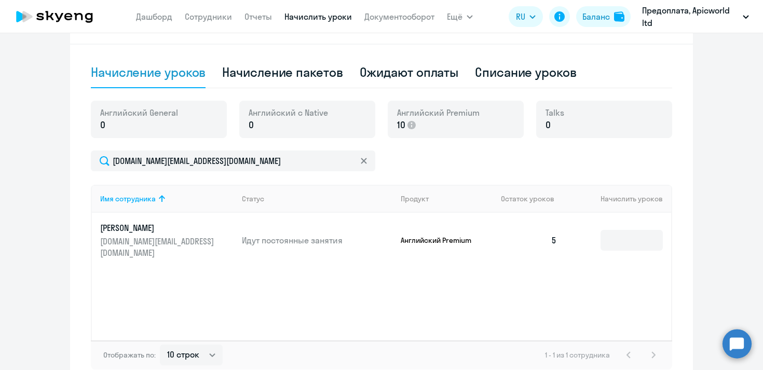
scroll to position [233, 0]
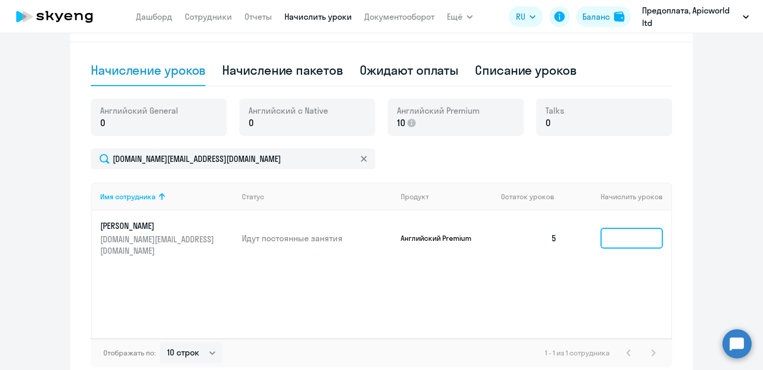
click at [631, 240] on input at bounding box center [632, 238] width 62 height 21
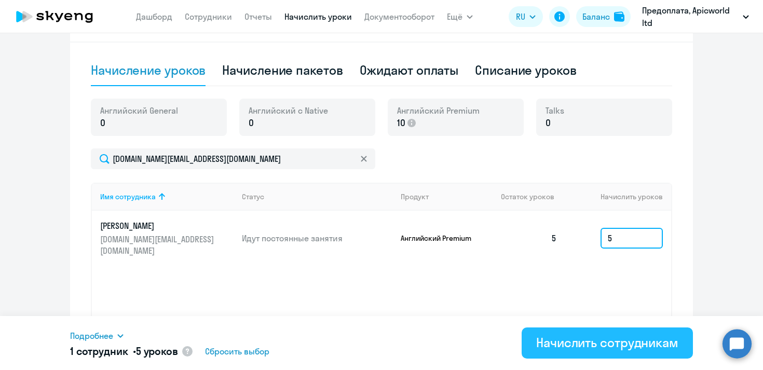
type input "5"
click at [642, 350] on div "Начислить сотрудникам" at bounding box center [607, 342] width 142 height 17
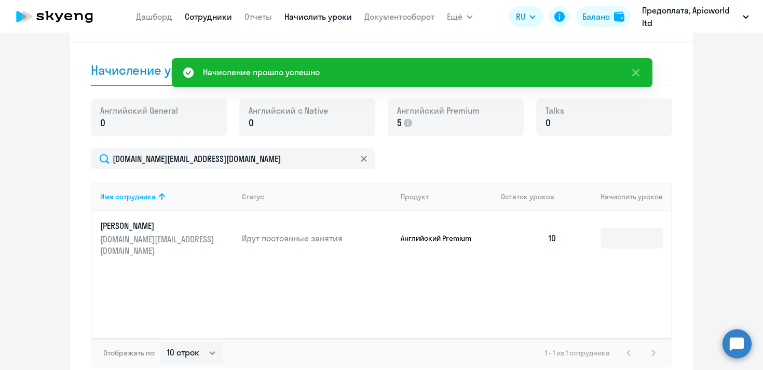
click at [223, 16] on link "Сотрудники" at bounding box center [208, 16] width 47 height 10
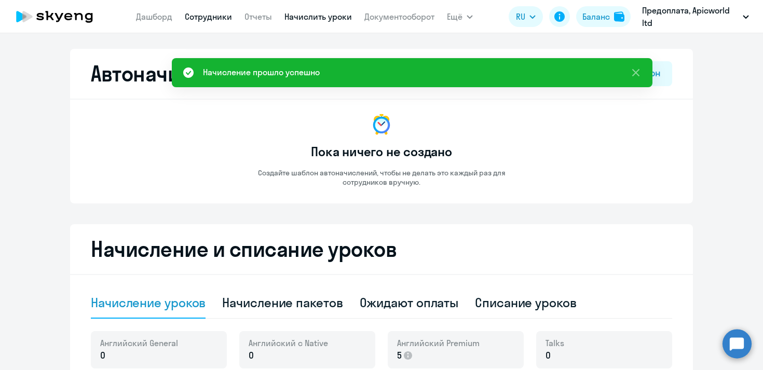
select select "30"
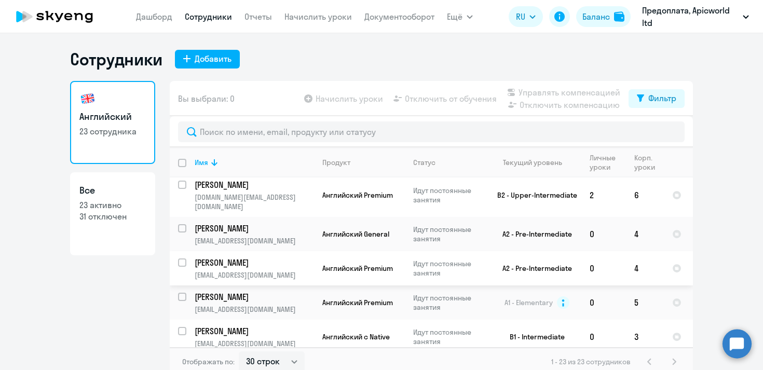
scroll to position [525, 0]
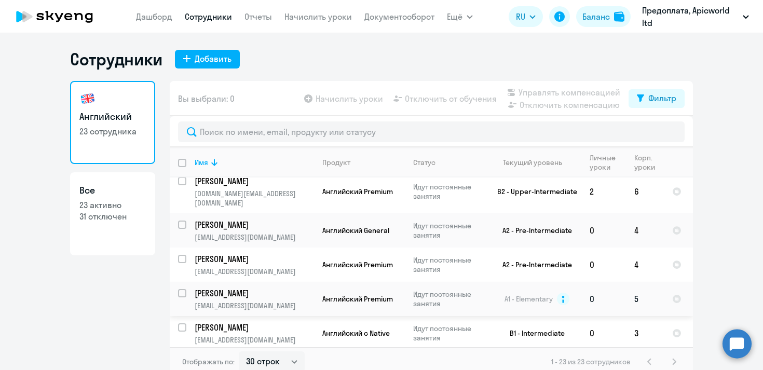
click at [182, 289] on input "select row 13697870" at bounding box center [188, 299] width 21 height 21
checkbox input "true"
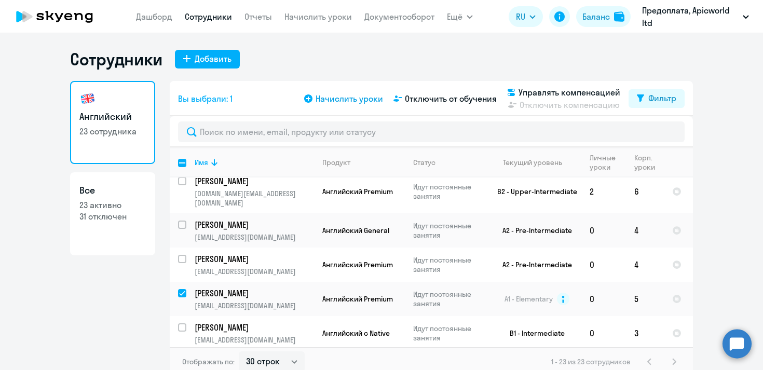
click at [329, 99] on span "Начислить уроки" at bounding box center [349, 98] width 67 height 12
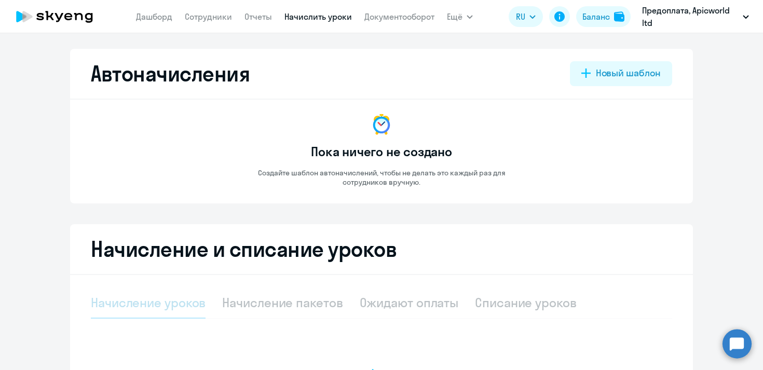
select select "10"
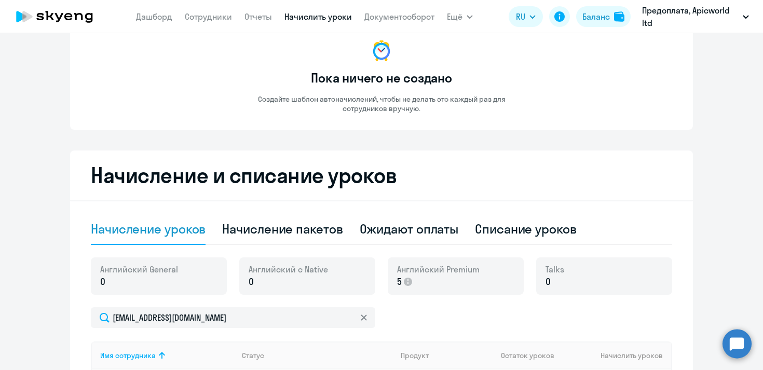
scroll to position [103, 0]
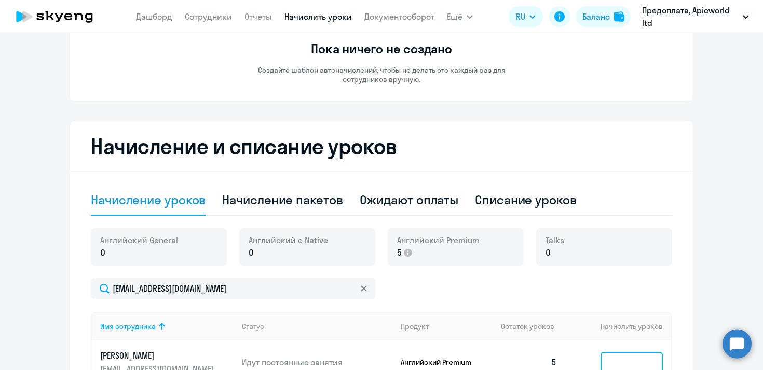
click at [624, 362] on input at bounding box center [632, 362] width 62 height 21
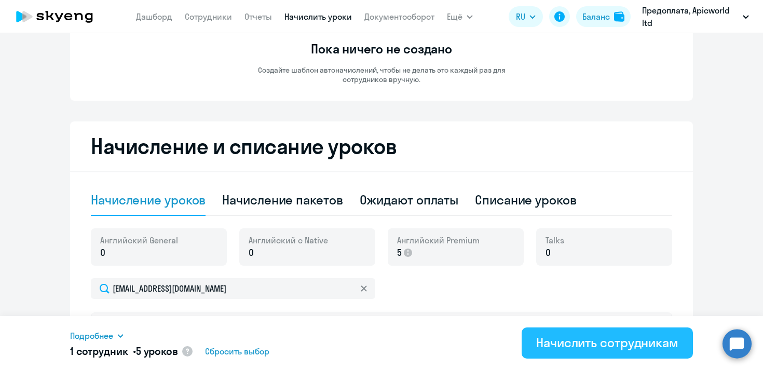
type input "5"
click at [625, 348] on div "Начислить сотрудникам" at bounding box center [607, 342] width 142 height 17
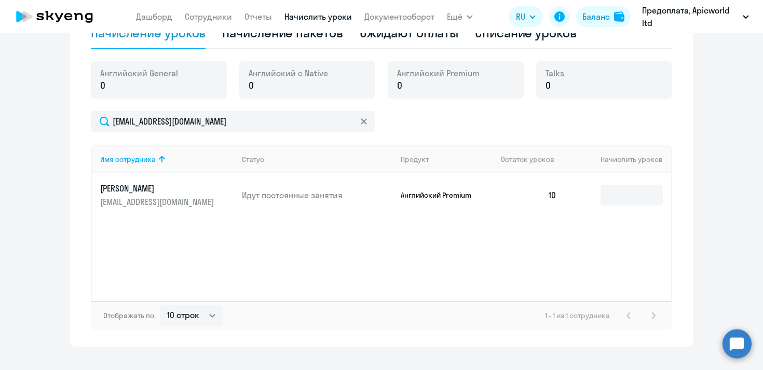
scroll to position [257, 0]
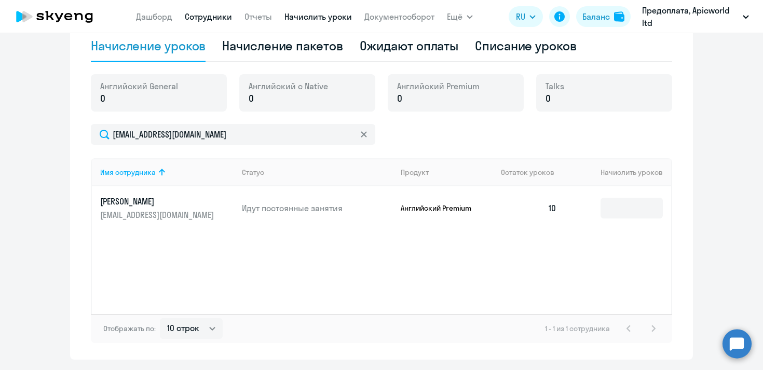
click at [204, 16] on link "Сотрудники" at bounding box center [208, 16] width 47 height 10
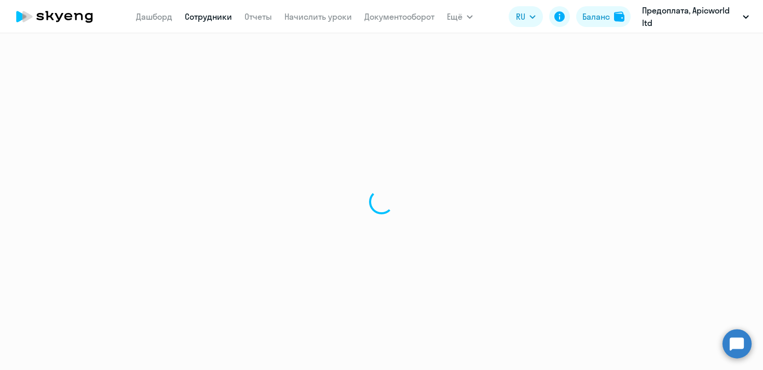
select select "30"
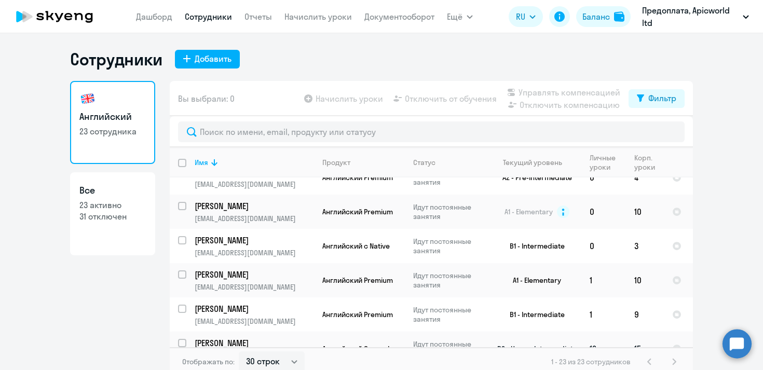
scroll to position [6, 0]
